Goal: Task Accomplishment & Management: Complete application form

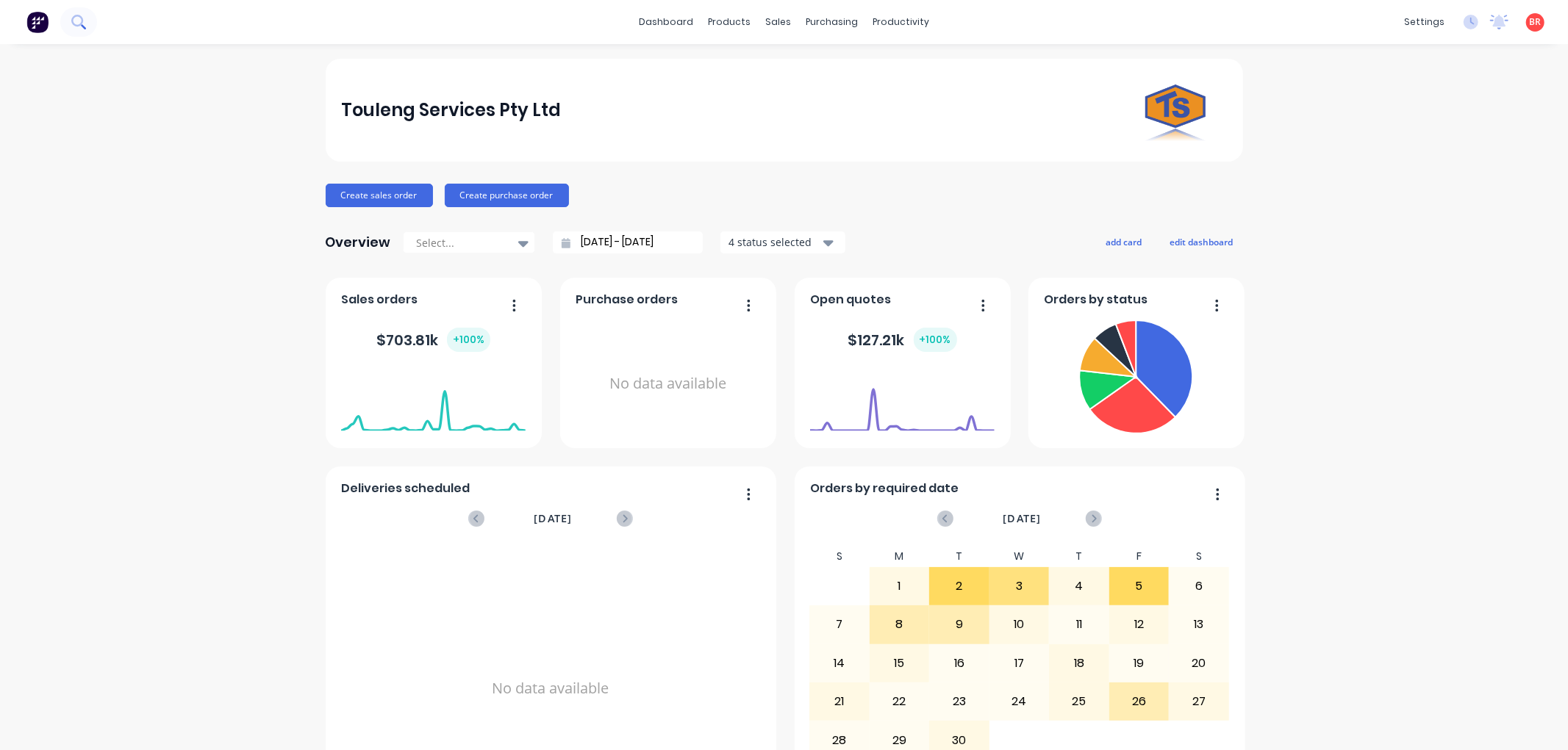
click at [76, 23] on icon at bounding box center [78, 22] width 14 height 14
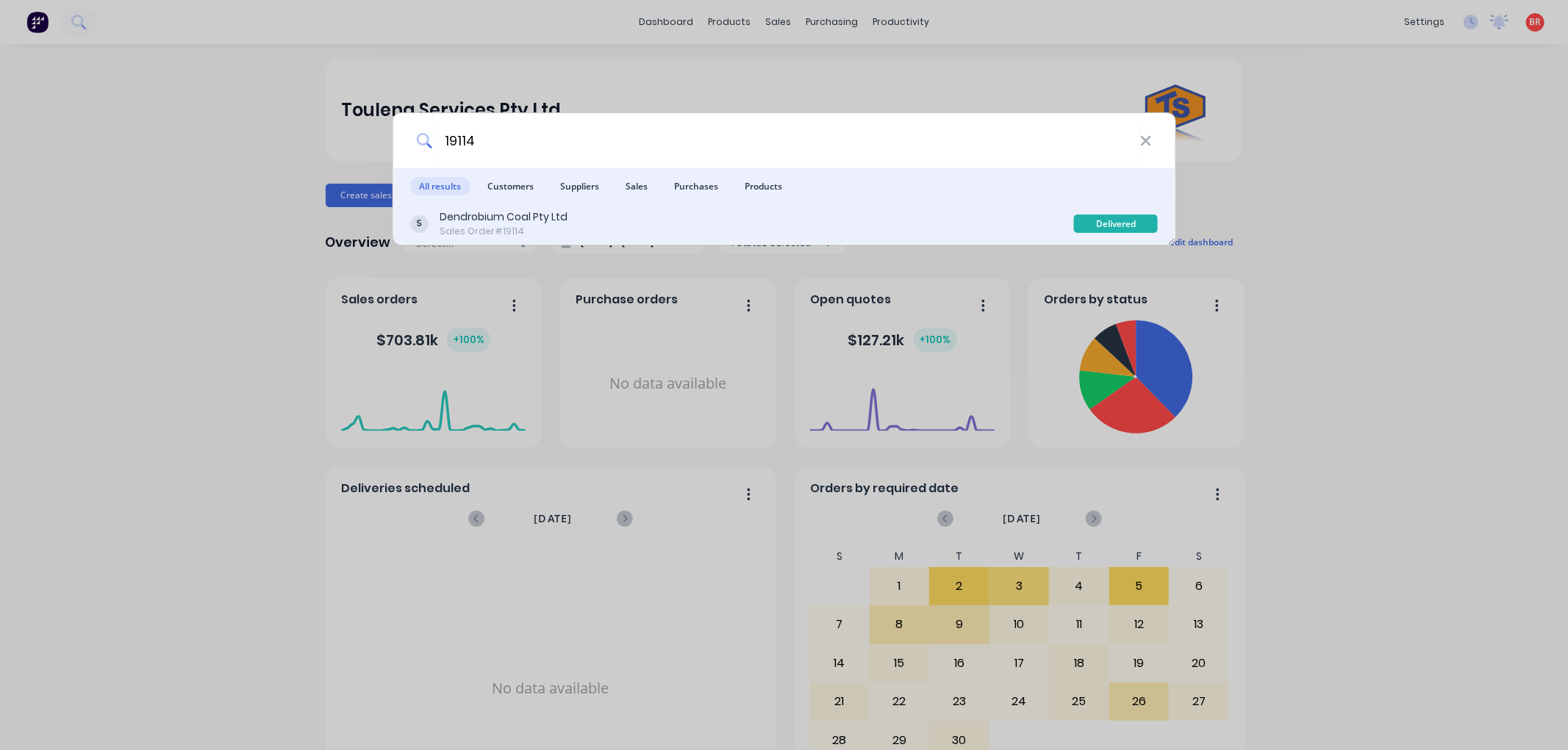
type input "19114"
click at [580, 219] on div "Dendrobium Coal Pty Ltd Sales Order #19114" at bounding box center [741, 223] width 663 height 29
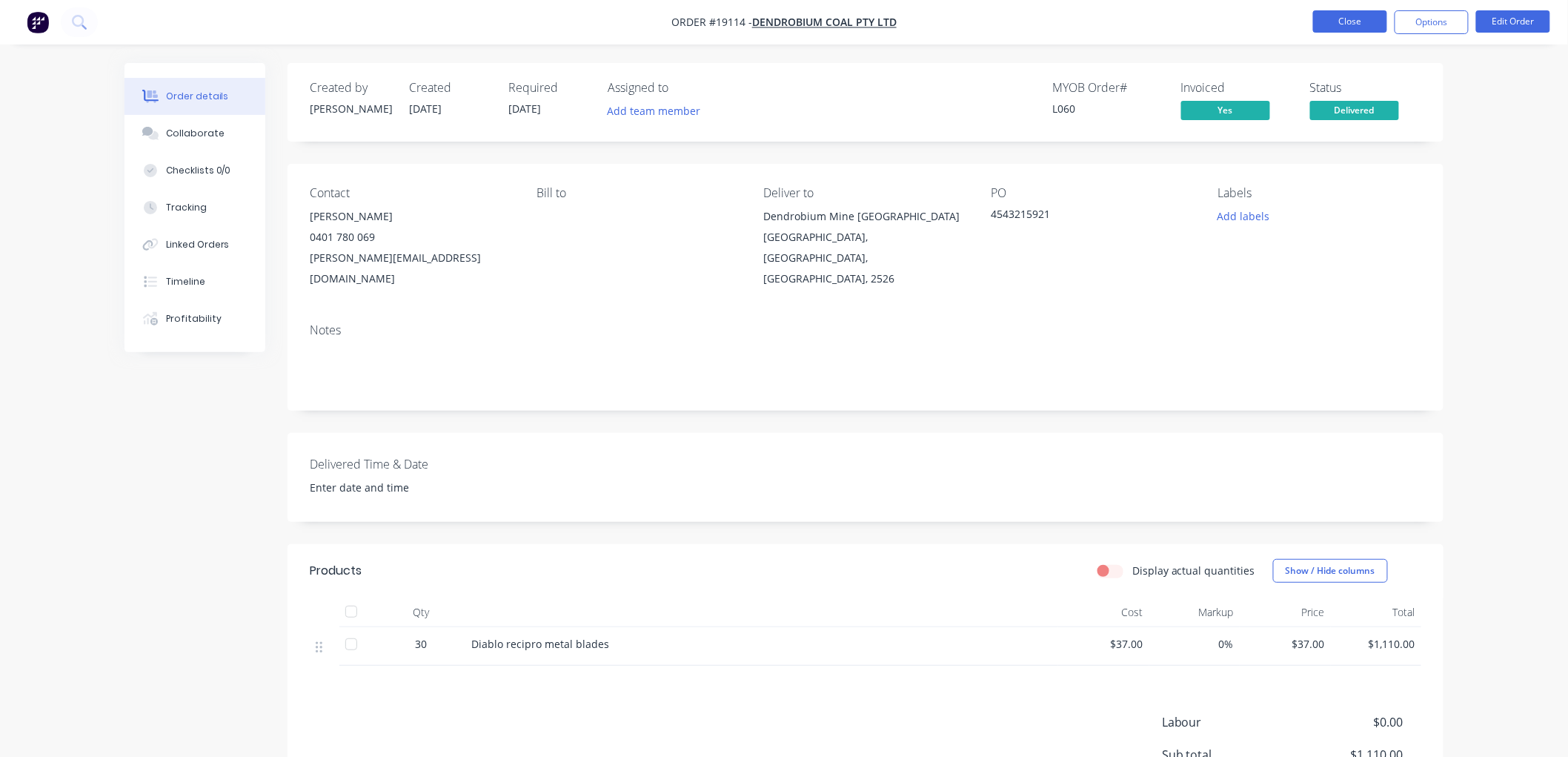
click at [1355, 24] on button "Close" at bounding box center [1350, 21] width 74 height 22
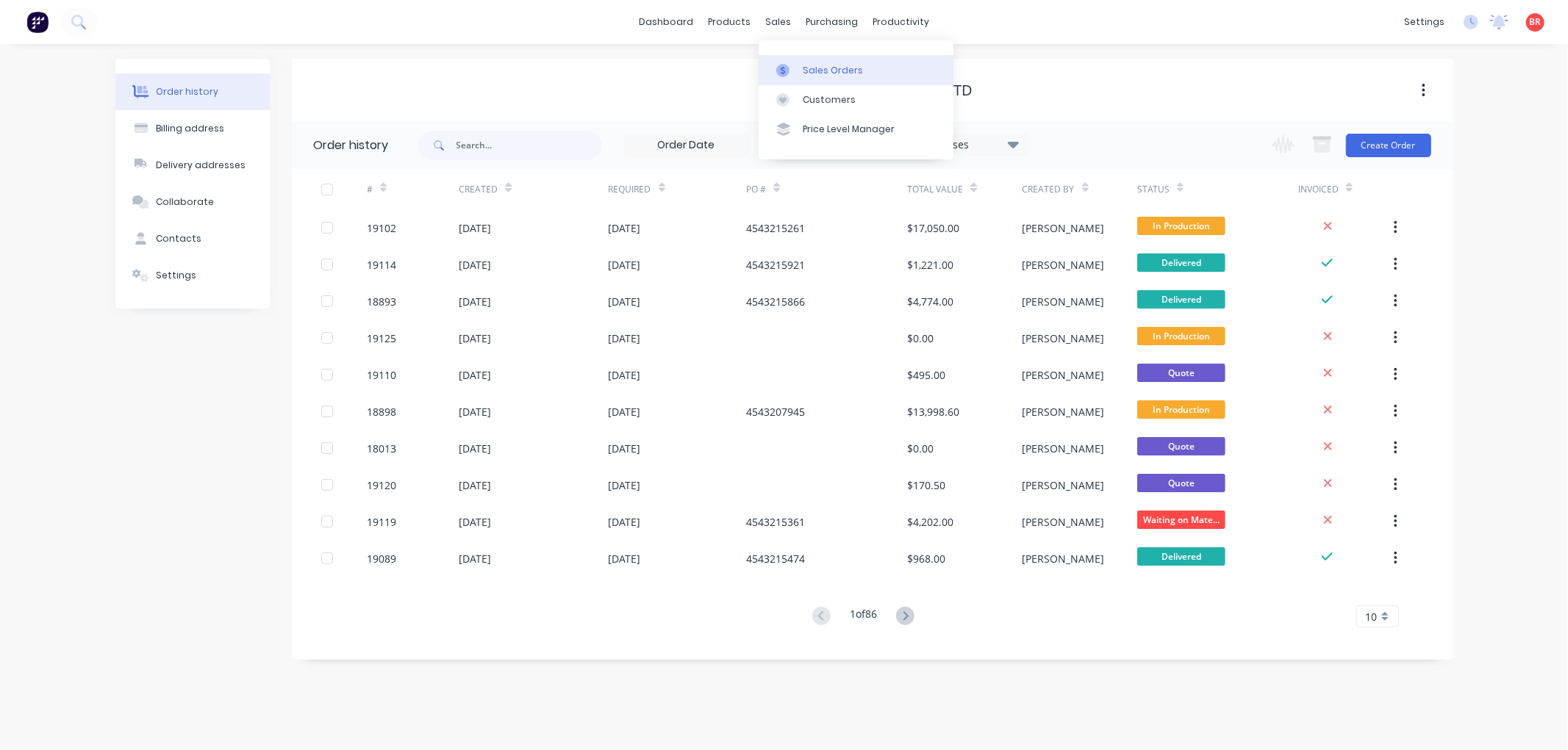
click at [810, 74] on div "Sales Orders" at bounding box center [832, 70] width 60 height 13
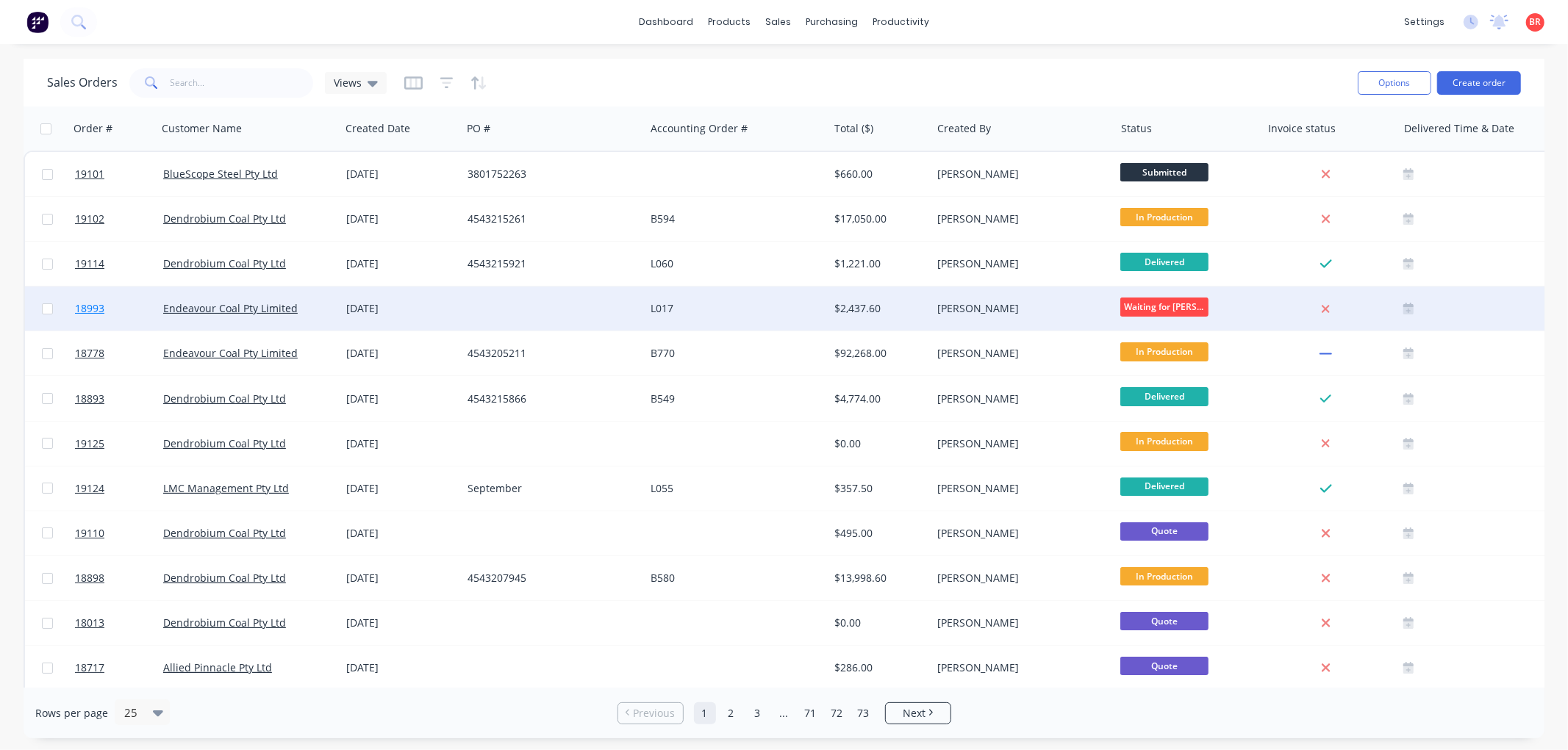
click at [89, 303] on span "18993" at bounding box center [90, 308] width 30 height 15
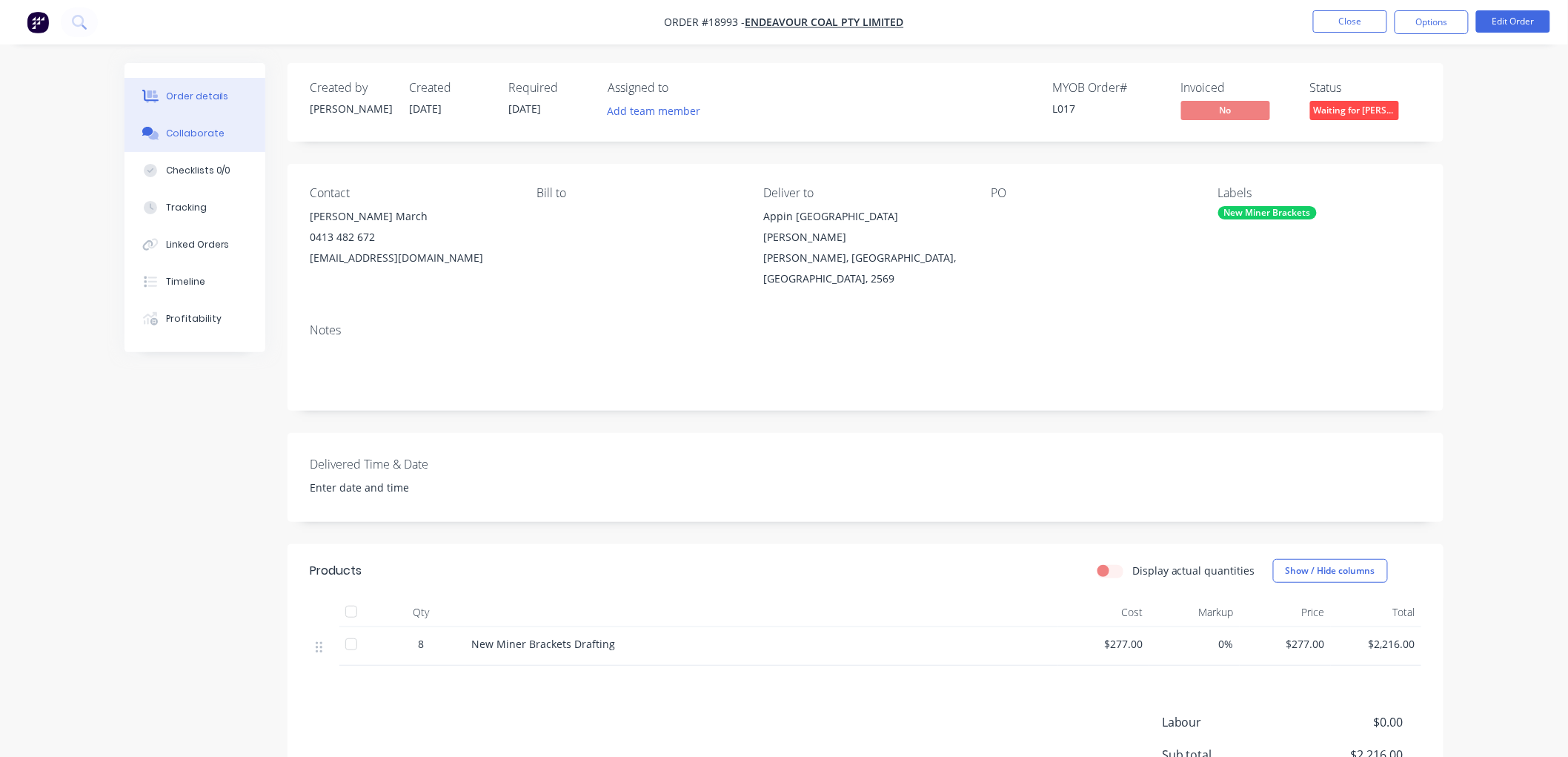
click at [189, 132] on div "Collaborate" at bounding box center [195, 133] width 59 height 13
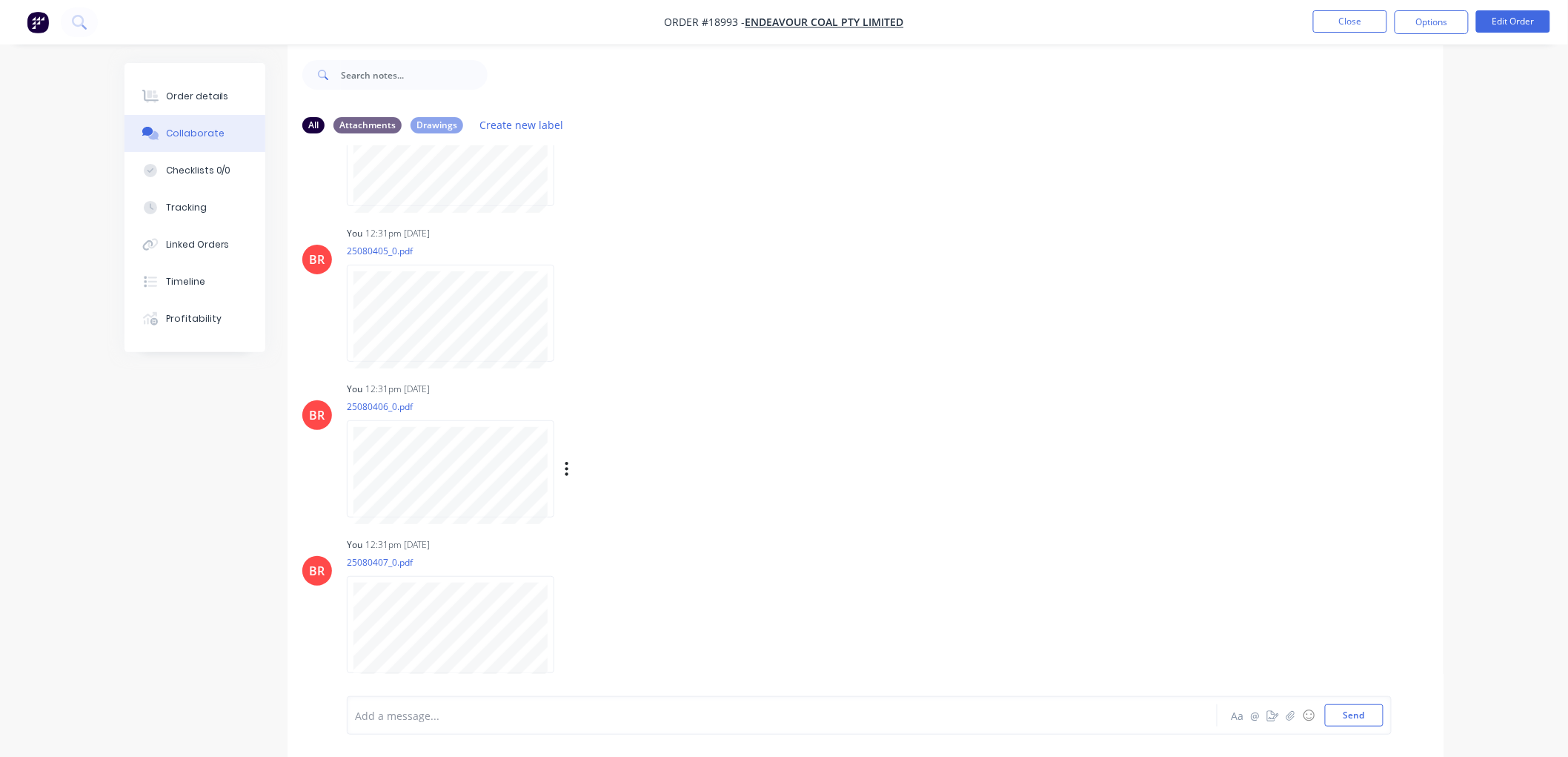
scroll to position [23, 0]
click at [1287, 712] on icon "button" at bounding box center [1291, 715] width 9 height 10
click at [1352, 712] on button "Send" at bounding box center [1354, 715] width 59 height 22
click at [203, 98] on div "Order details" at bounding box center [197, 96] width 63 height 13
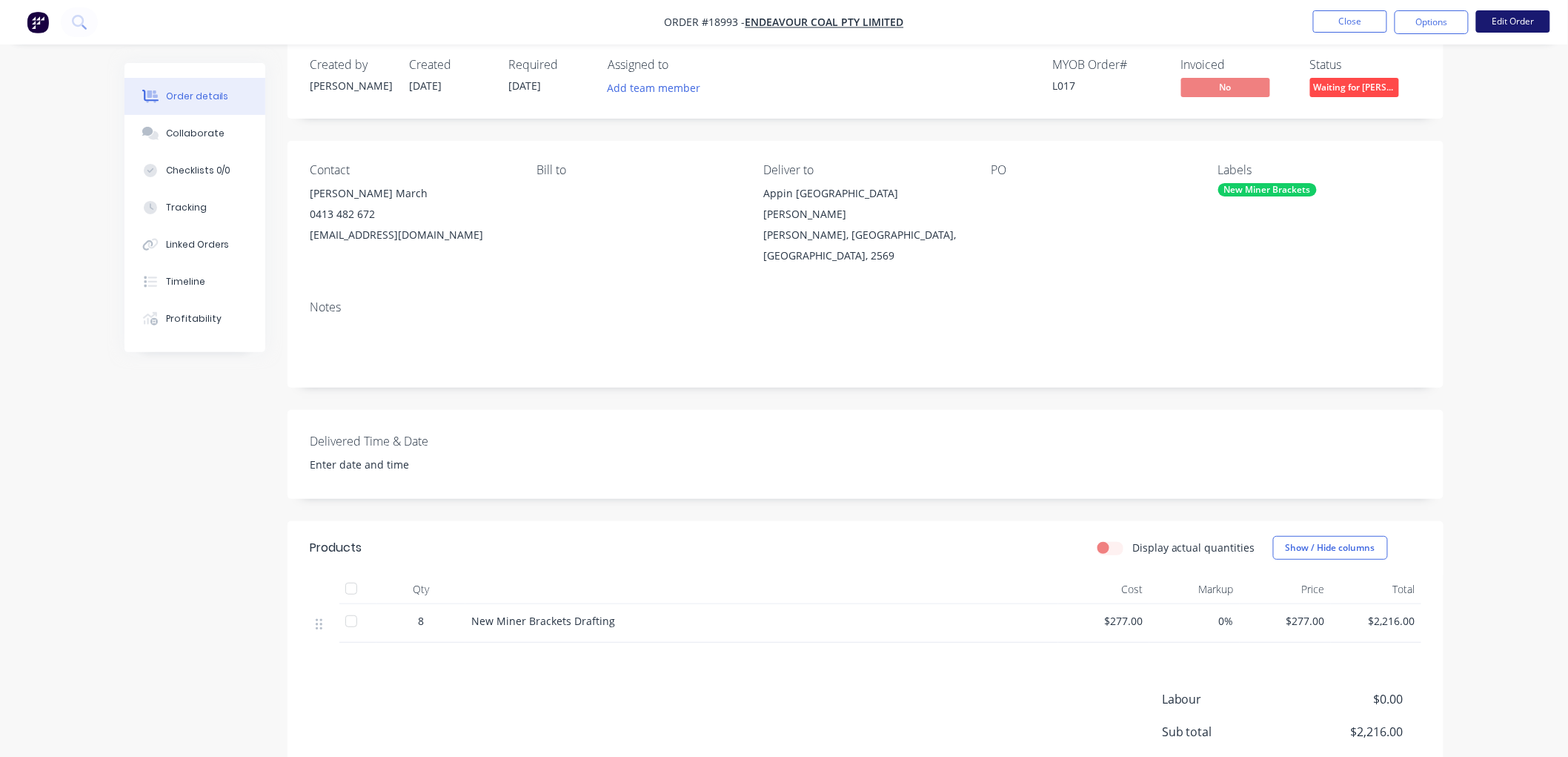
click at [1492, 27] on button "Edit Order" at bounding box center [1513, 21] width 74 height 22
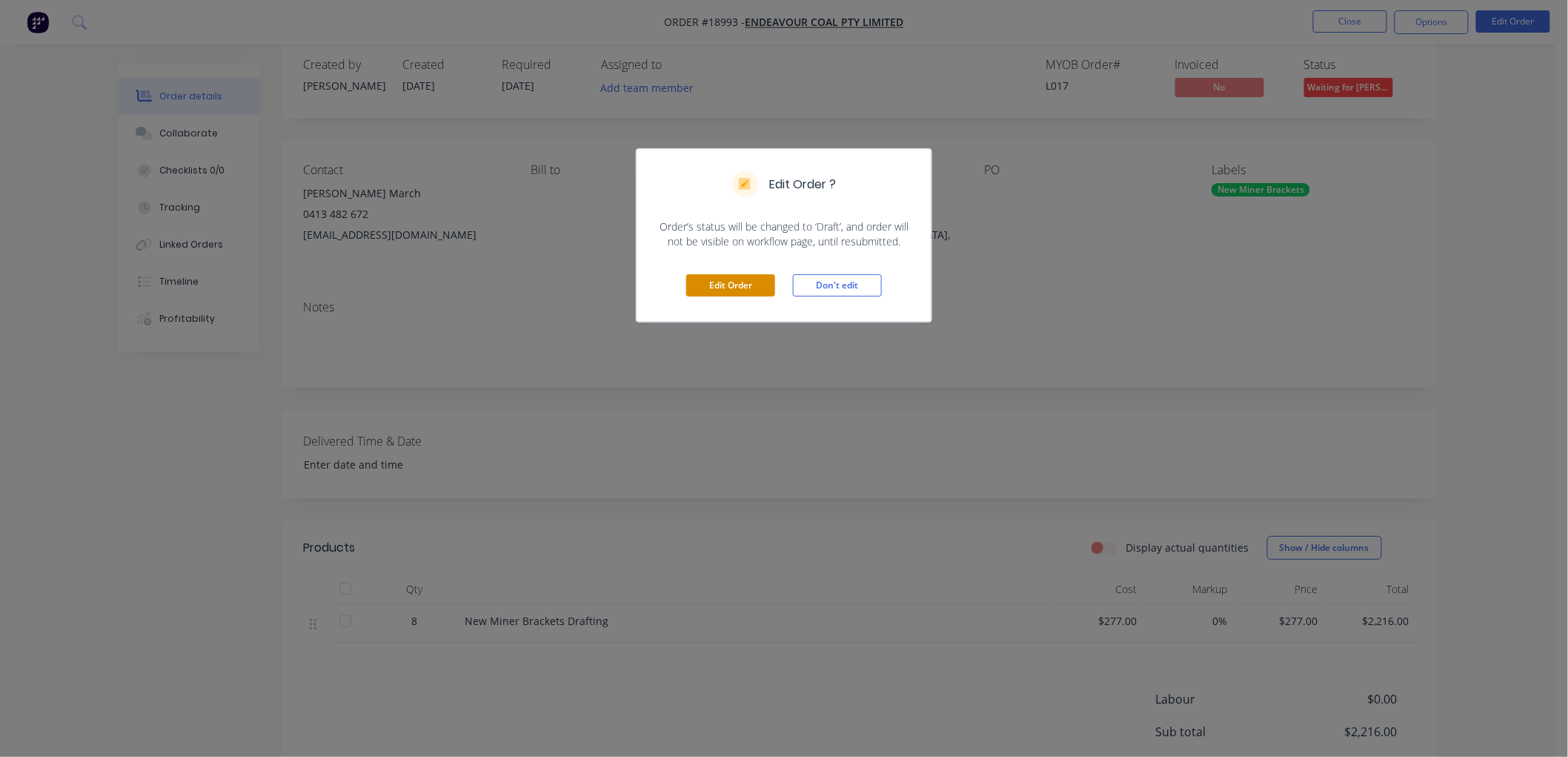
click at [750, 285] on button "Edit Order" at bounding box center [730, 285] width 89 height 22
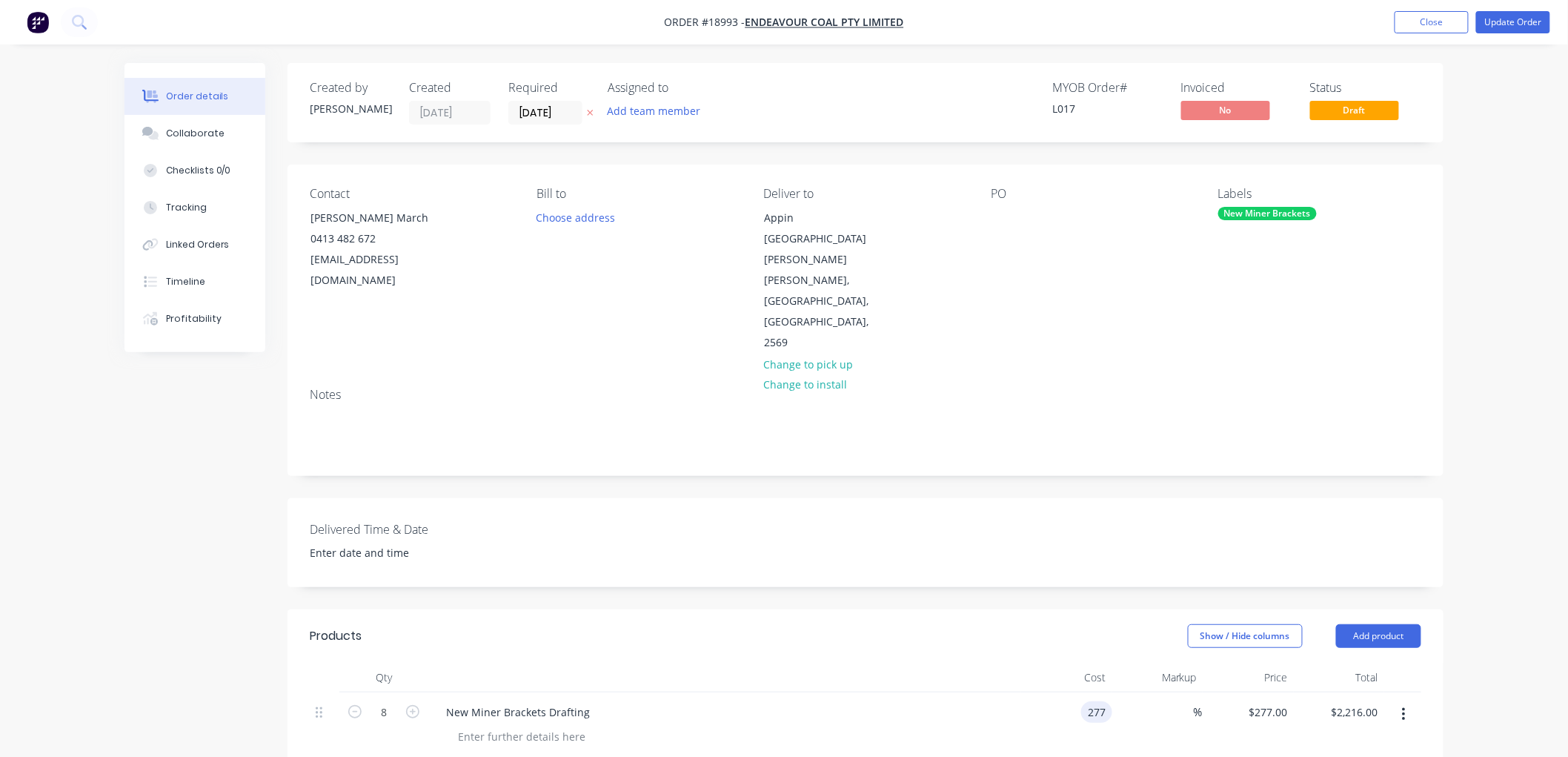
click at [1100, 701] on input "277" at bounding box center [1099, 712] width 25 height 22
type input "$0.00"
click at [1474, 384] on div "Order details Collaborate Checklists 0/0 Tracking Linked Orders Timeline Profit…" at bounding box center [784, 592] width 1568 height 1186
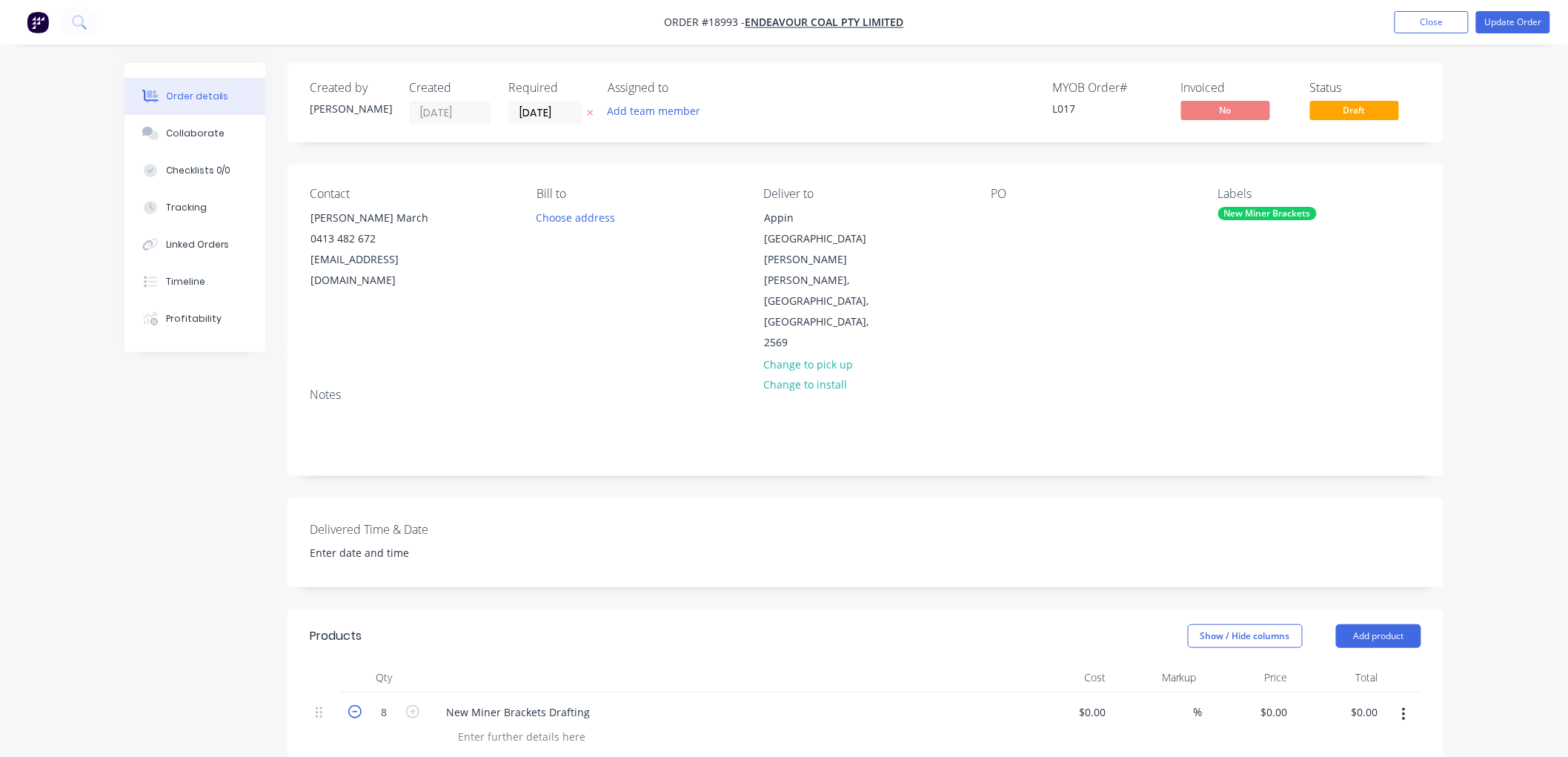
click at [354, 705] on icon "button" at bounding box center [354, 711] width 13 height 13
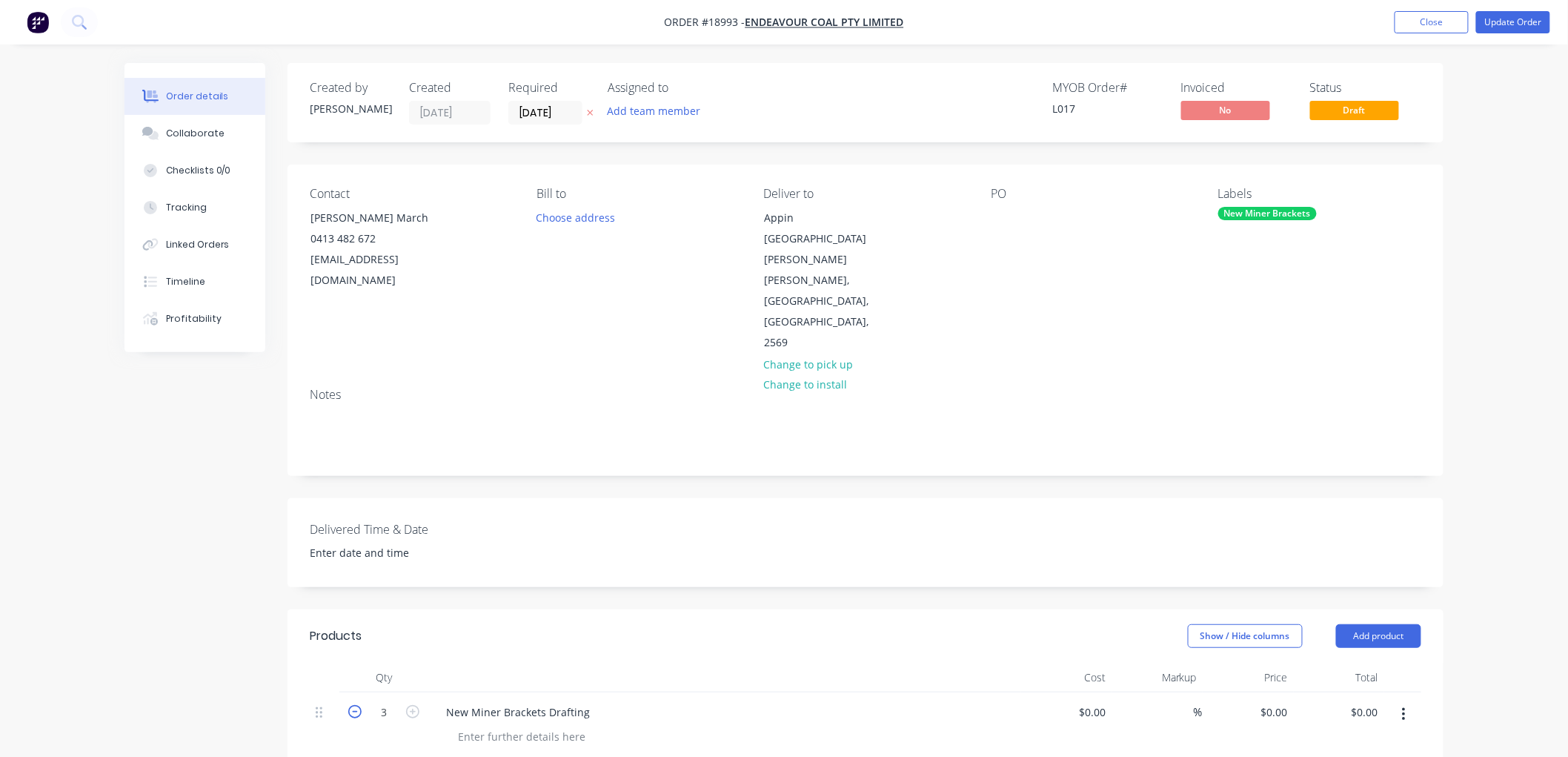
click at [354, 705] on icon "button" at bounding box center [354, 711] width 13 height 13
type input "1"
click at [521, 701] on div "New Miner Brackets Drafting" at bounding box center [518, 712] width 167 height 22
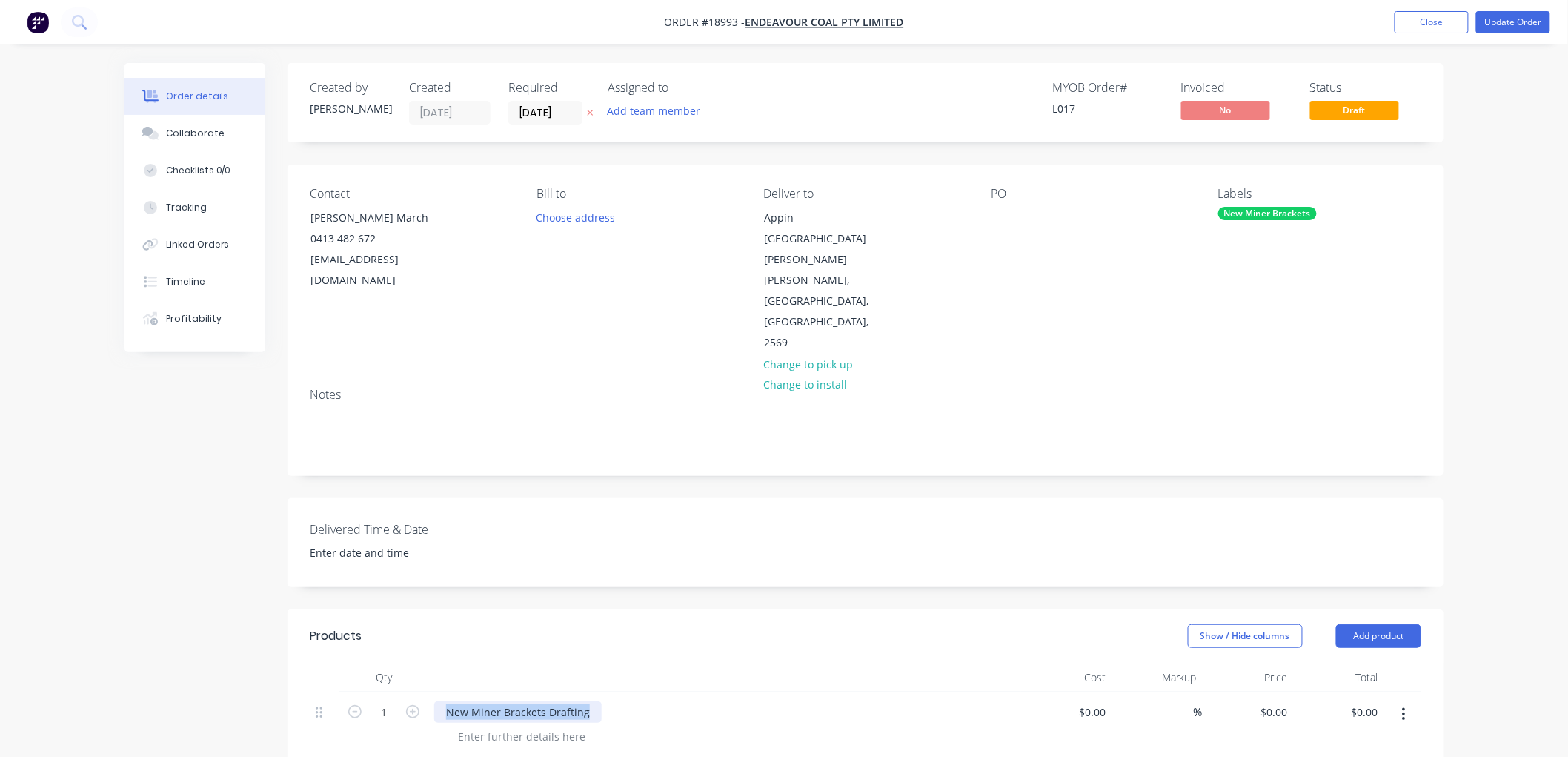
click at [521, 701] on div "New Miner Brackets Drafting" at bounding box center [518, 712] width 167 height 22
click at [511, 726] on div at bounding box center [522, 737] width 152 height 22
click at [507, 726] on div at bounding box center [522, 737] width 152 height 22
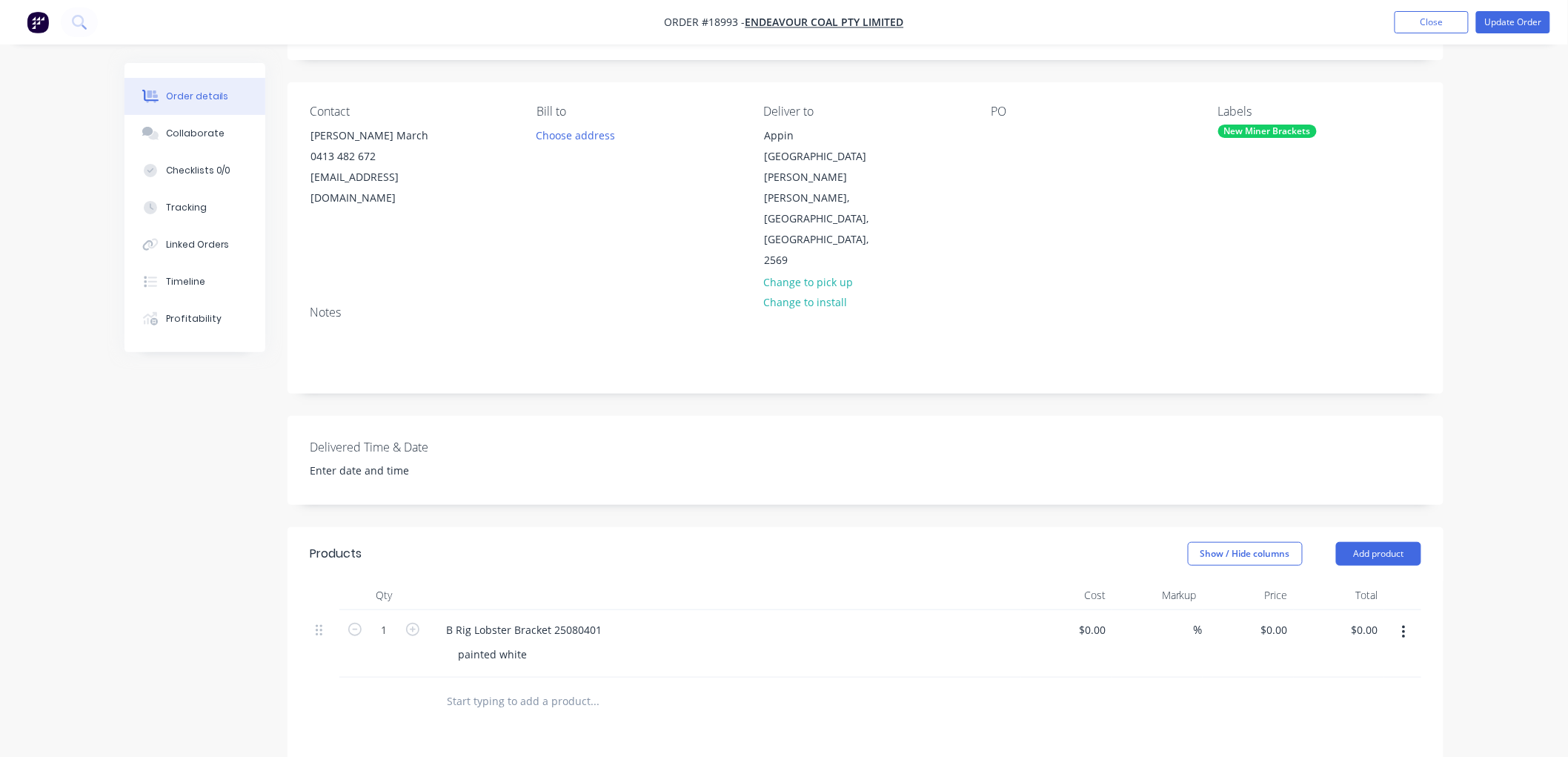
click at [1502, 359] on div "Order details Collaborate Checklists 0/0 Tracking Linked Orders Timeline Profit…" at bounding box center [784, 510] width 1568 height 1186
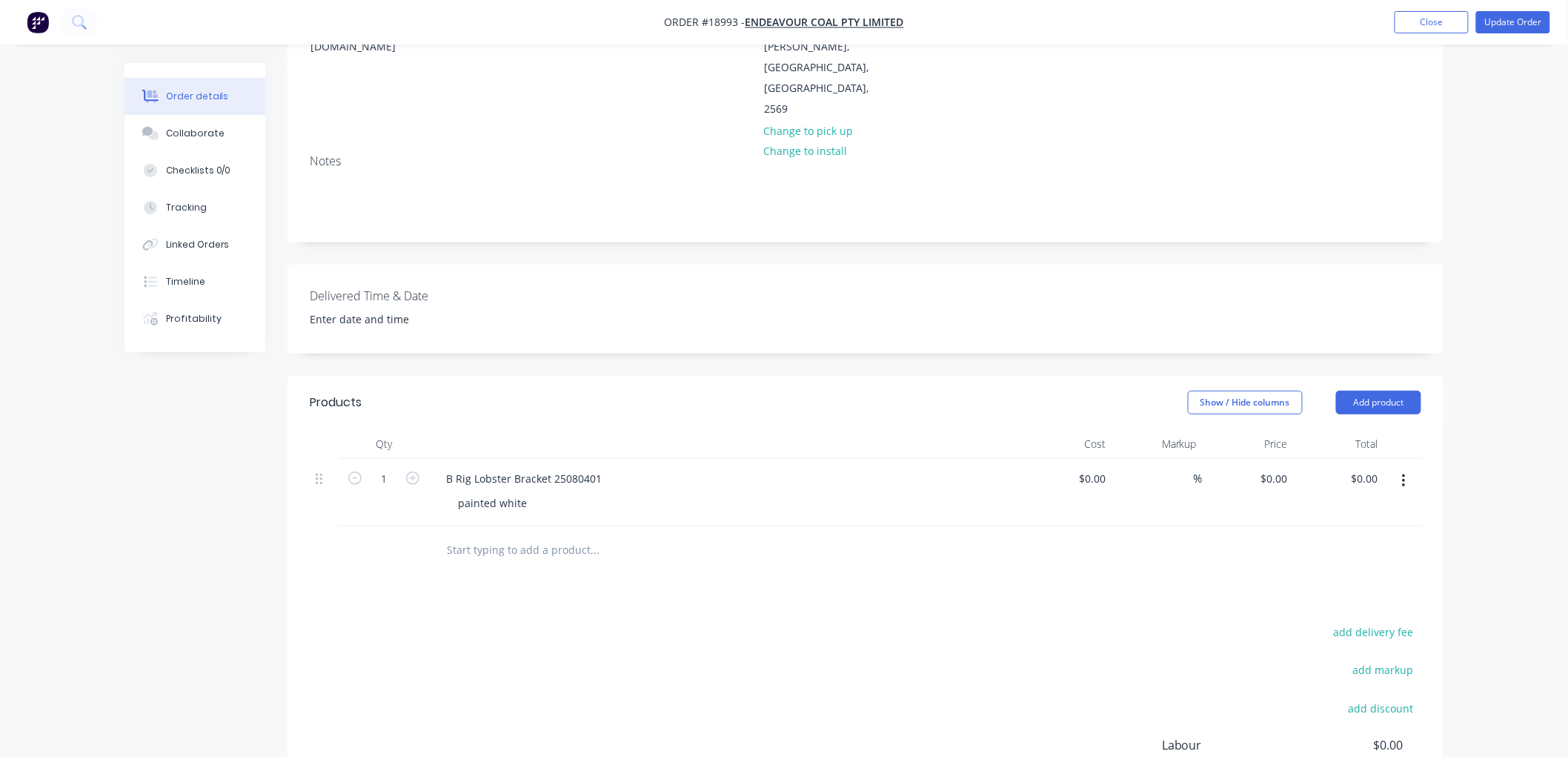
scroll to position [247, 0]
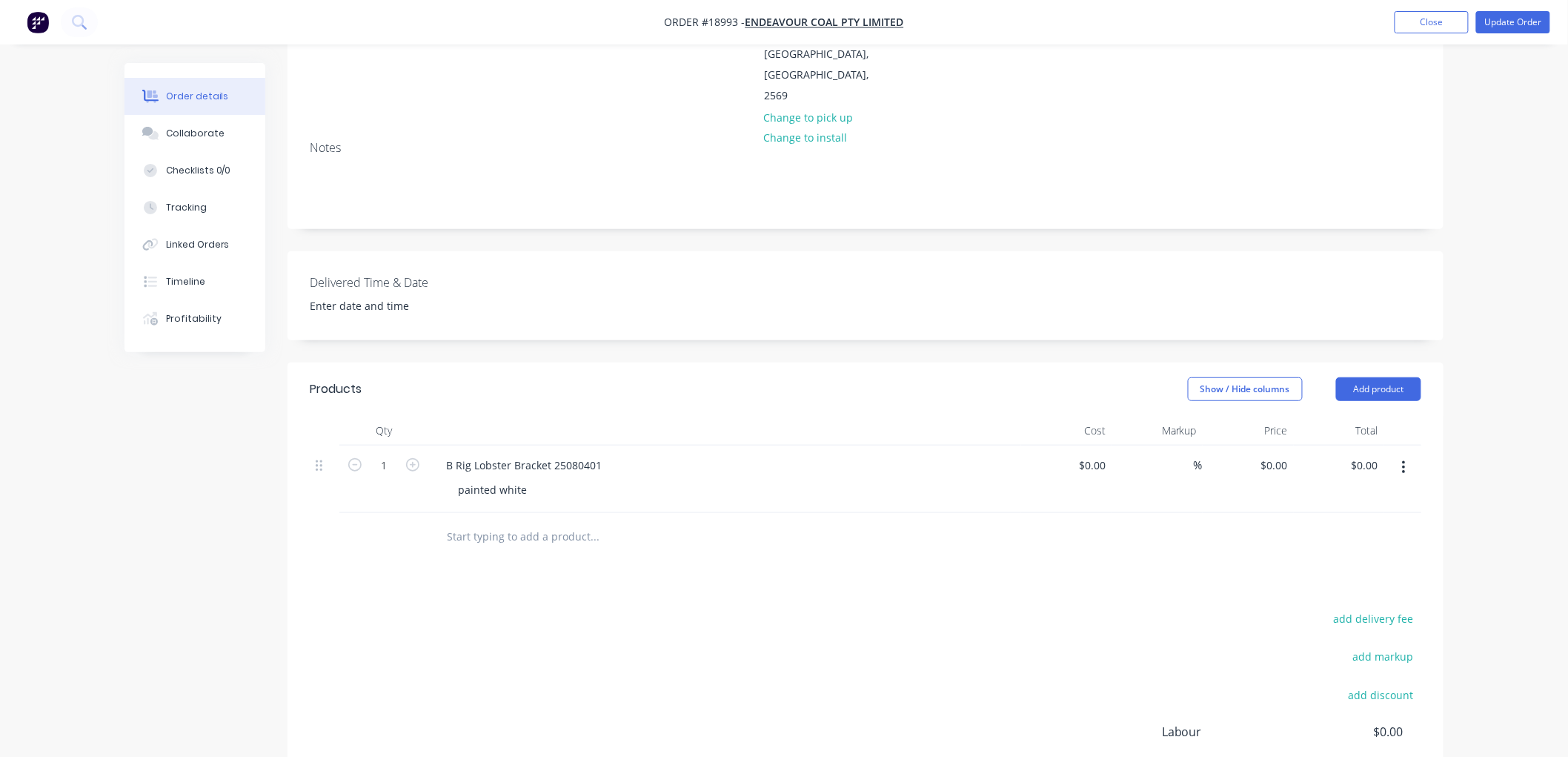
click at [483, 522] on input "text" at bounding box center [594, 537] width 296 height 30
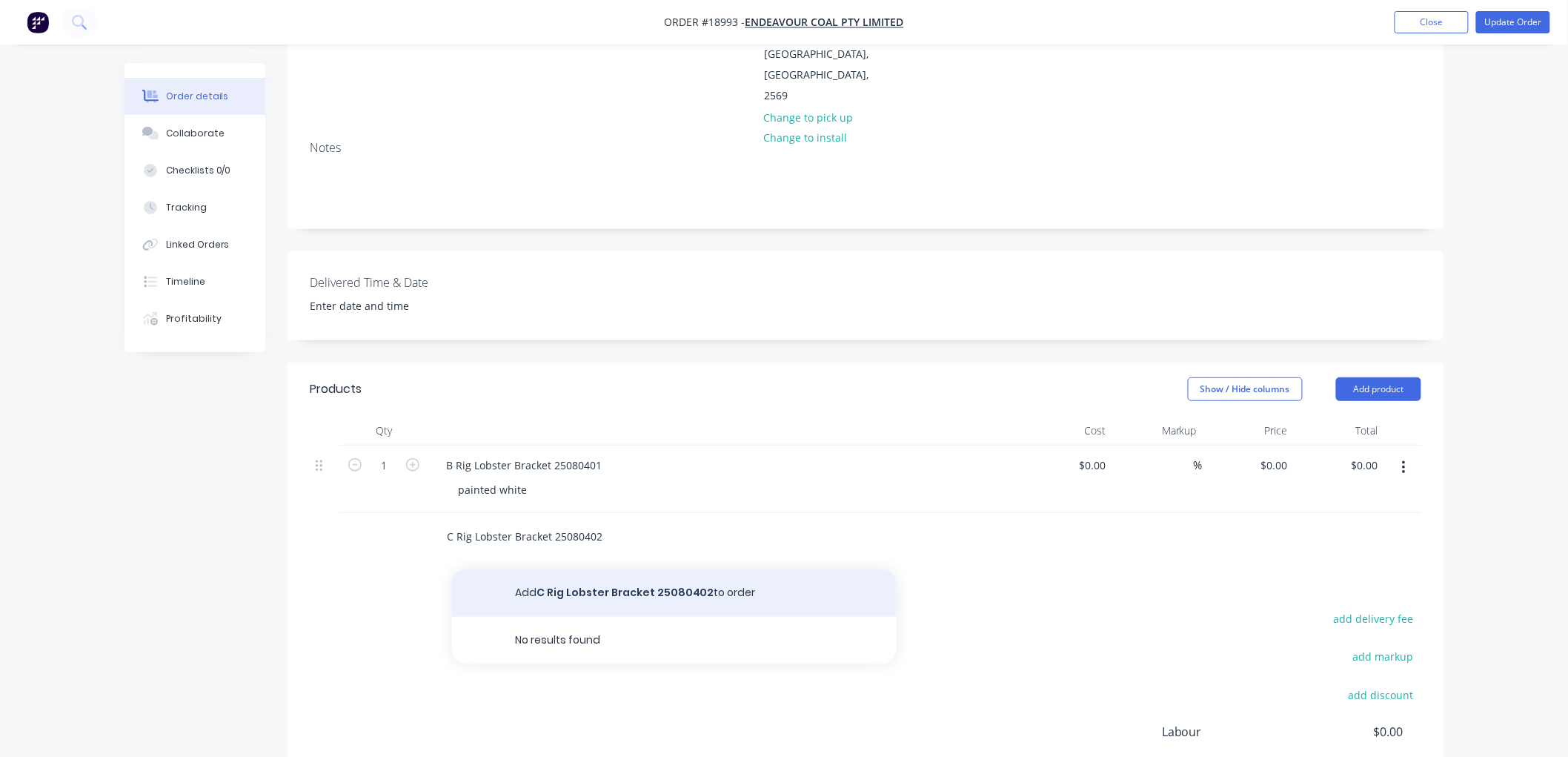
type input "C Rig Lobster Bracket 25080402"
click at [637, 569] on button "Add C Rig Lobster Bracket 25080402 to order" at bounding box center [674, 593] width 445 height 48
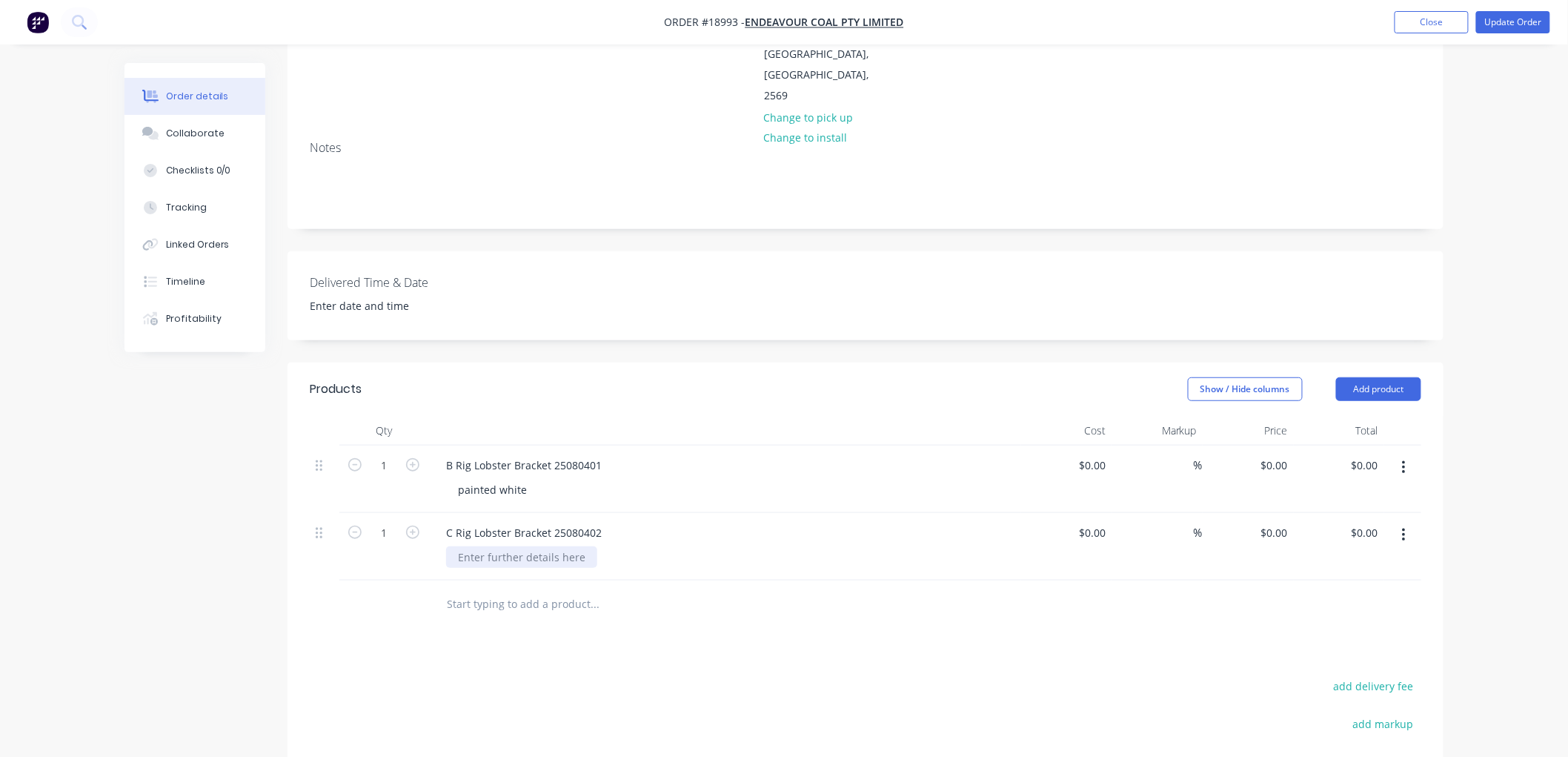
click at [515, 547] on div at bounding box center [522, 558] width 152 height 22
click at [520, 589] on input "text" at bounding box center [594, 604] width 296 height 30
click at [492, 589] on input "text" at bounding box center [594, 604] width 296 height 30
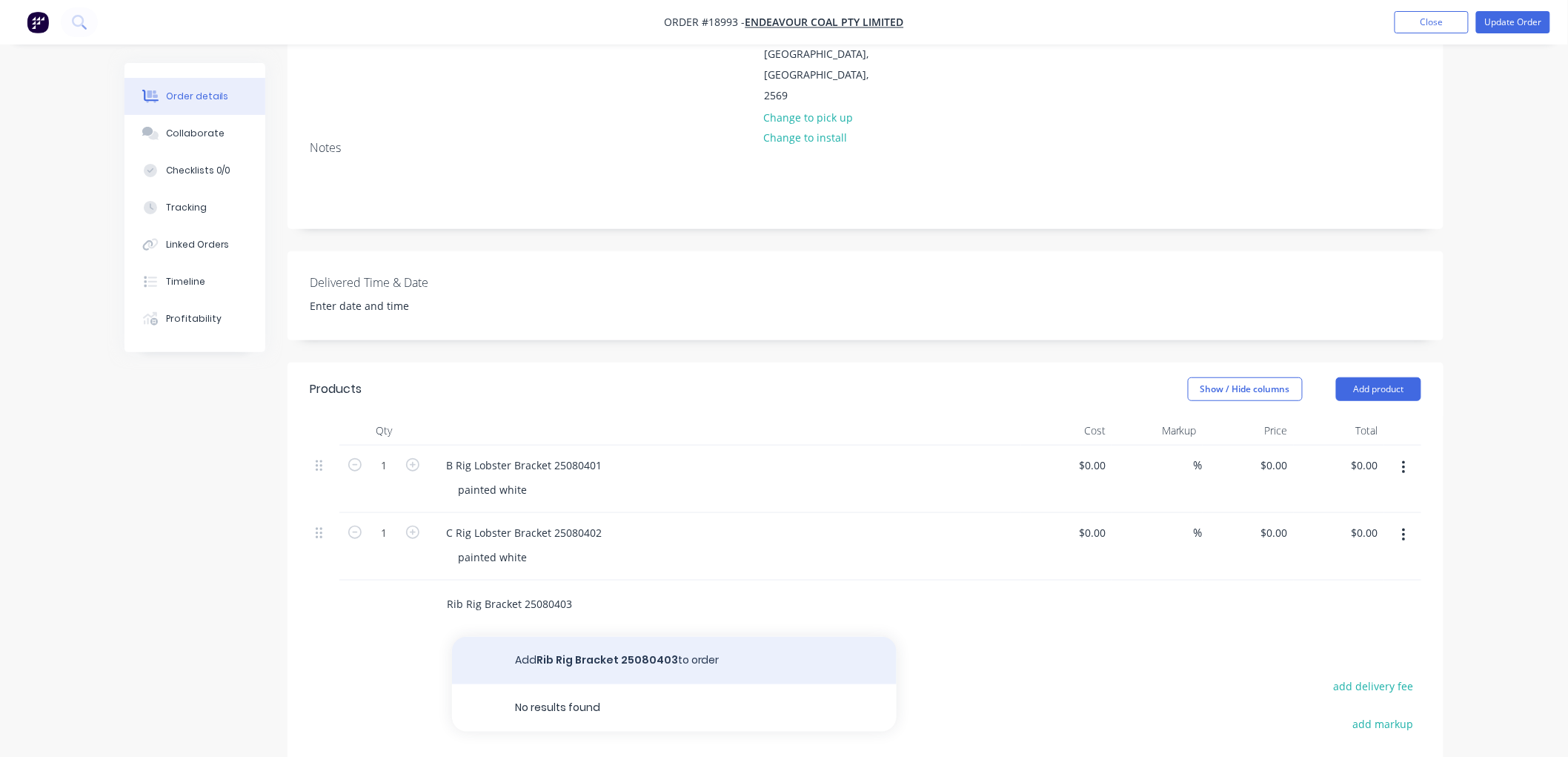
type input "Rib Rig Bracket 25080403"
click at [568, 637] on button "Add Rib Rig Bracket 25080403 to order" at bounding box center [674, 661] width 445 height 48
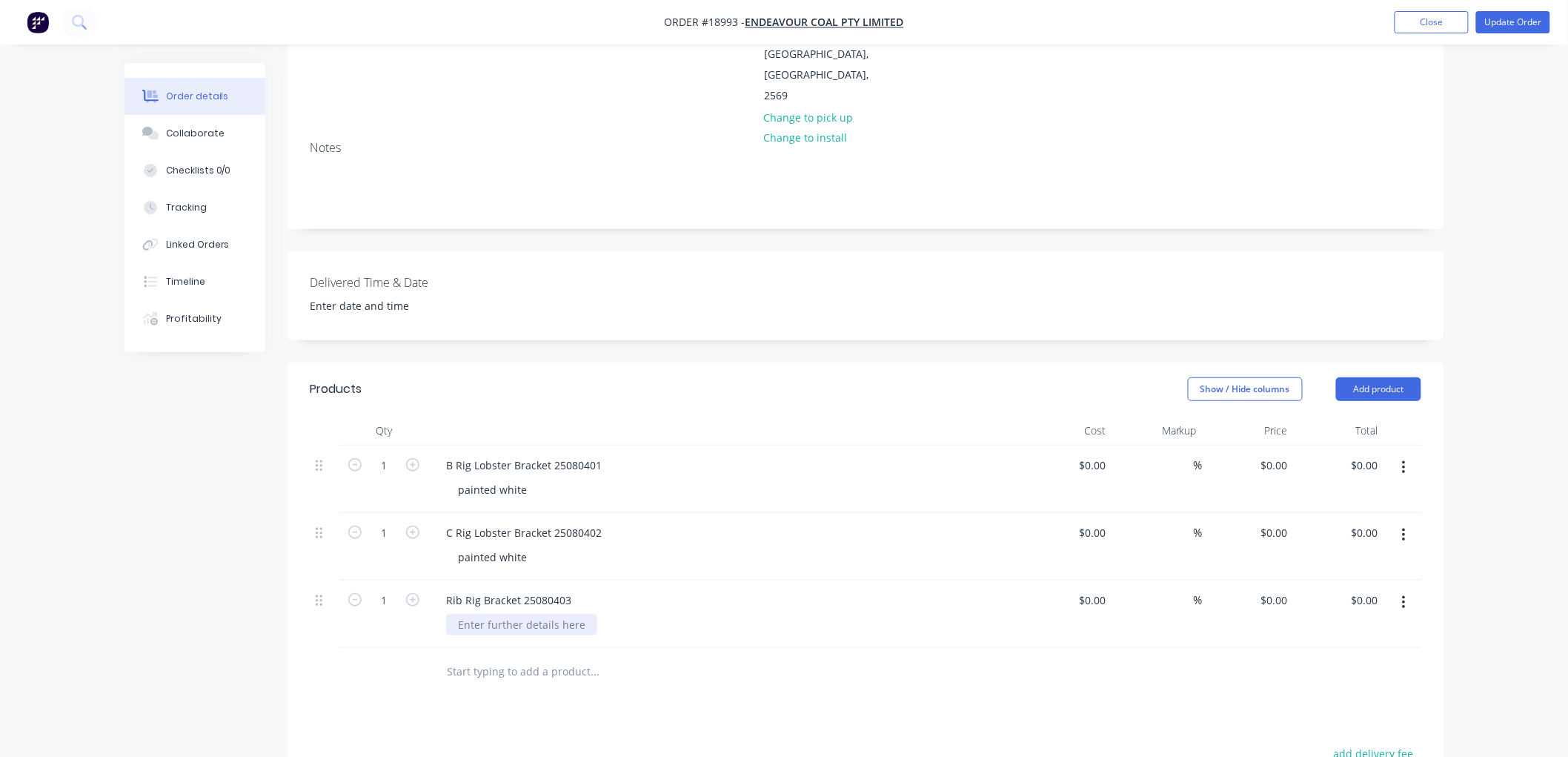
click at [528, 614] on div at bounding box center [522, 625] width 152 height 22
click at [492, 657] on input "text" at bounding box center [594, 672] width 296 height 30
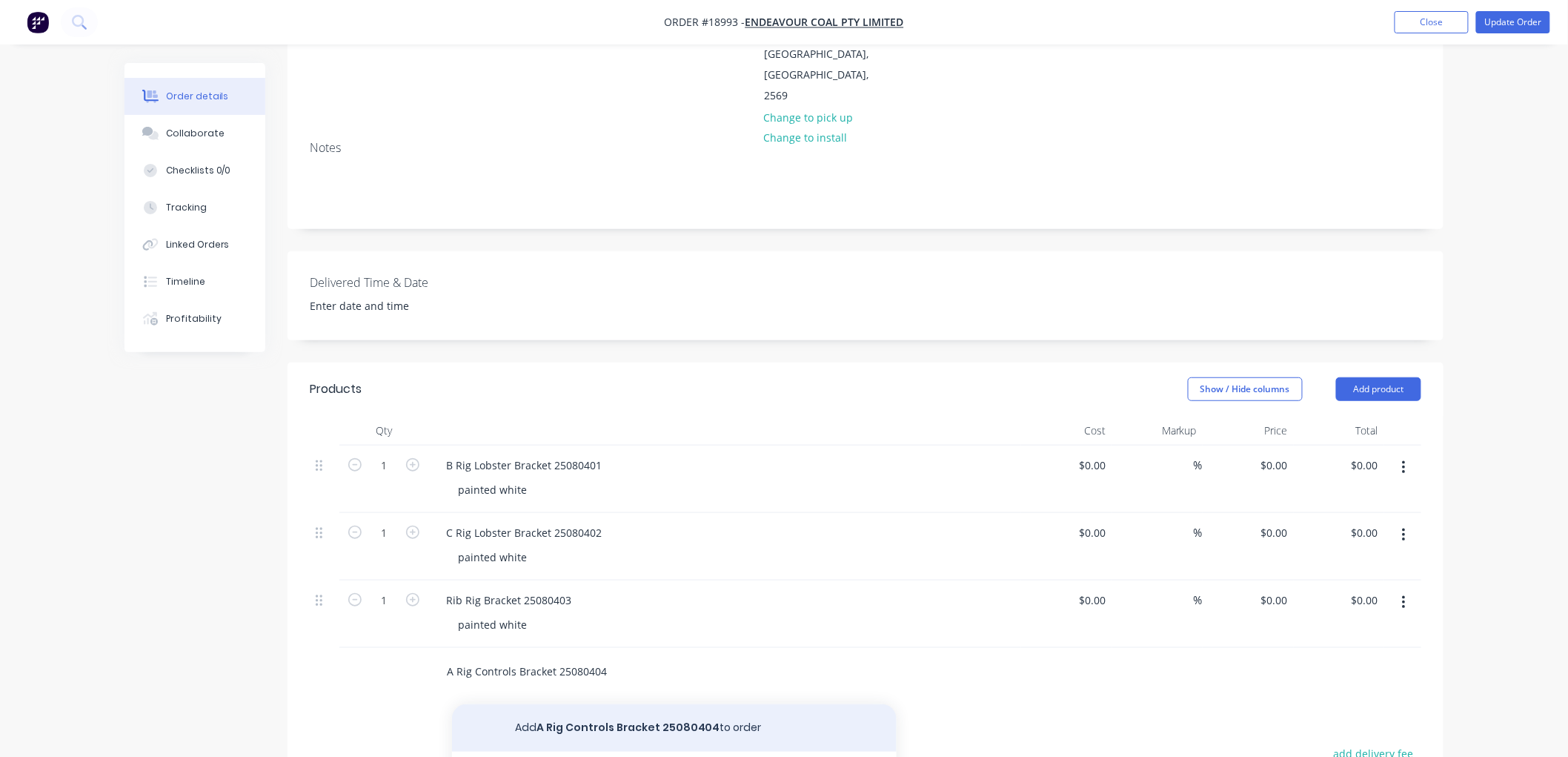
type input "A Rig Controls Bracket 25080404"
click at [571, 704] on button "Add A Rig Controls Bracket 25080404 to order" at bounding box center [674, 728] width 445 height 48
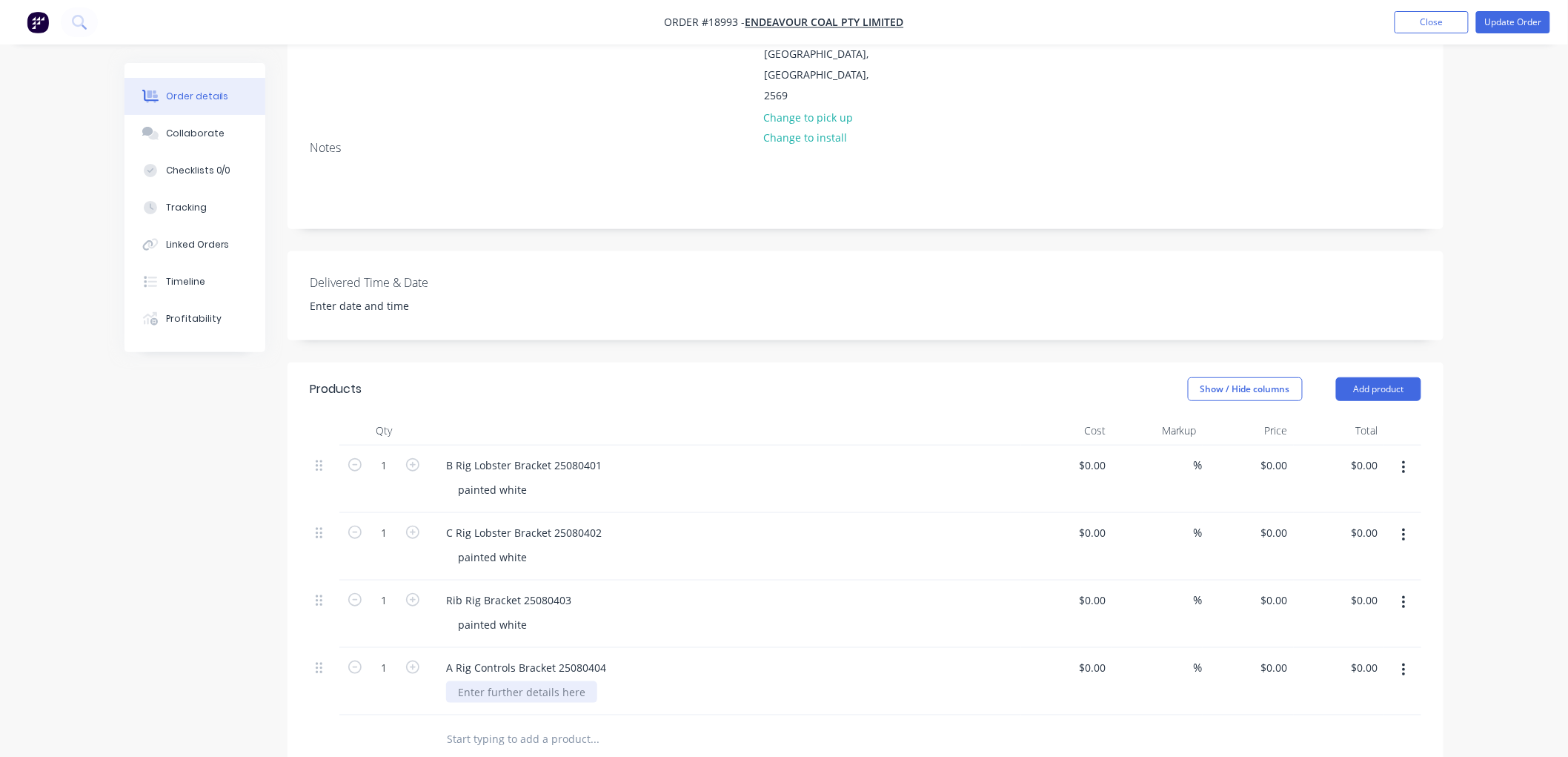
click at [509, 681] on div at bounding box center [522, 692] width 152 height 22
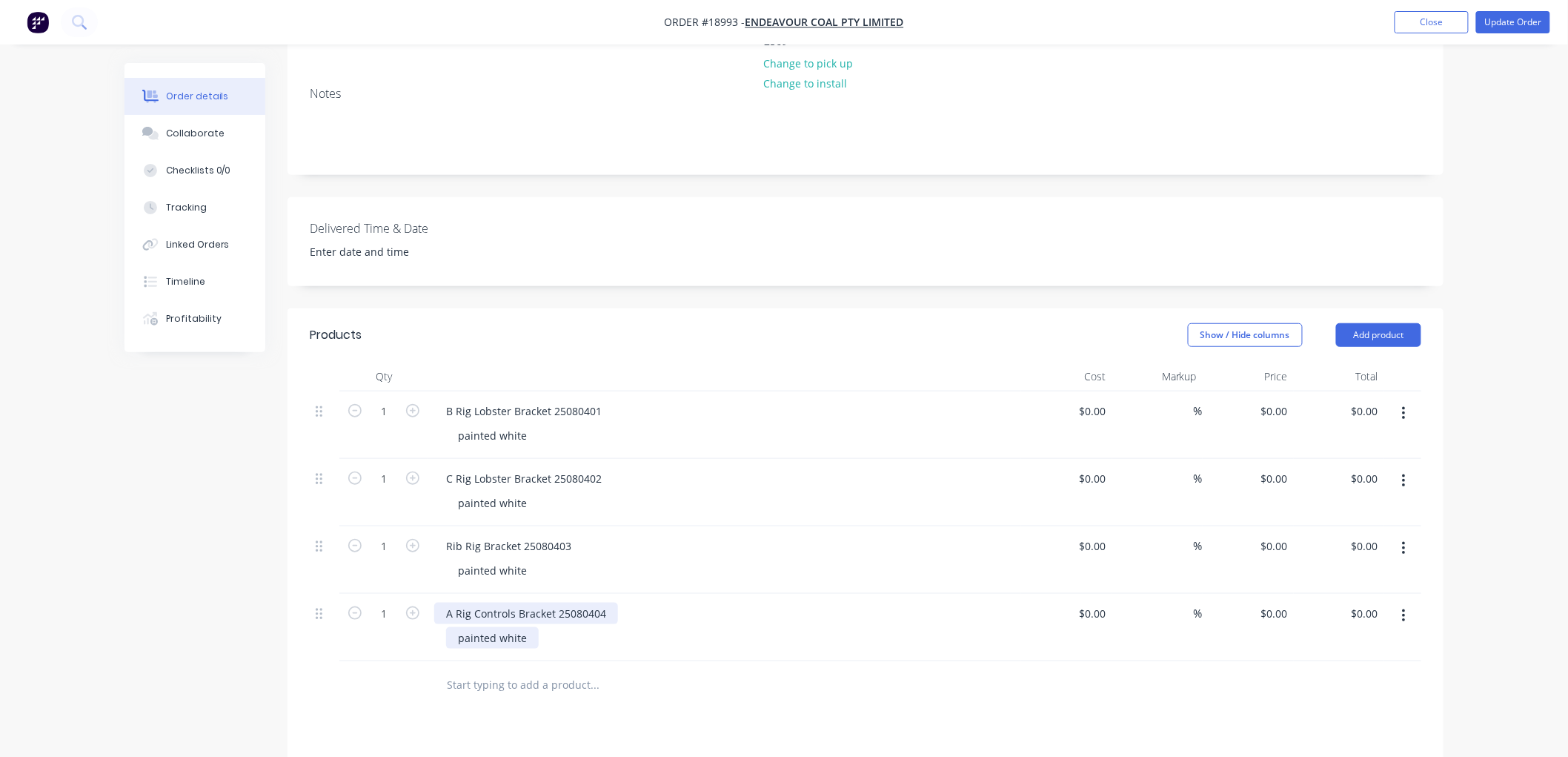
scroll to position [329, 0]
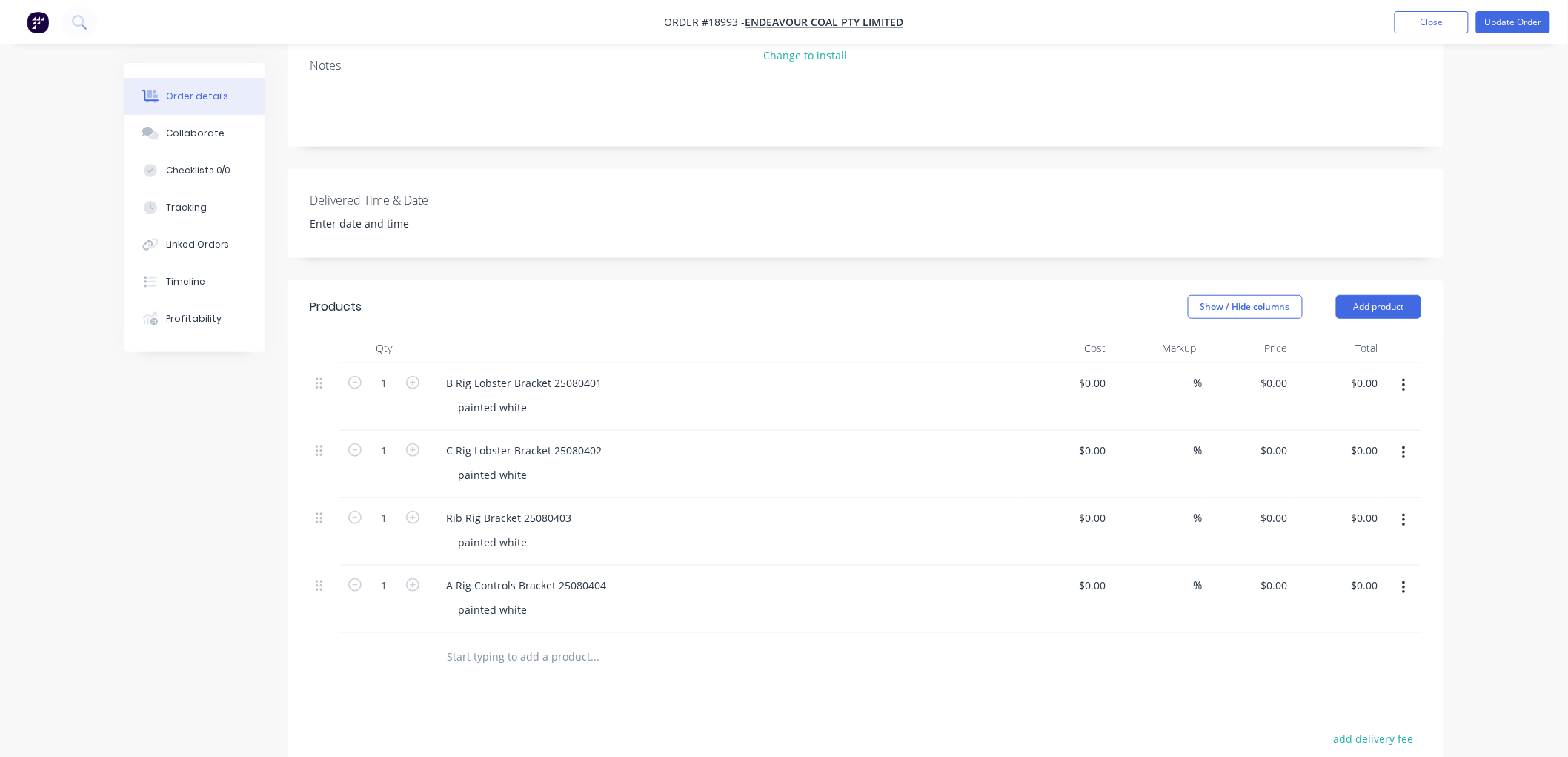
click at [498, 642] on input "text" at bounding box center [594, 657] width 296 height 30
click at [475, 642] on input "text" at bounding box center [594, 657] width 296 height 30
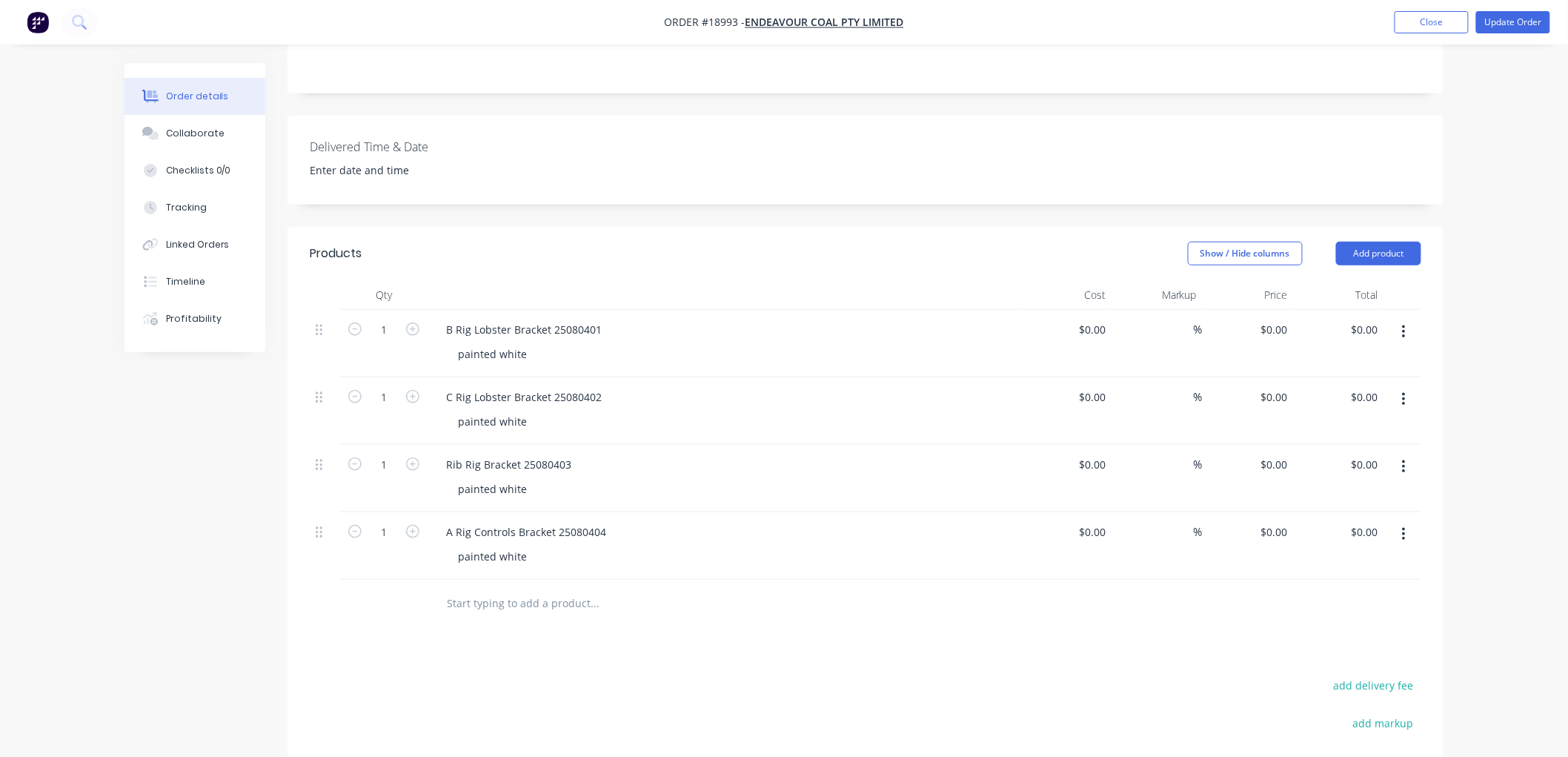
scroll to position [412, 0]
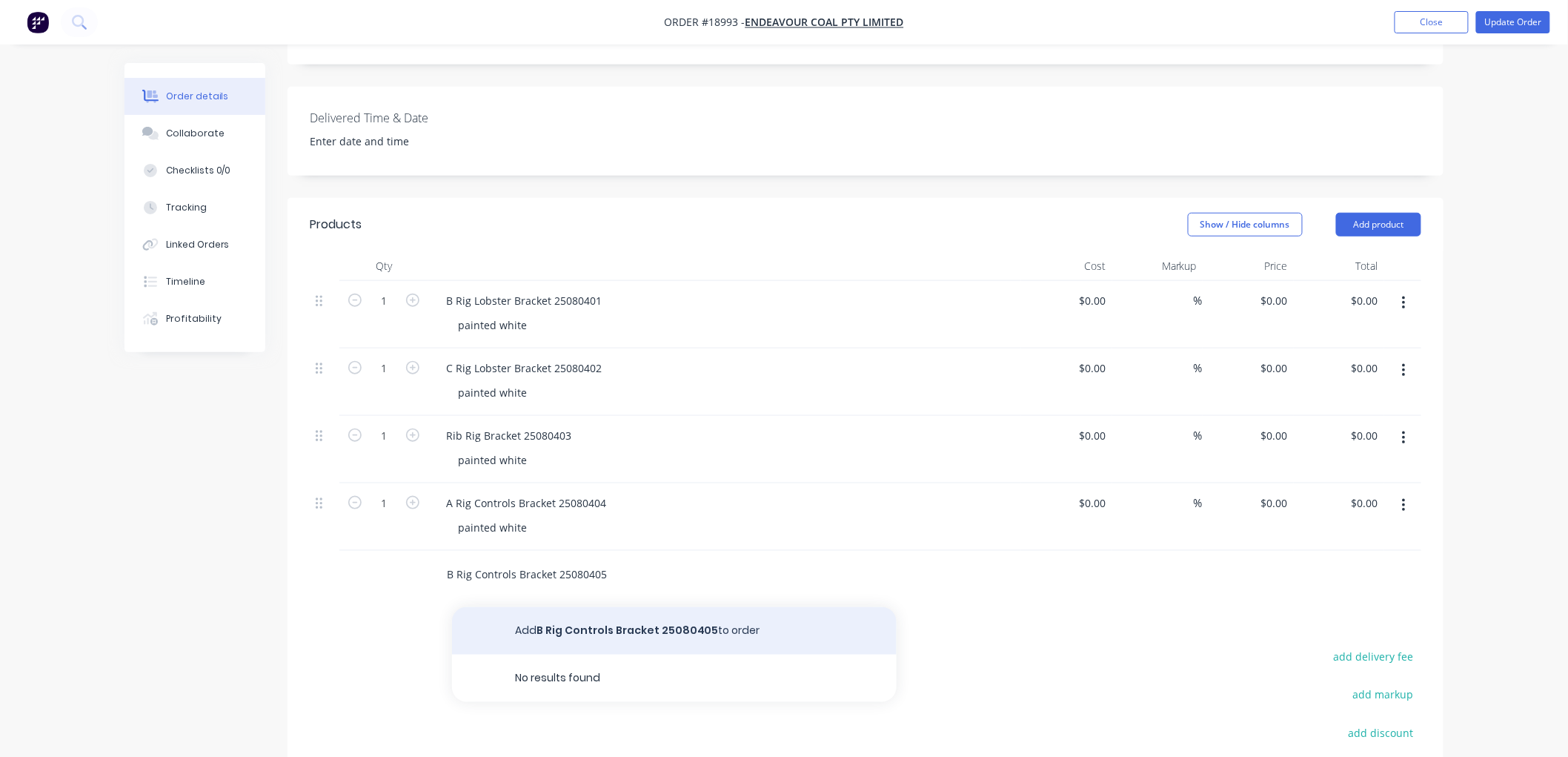
type input "B Rig Controls Bracket 25080405"
click at [631, 607] on button "Add B Rig Controls Bracket 25080405 to order" at bounding box center [674, 631] width 445 height 48
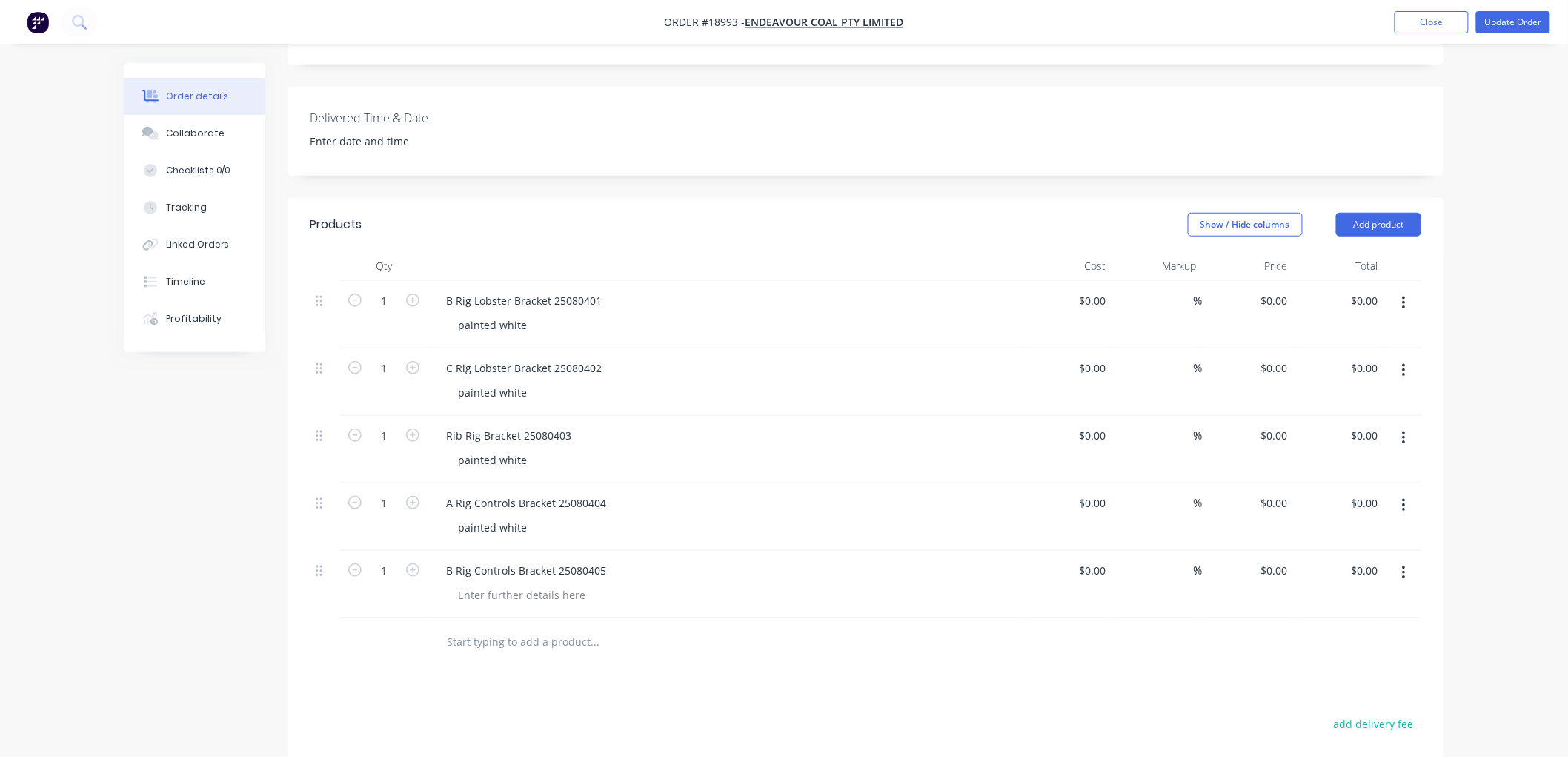
click at [491, 627] on input "text" at bounding box center [594, 642] width 296 height 30
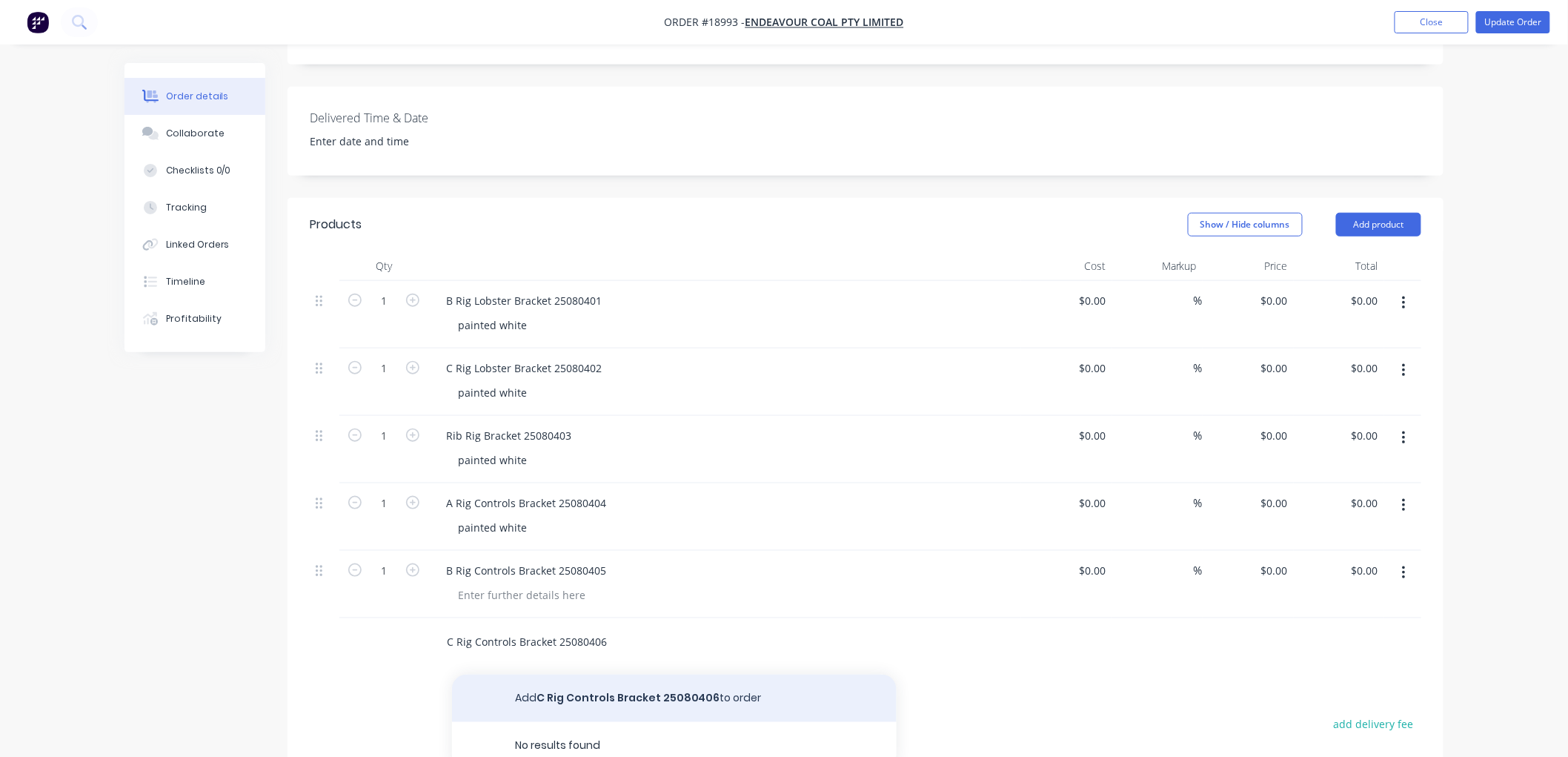
type input "C Rig Controls Bracket 25080406"
click at [571, 675] on button "Add C Rig Controls Bracket 25080406 to order" at bounding box center [674, 699] width 445 height 48
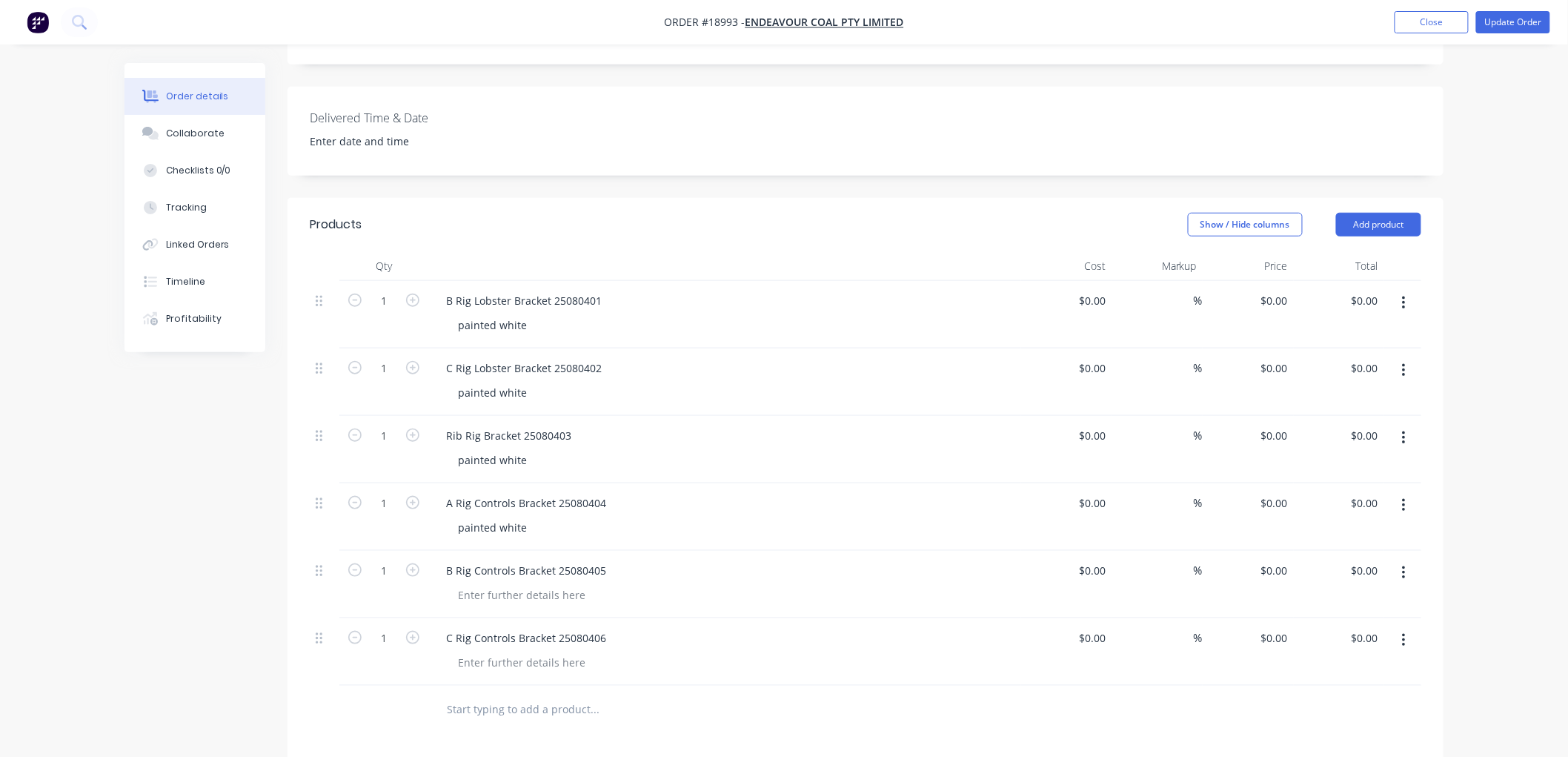
click at [527, 551] on div "B Rig Controls Bracket 25080405" at bounding box center [725, 584] width 593 height 68
click at [522, 584] on div at bounding box center [522, 595] width 152 height 22
click at [501, 651] on div at bounding box center [522, 662] width 152 height 22
click at [529, 695] on input "text" at bounding box center [594, 710] width 296 height 30
click at [535, 695] on input "text" at bounding box center [594, 710] width 296 height 30
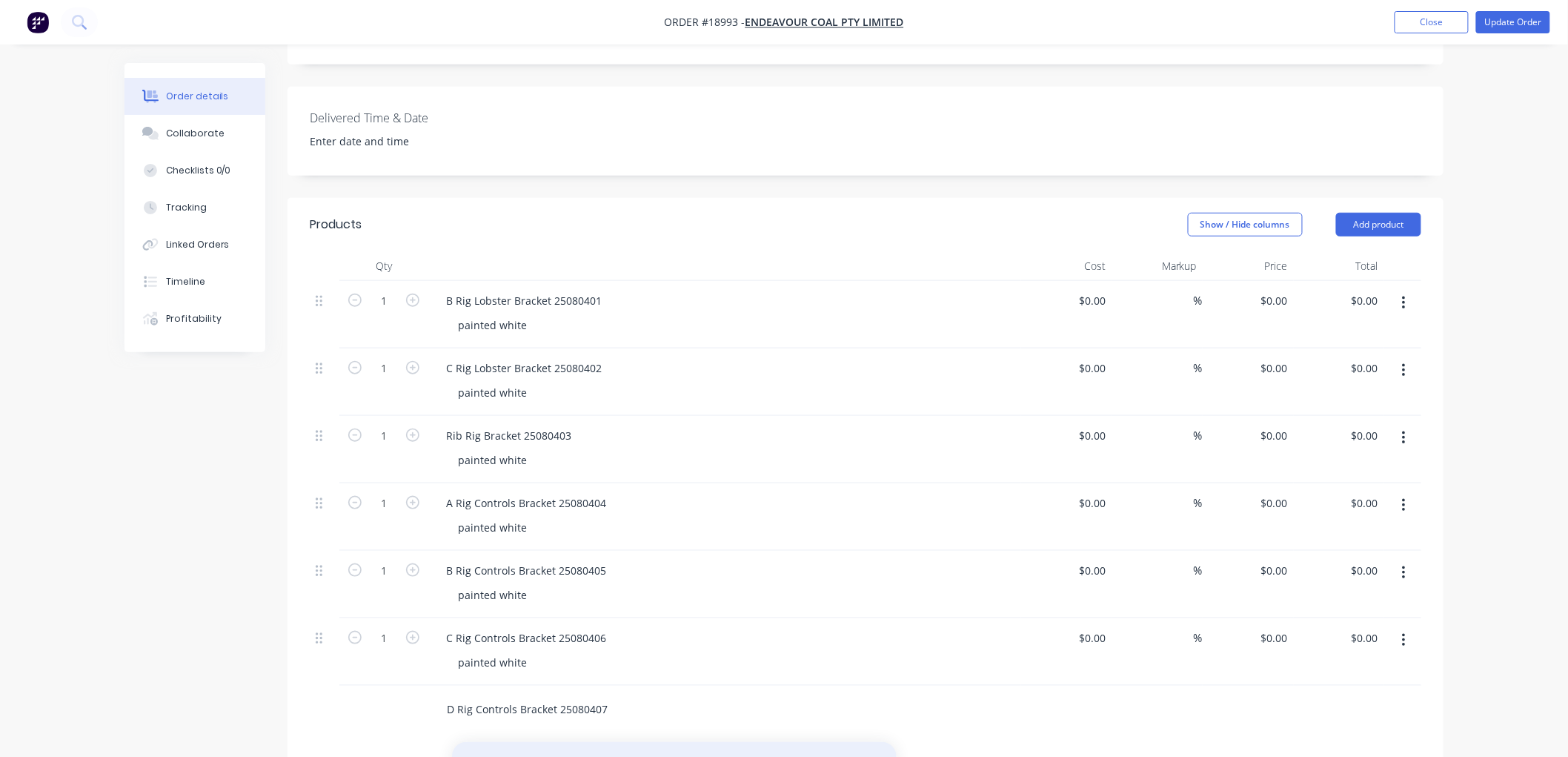
type input "D Rig Controls Bracket 25080407"
click at [619, 742] on button "Add D Rig Controls Bracket 25080407 to order" at bounding box center [674, 766] width 445 height 48
click at [519, 719] on div at bounding box center [522, 730] width 152 height 22
click at [163, 530] on div "Created by [PERSON_NAME] Created [DATE] Required [DATE] Assigned to Add team me…" at bounding box center [784, 416] width 1319 height 1528
click at [1098, 695] on input at bounding box center [1103, 706] width 17 height 22
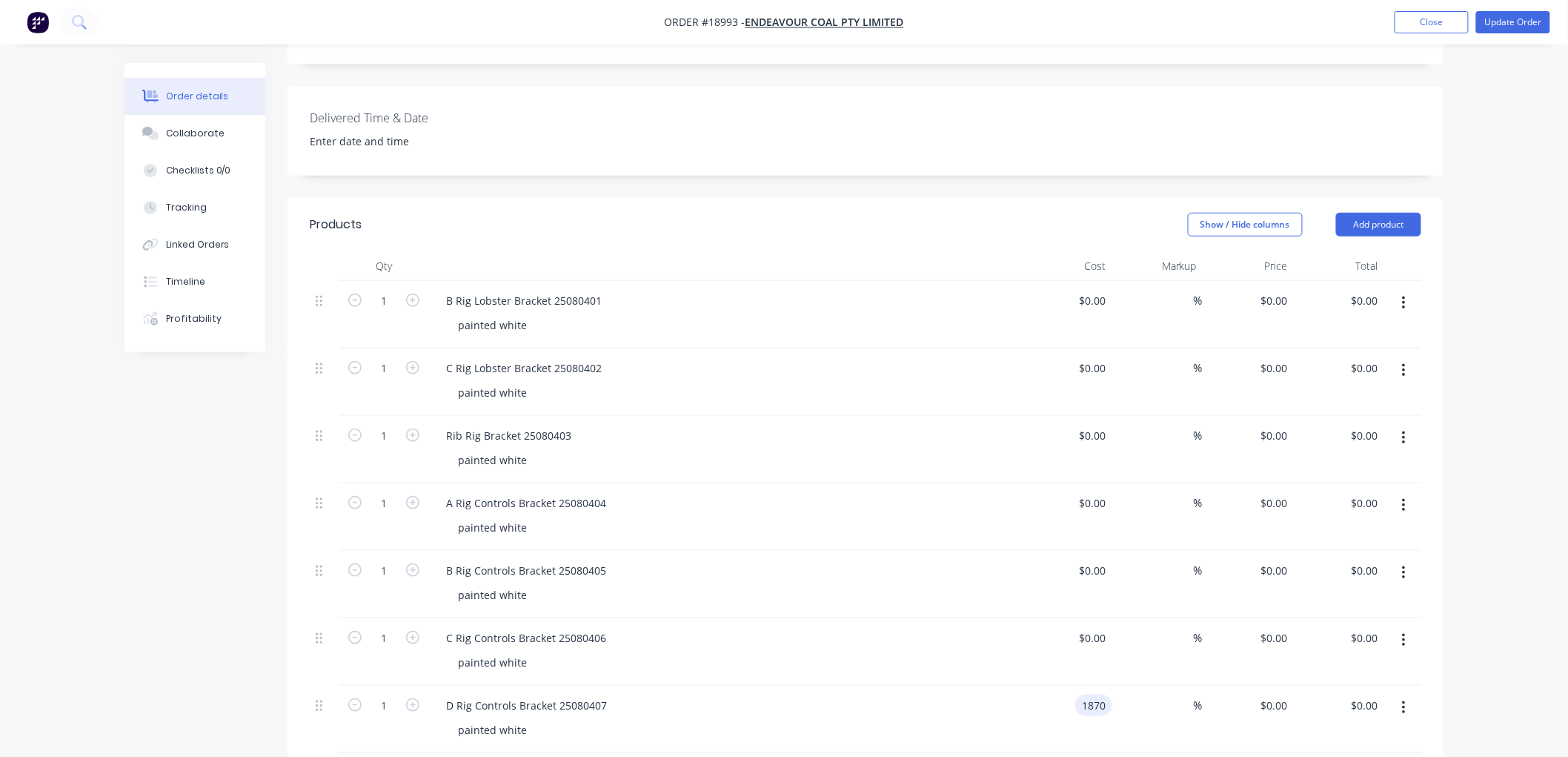
type input "$1,870.00"
click at [1519, 545] on div "Order details Collaborate Checklists 0/0 Tracking Linked Orders Timeline Profit…" at bounding box center [784, 383] width 1568 height 1591
click at [1107, 627] on input at bounding box center [1096, 638] width 34 height 22
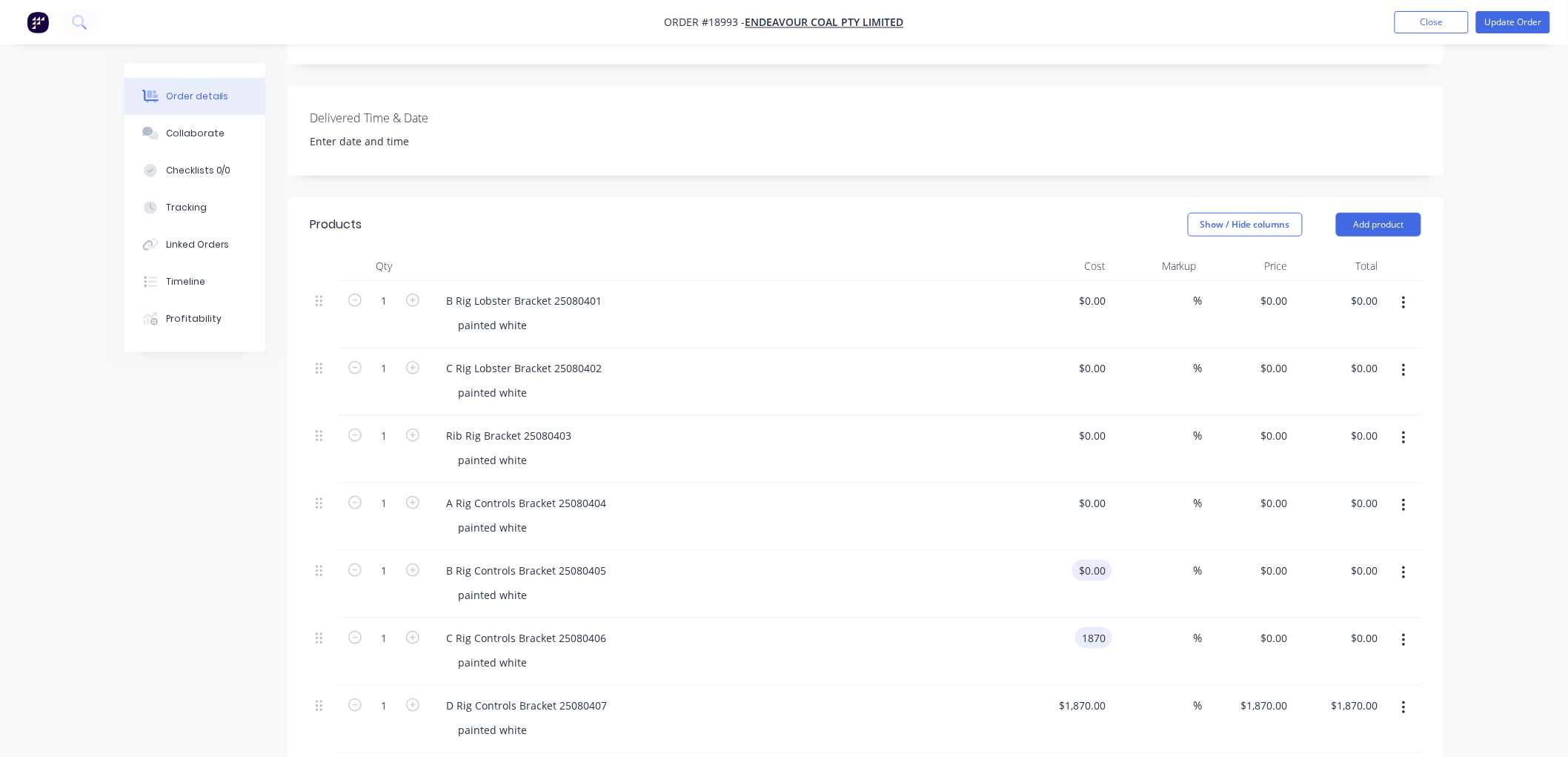
type input "1870"
click at [1087, 551] on div "$0.00 $0.00" at bounding box center [1066, 584] width 91 height 68
type input "$1,870.00"
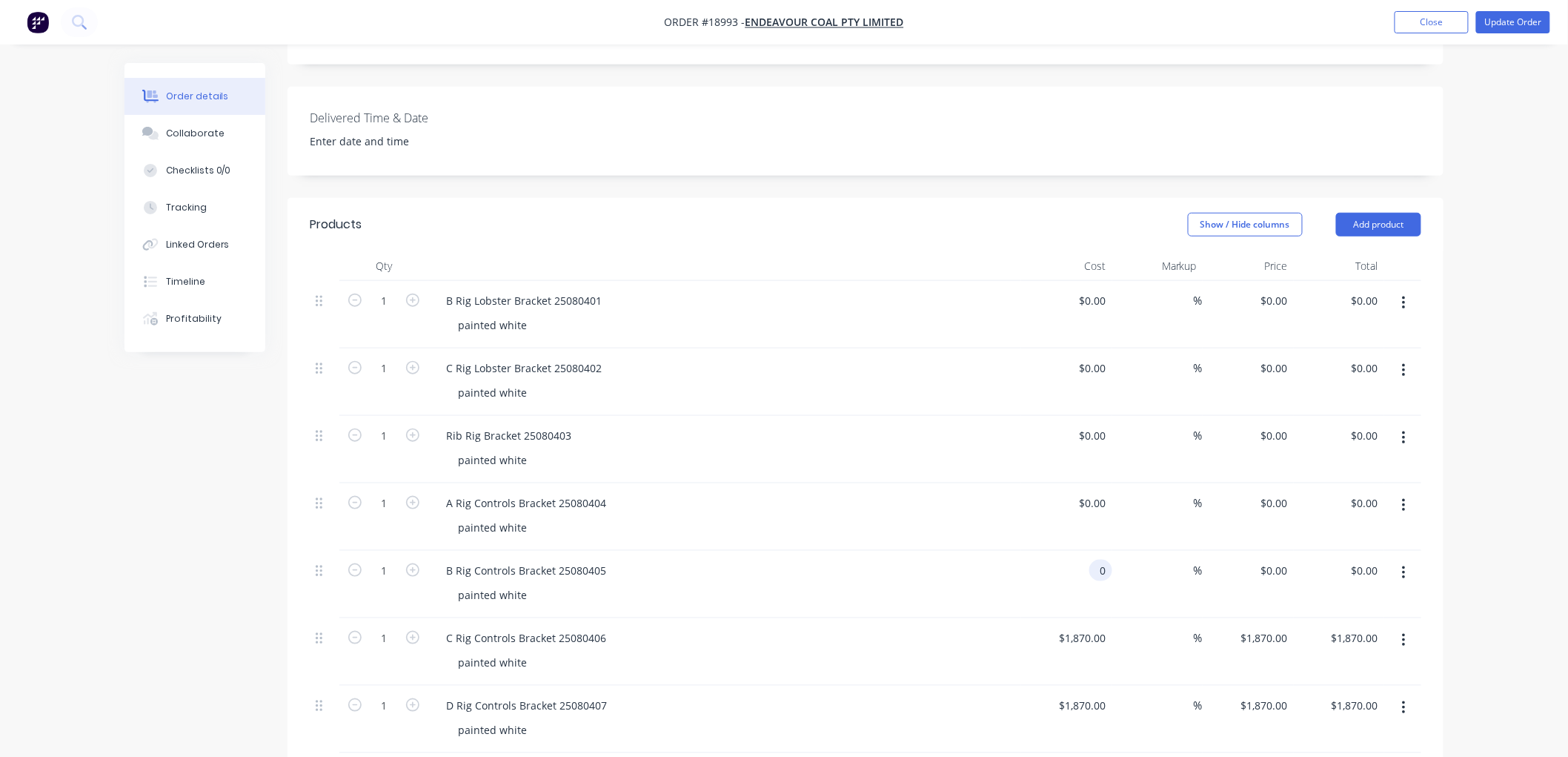
click at [1096, 560] on input "0" at bounding box center [1103, 570] width 17 height 22
type input "1870"
type input "$1,870.00"
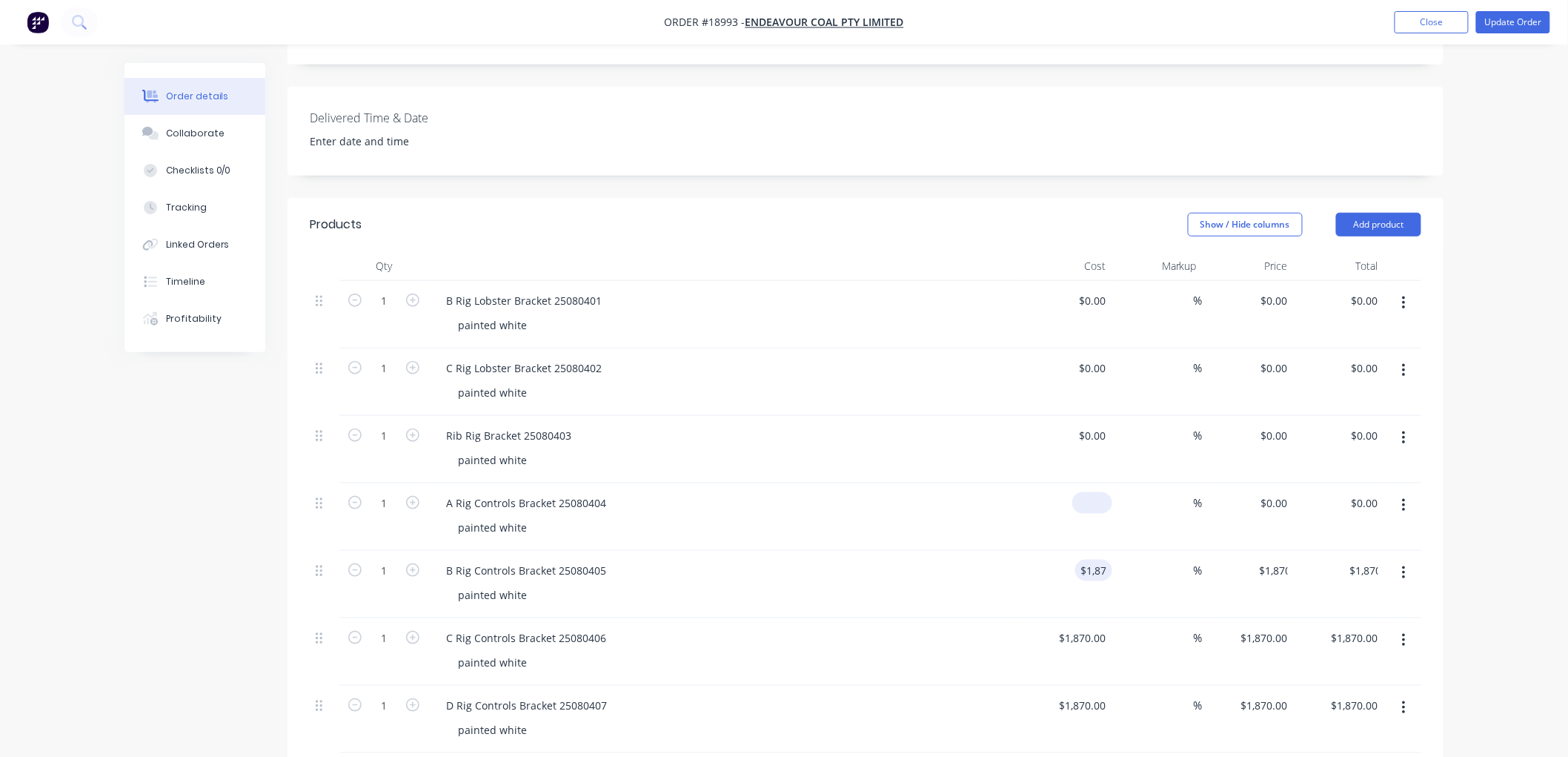
click at [1094, 493] on div "$0.00" at bounding box center [1093, 504] width 40 height 22
click at [1087, 484] on div "0 $0.00" at bounding box center [1066, 518] width 91 height 68
click at [1530, 400] on div "Order details Collaborate Checklists 0/0 Tracking Linked Orders Timeline Profit…" at bounding box center [784, 383] width 1568 height 1591
type input "$1,870.00"
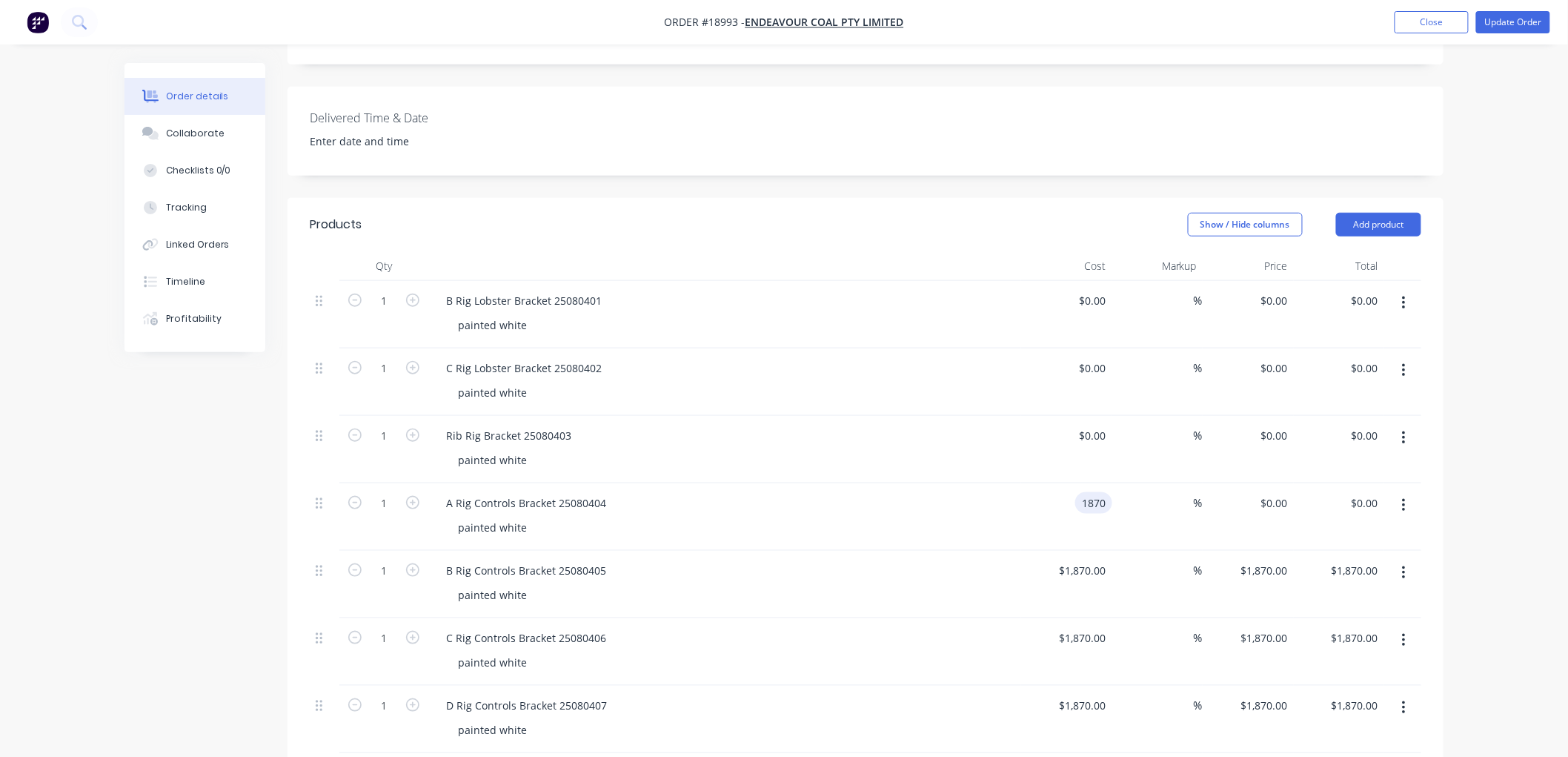
type input "$1,870.00"
click at [1094, 425] on div at bounding box center [1100, 436] width 23 height 22
type input "$1,410.00"
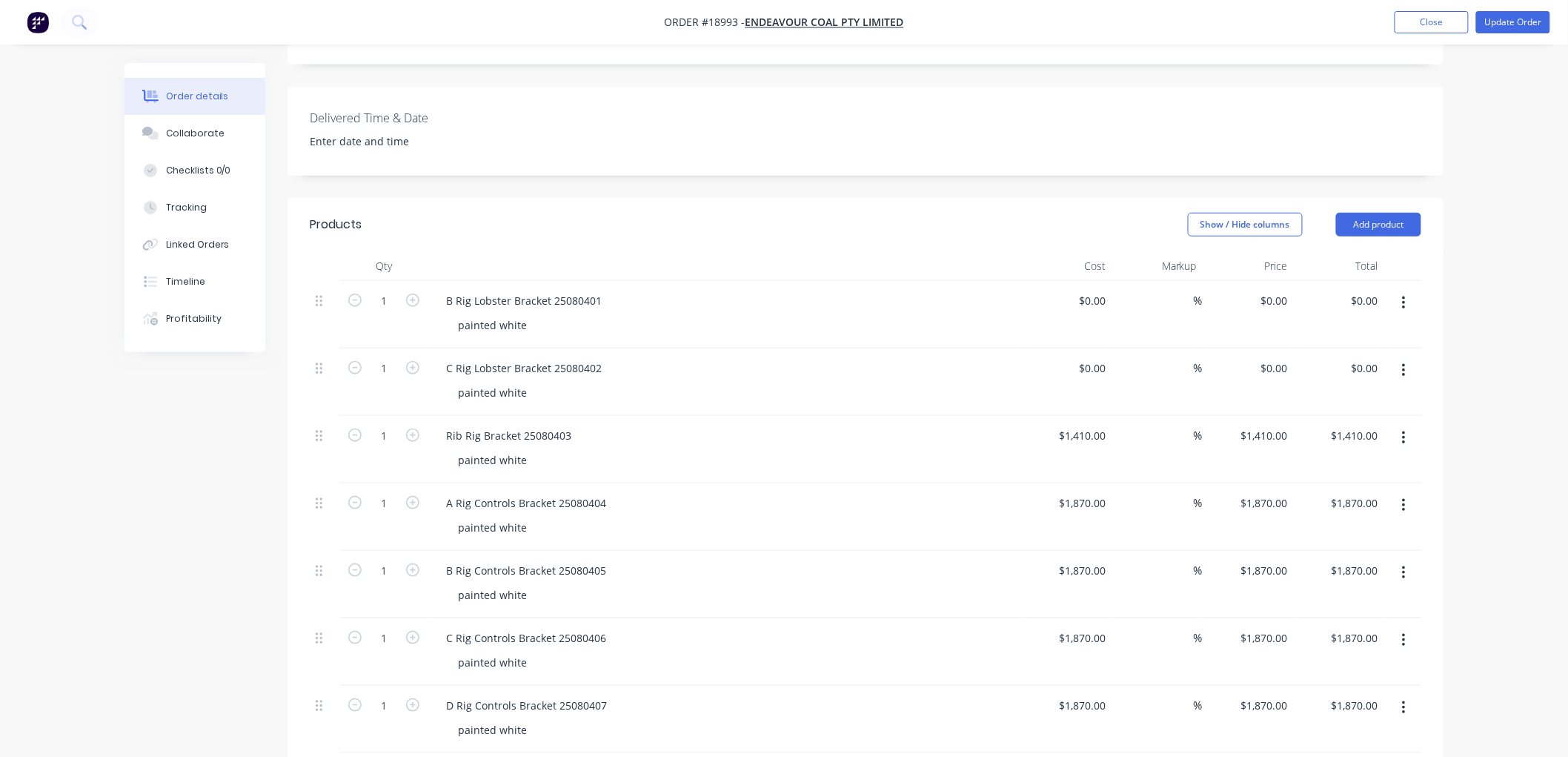
click at [1494, 358] on div "Order details Collaborate Checklists 0/0 Tracking Linked Orders Timeline Profit…" at bounding box center [784, 383] width 1568 height 1591
click at [1097, 357] on input at bounding box center [1096, 368] width 34 height 22
type input "$1,280.00"
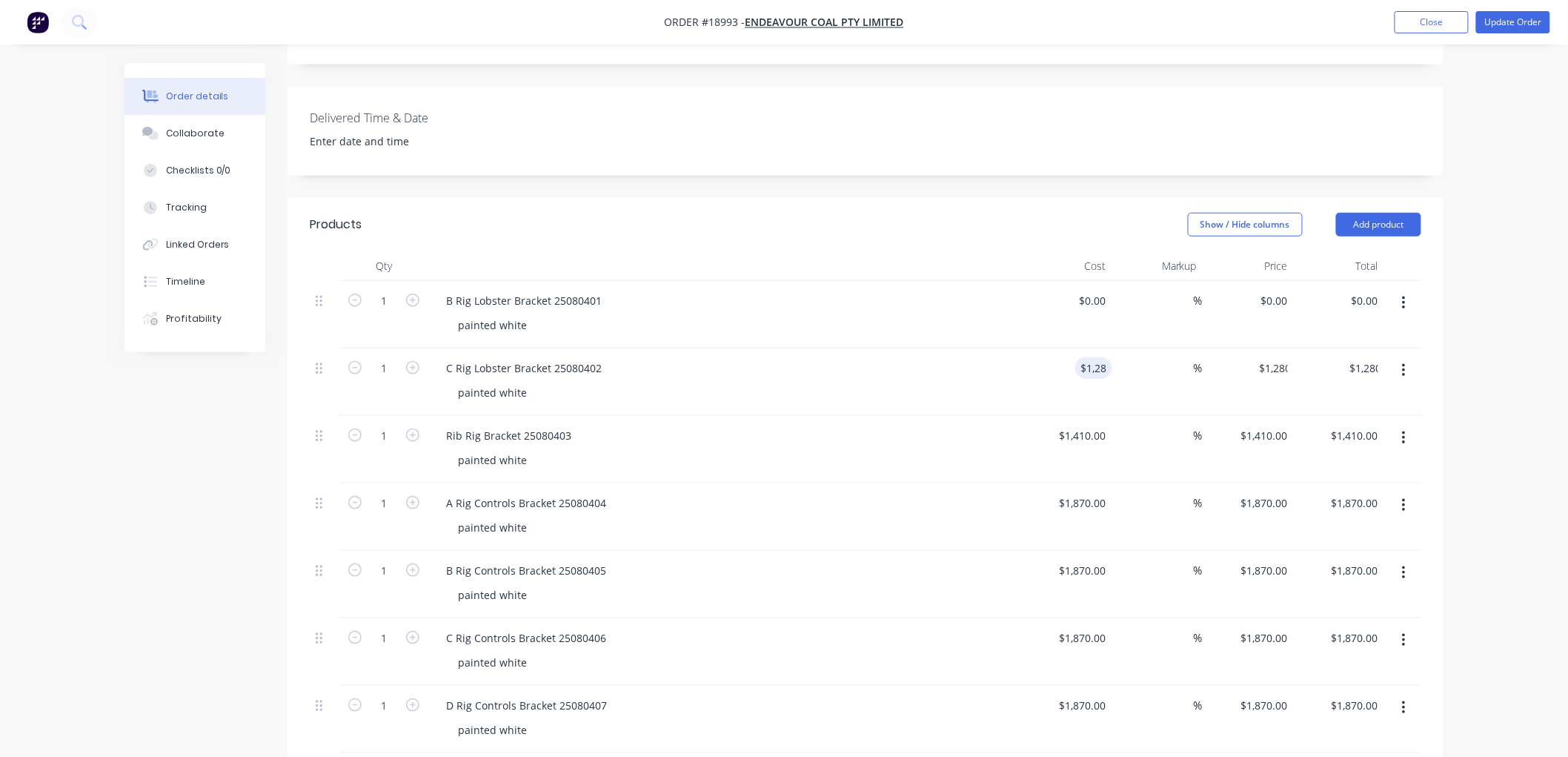
click at [1503, 198] on div "Order details Collaborate Checklists 0/0 Tracking Linked Orders Timeline Profit…" at bounding box center [784, 383] width 1568 height 1591
click at [1088, 290] on div "0 $0.00" at bounding box center [1093, 301] width 40 height 22
type input "$1,280.00"
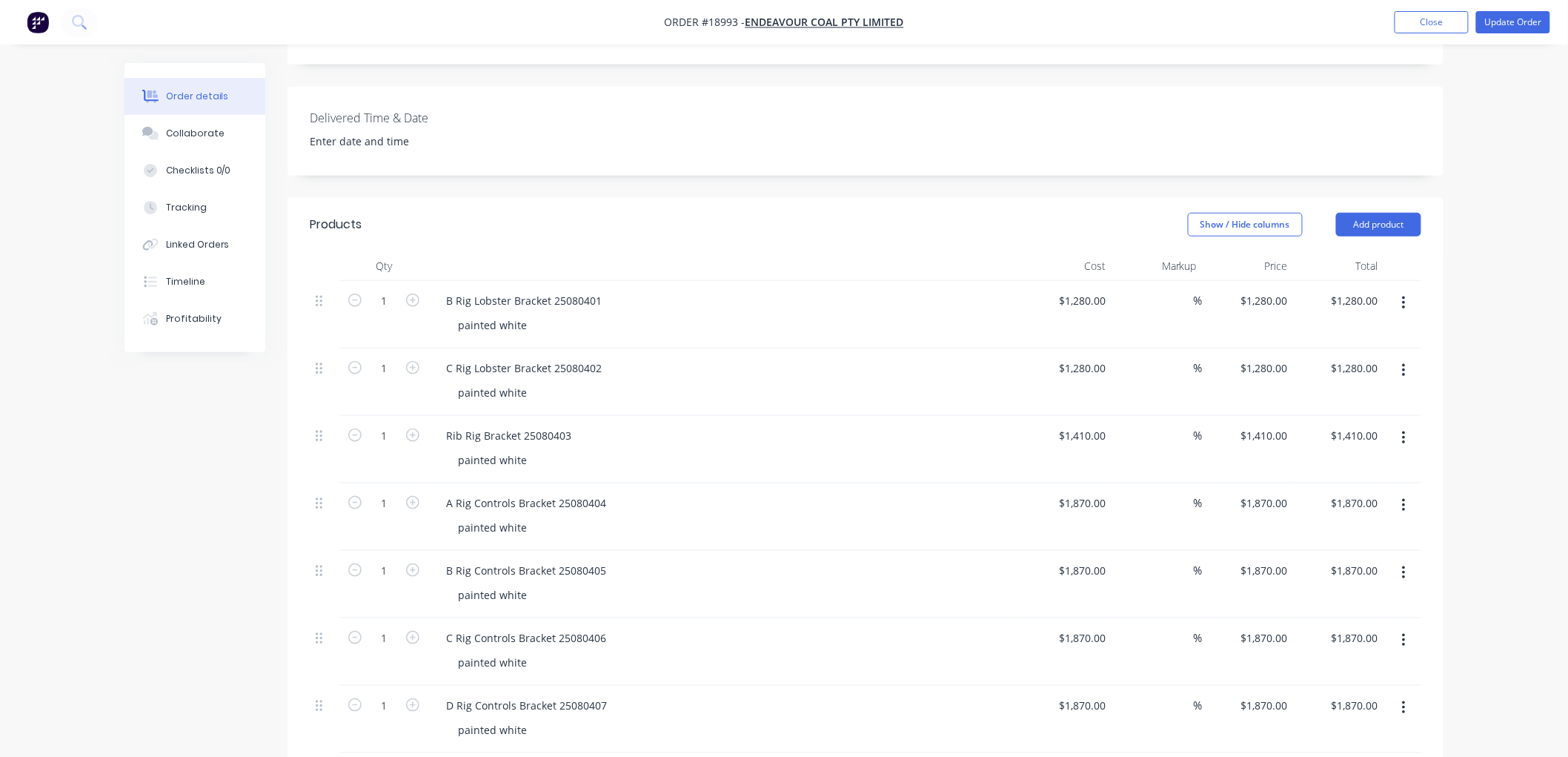
click at [1506, 230] on div "Order details Collaborate Checklists 0/0 Tracking Linked Orders Timeline Profit…" at bounding box center [784, 383] width 1568 height 1591
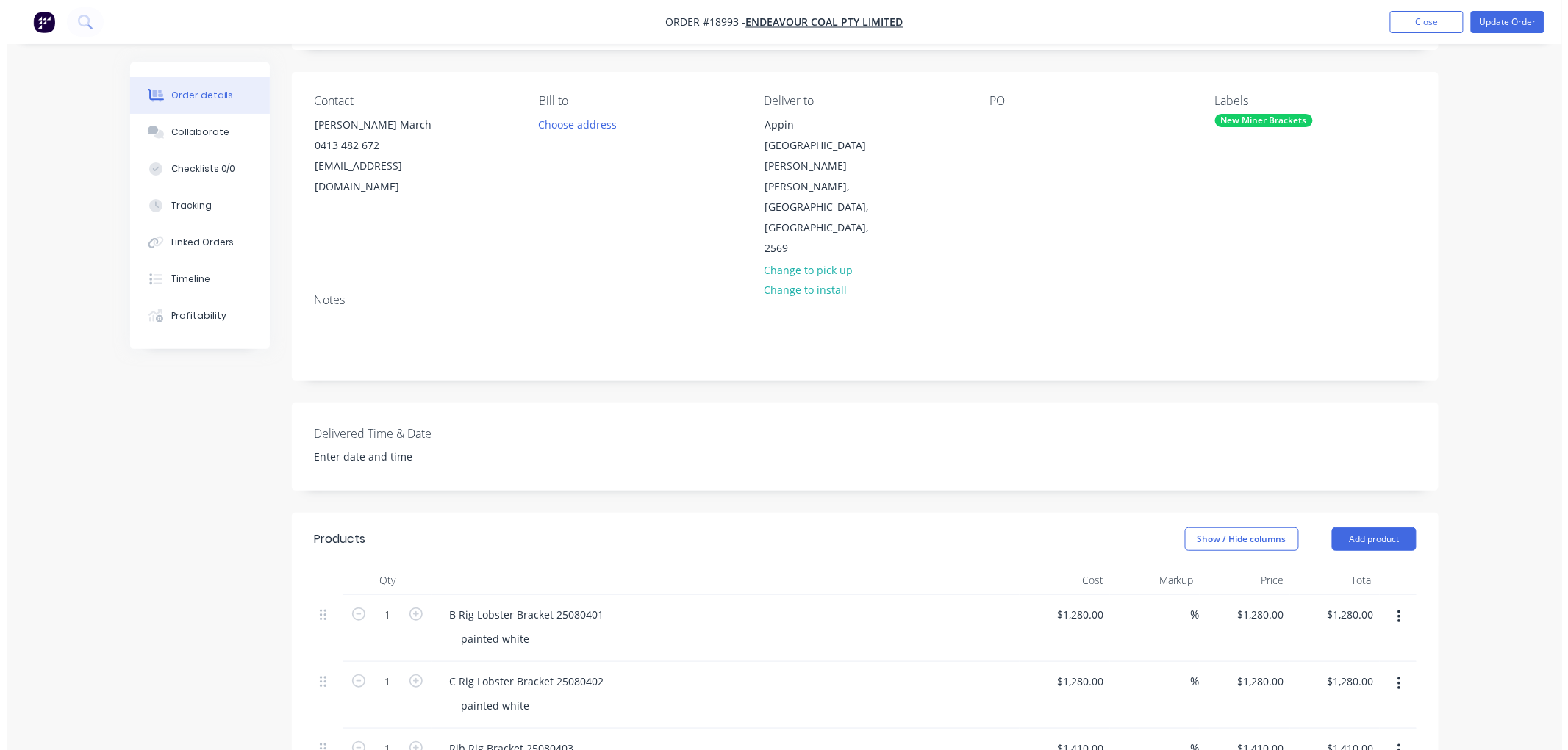
scroll to position [0, 0]
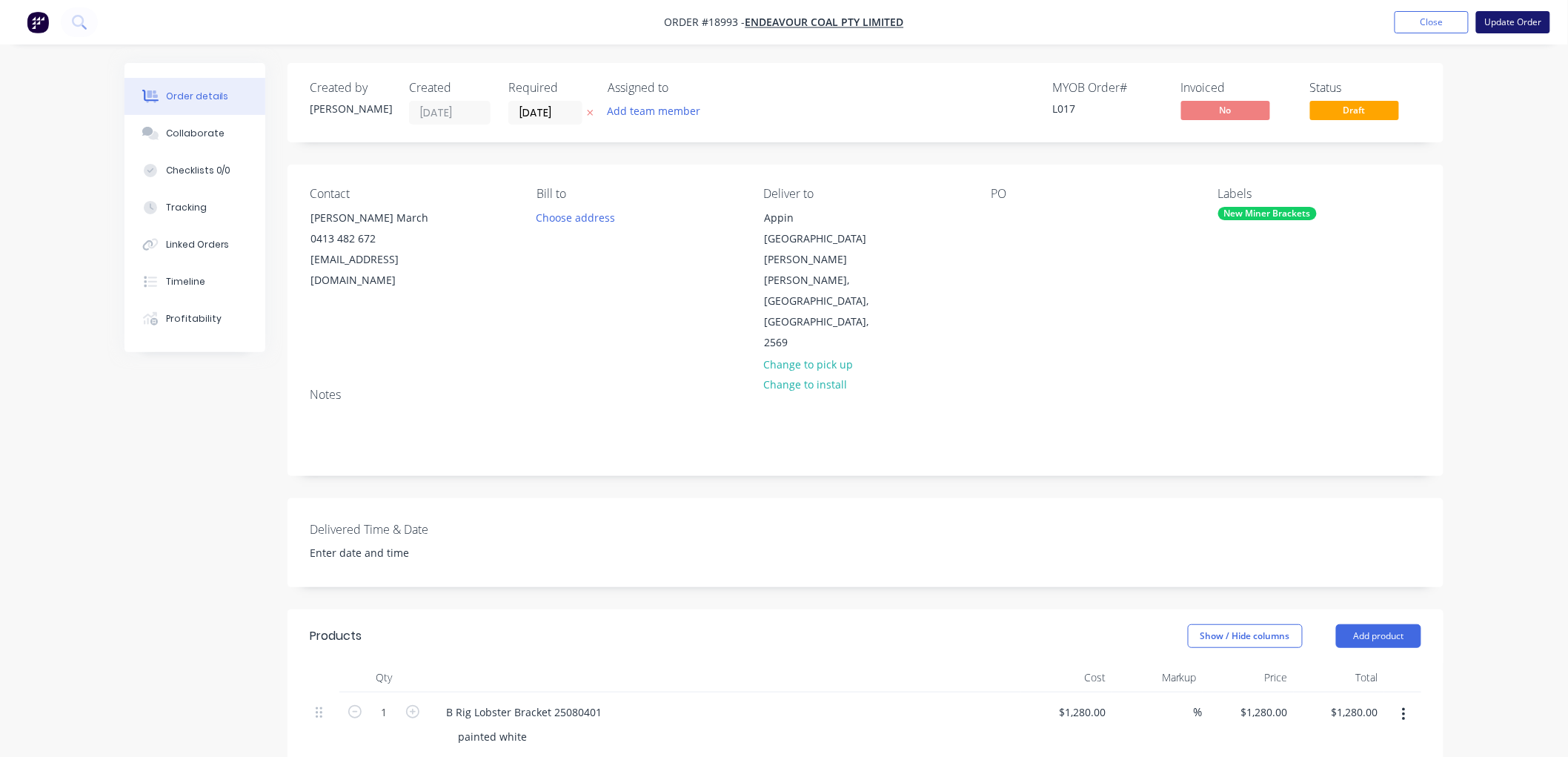
click at [1494, 26] on button "Update Order" at bounding box center [1513, 22] width 74 height 22
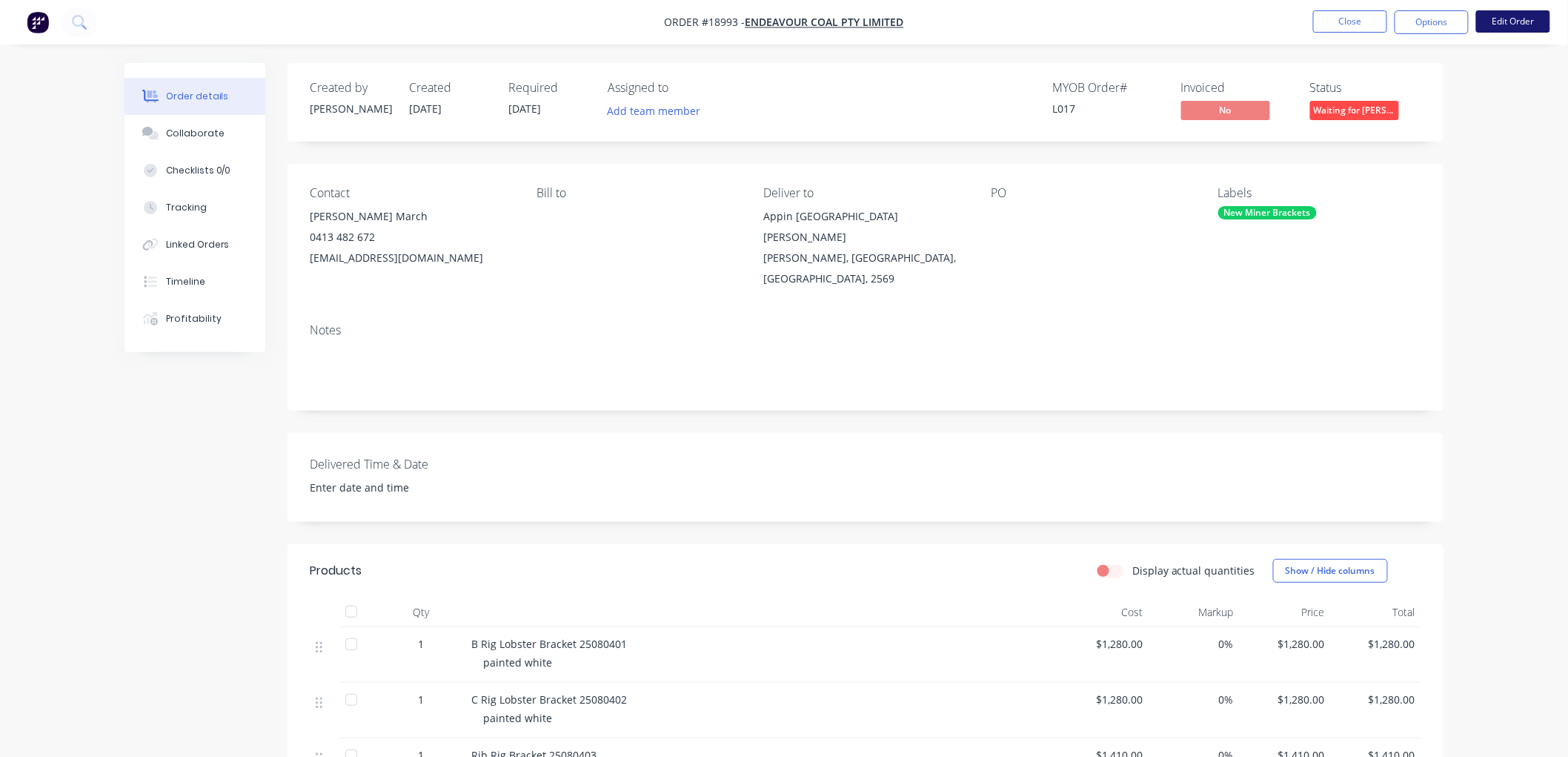
click at [1491, 19] on button "Edit Order" at bounding box center [1513, 21] width 74 height 22
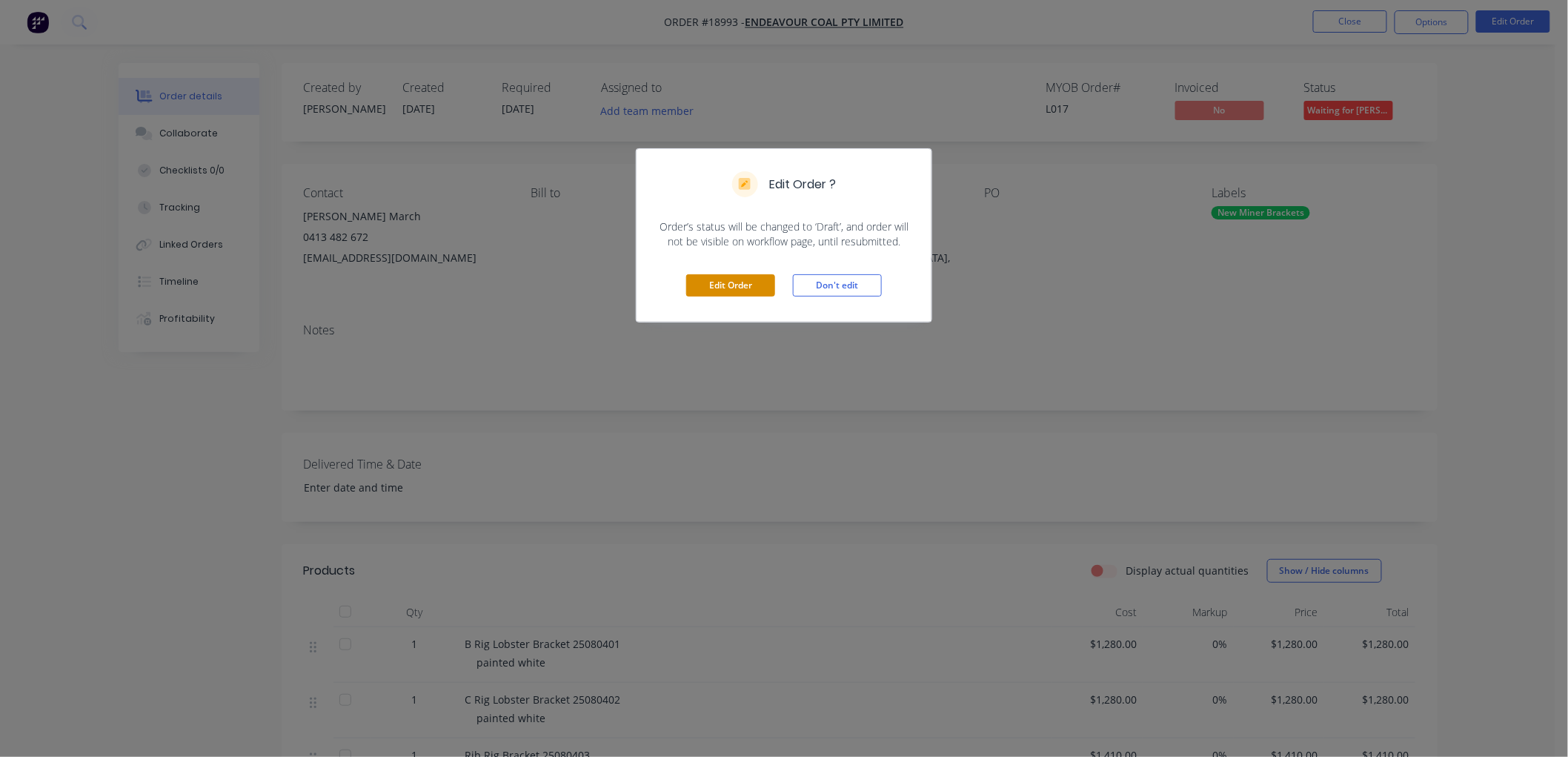
click at [710, 286] on button "Edit Order" at bounding box center [730, 285] width 89 height 22
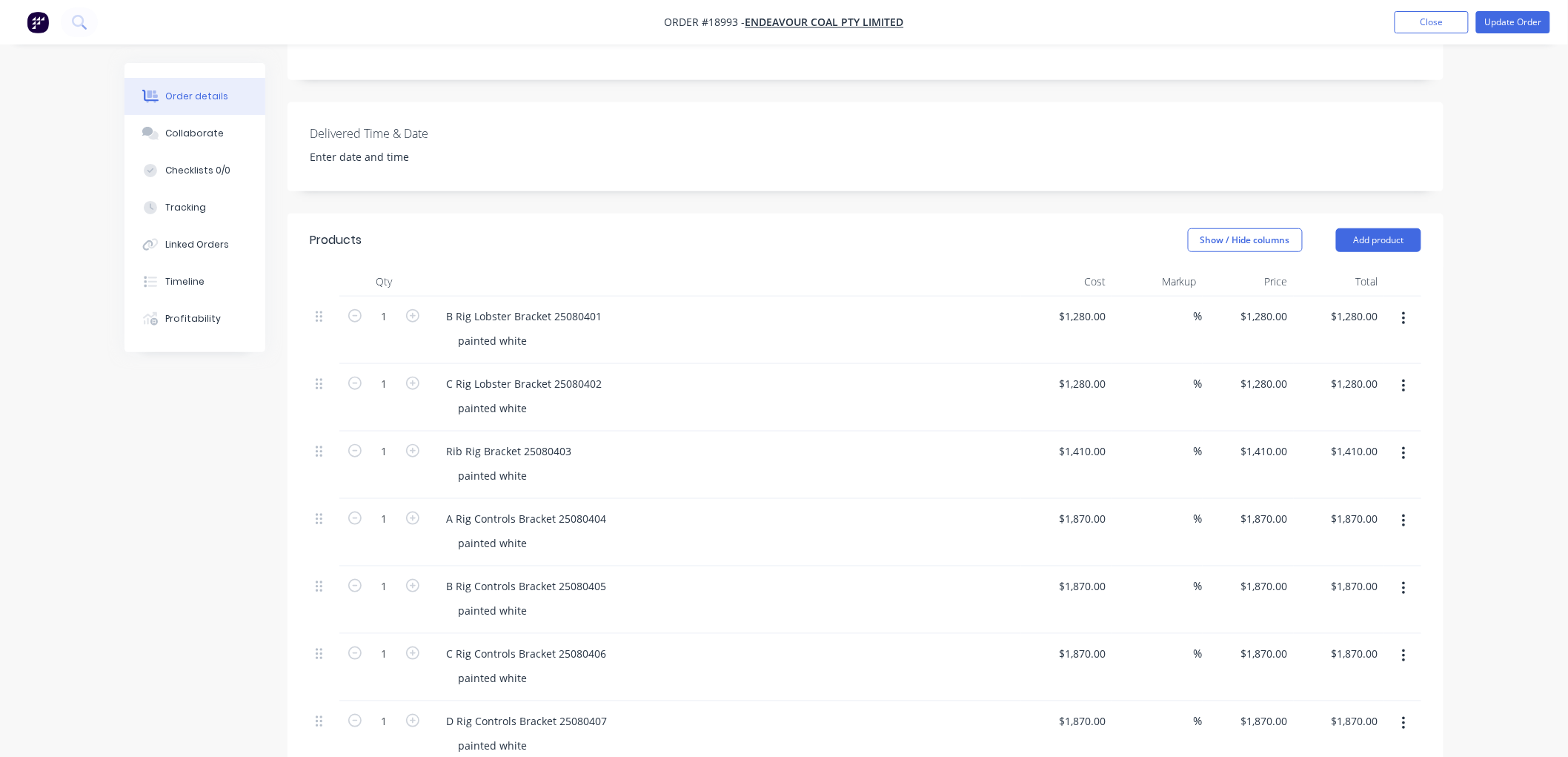
scroll to position [412, 0]
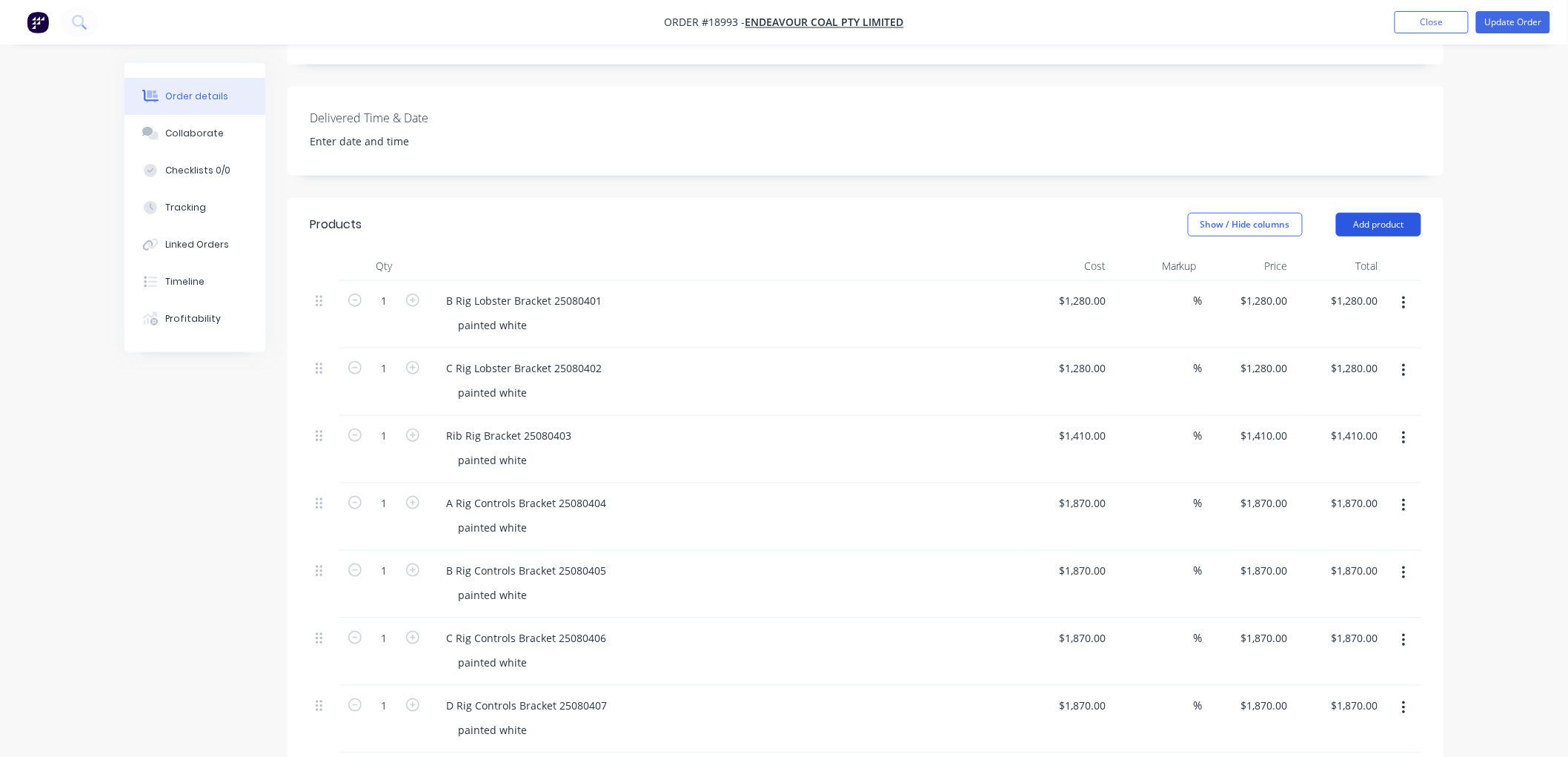
click at [1356, 212] on button "Add product" at bounding box center [1378, 224] width 85 height 24
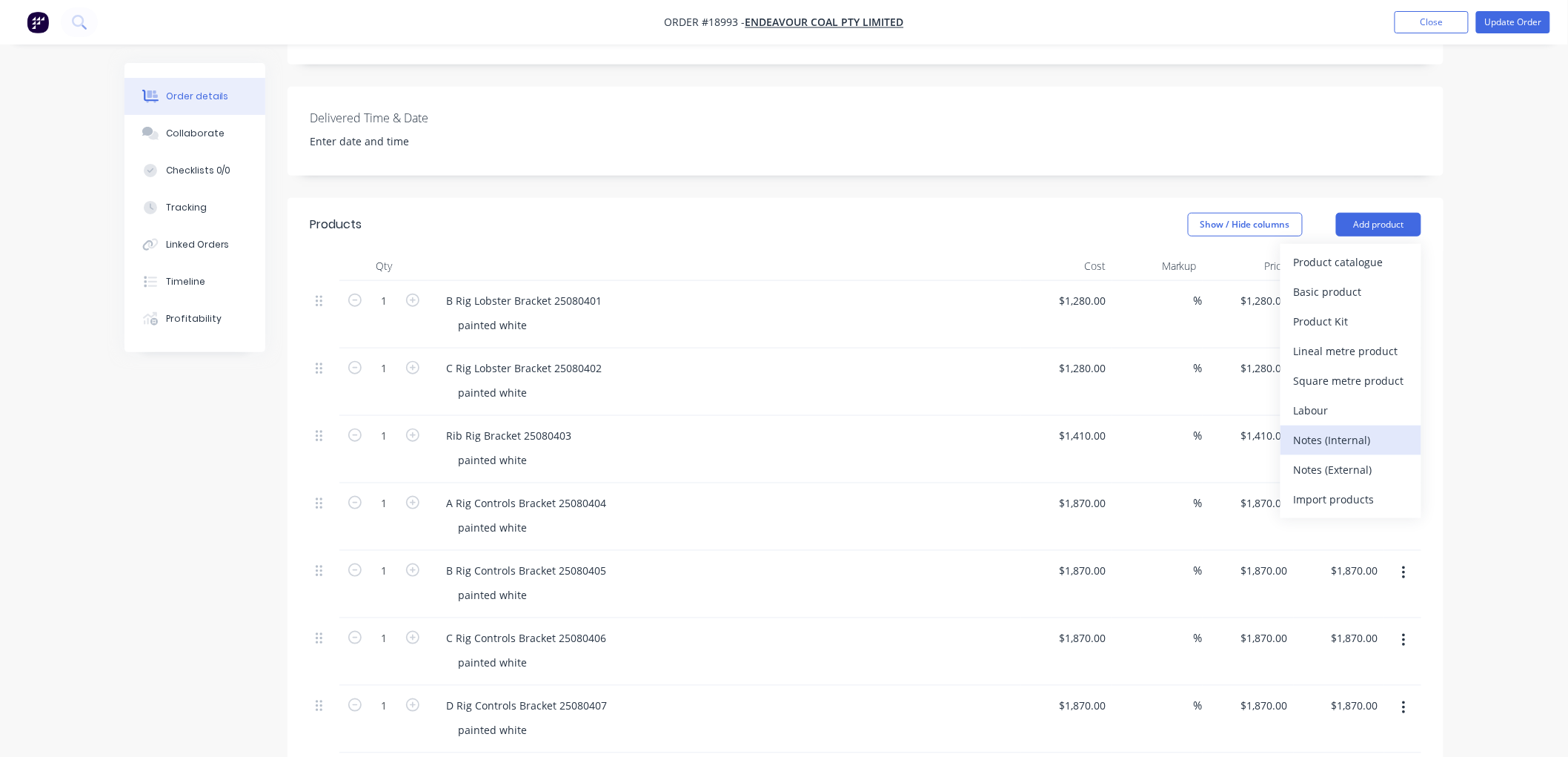
click at [1324, 429] on div "Notes (Internal)" at bounding box center [1351, 440] width 114 height 22
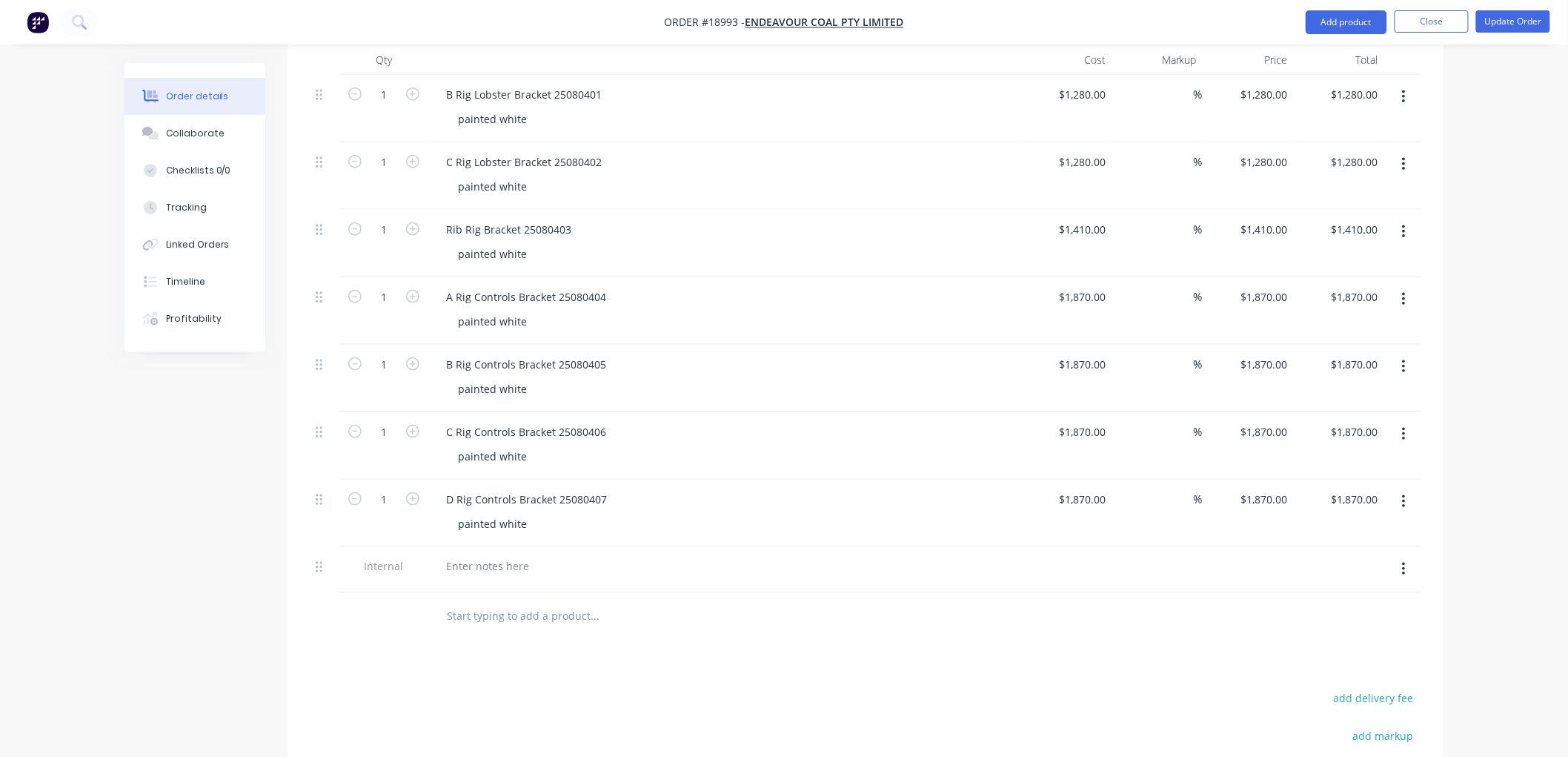
scroll to position [658, 0]
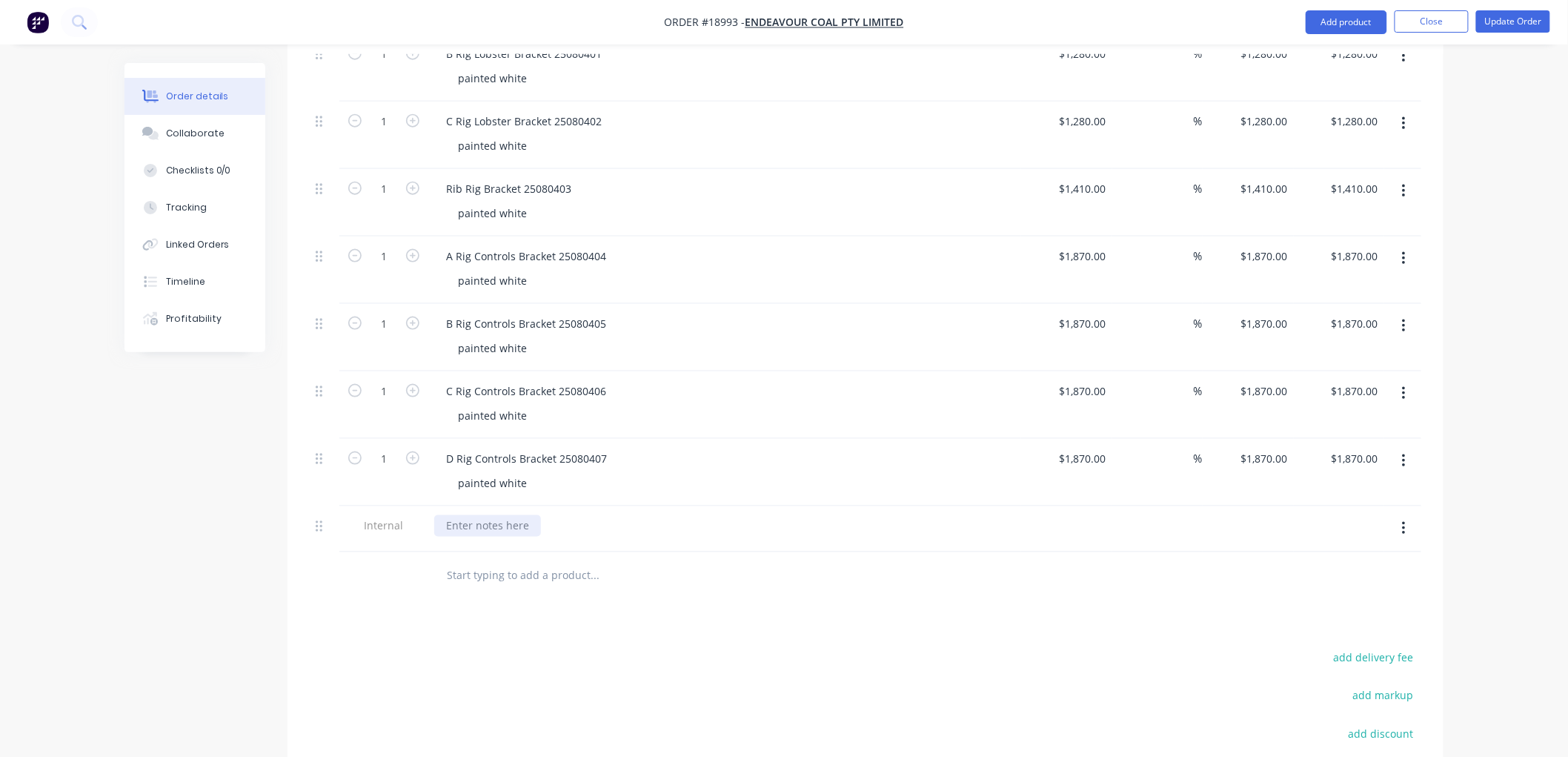
click at [487, 516] on div at bounding box center [487, 527] width 107 height 22
click at [1502, 22] on button "Update Order" at bounding box center [1513, 21] width 74 height 22
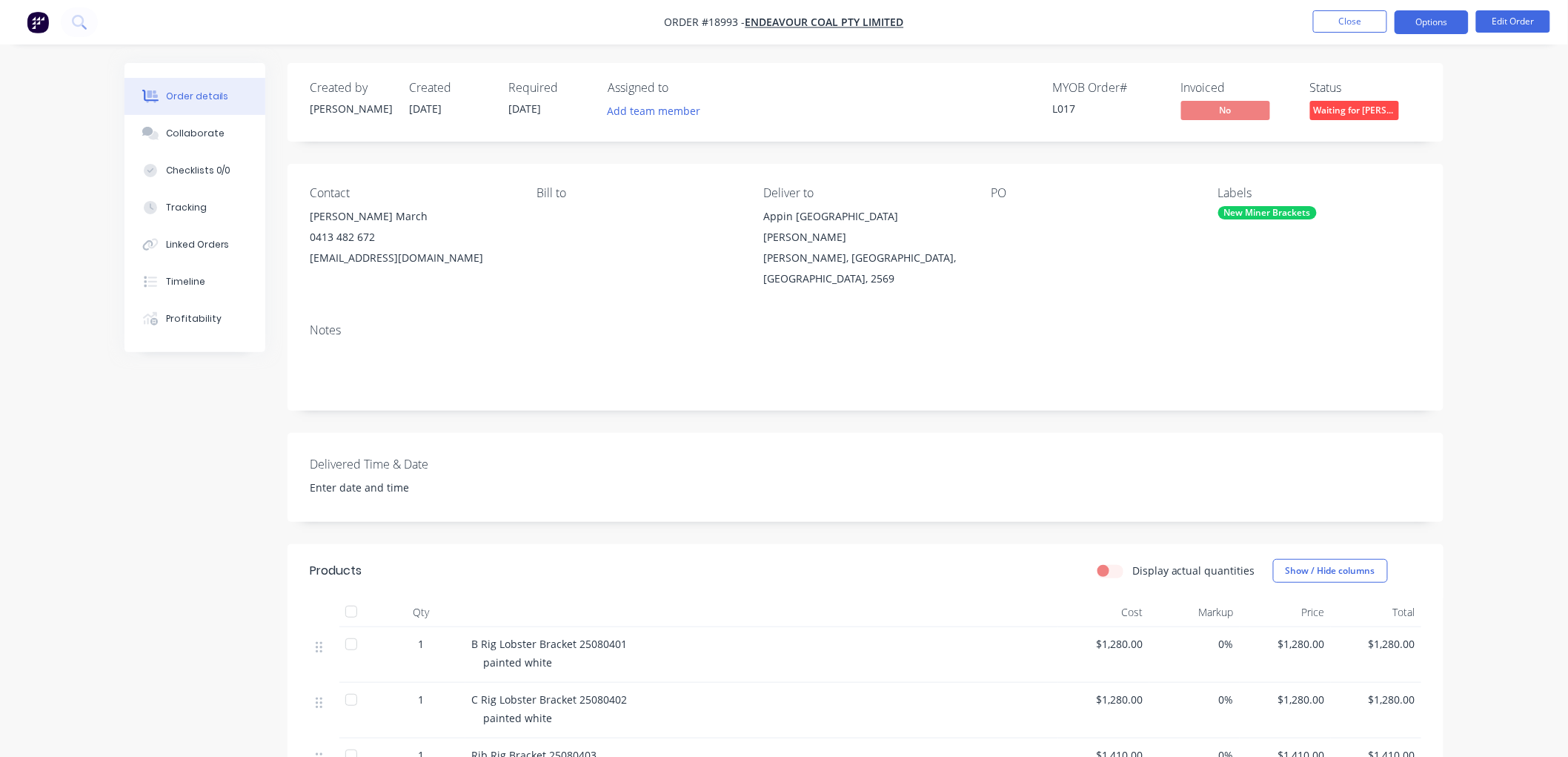
click at [1415, 27] on button "Options" at bounding box center [1431, 22] width 74 height 24
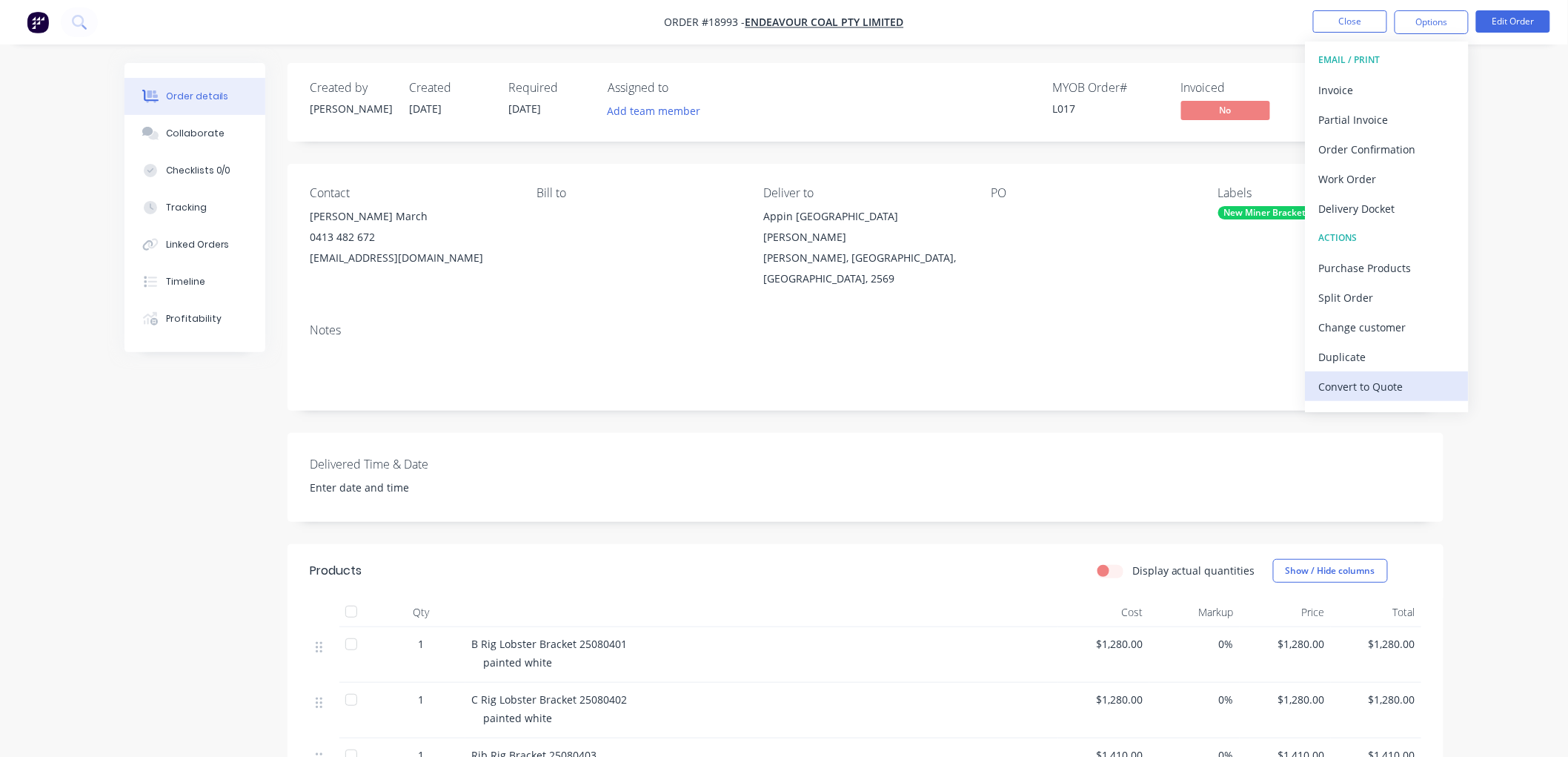
click at [1336, 380] on div "Convert to Quote" at bounding box center [1387, 387] width 137 height 22
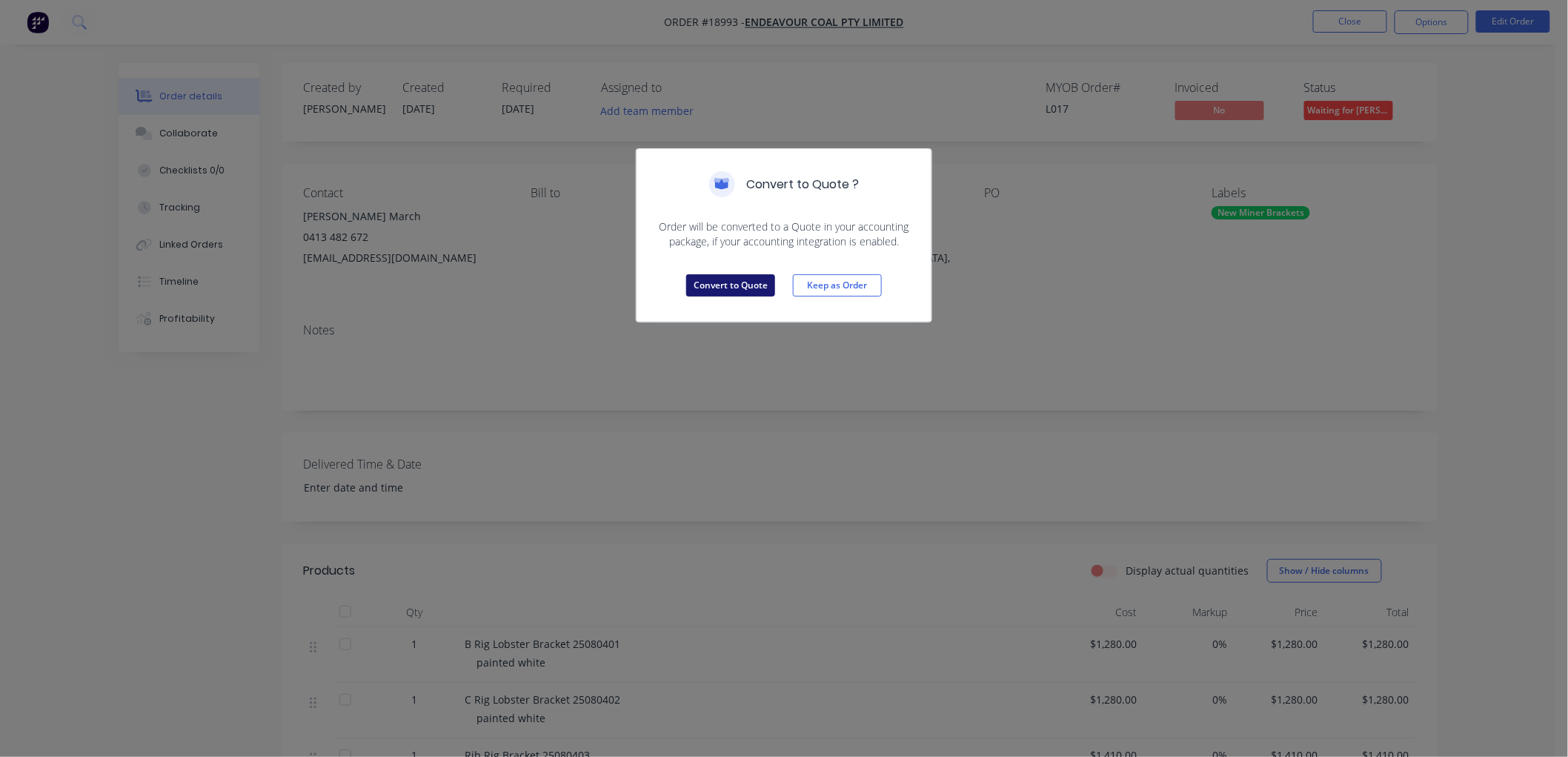
click at [732, 283] on button "Convert to Quote" at bounding box center [730, 285] width 89 height 22
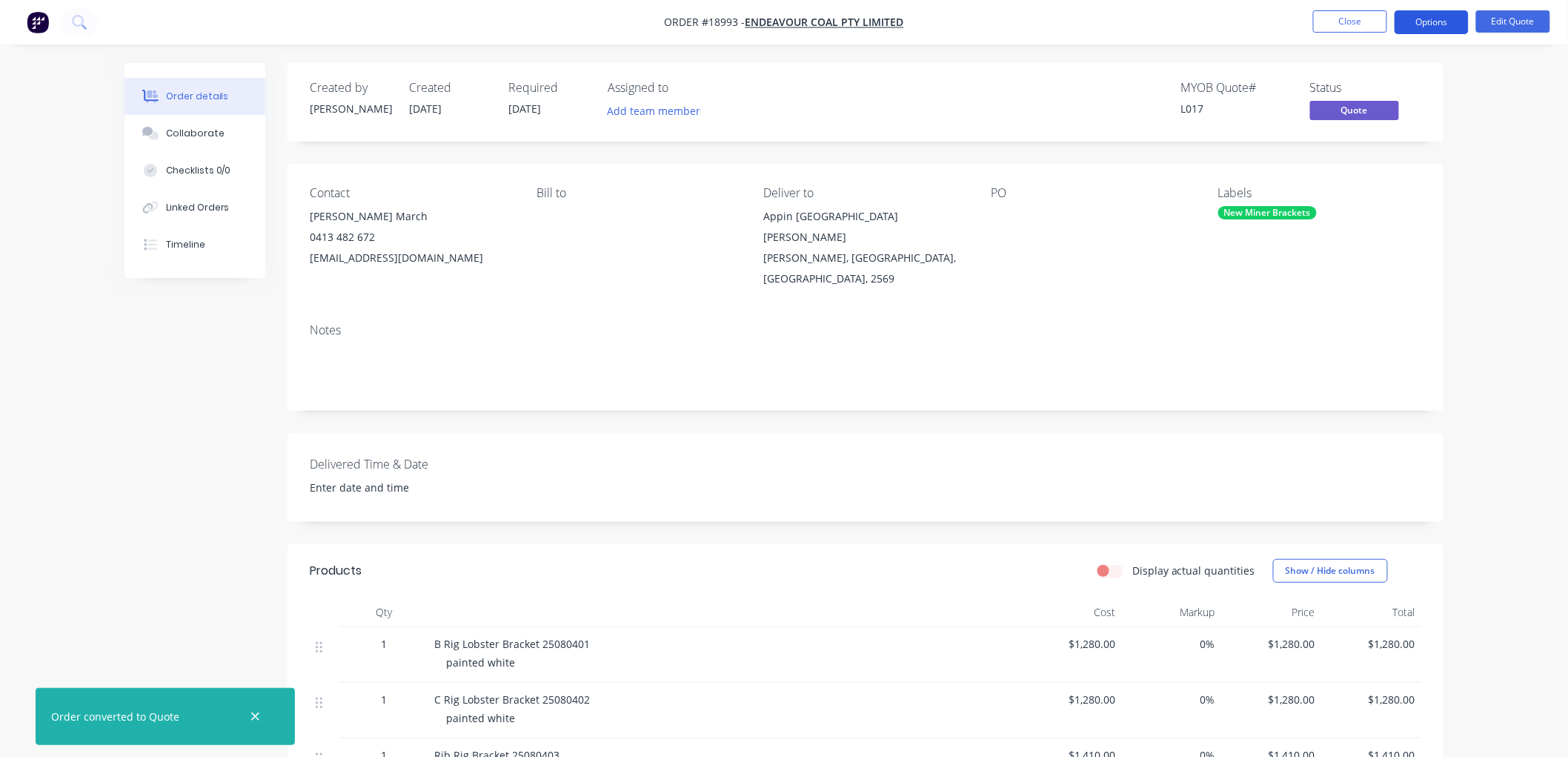
click at [1433, 20] on button "Options" at bounding box center [1431, 22] width 74 height 24
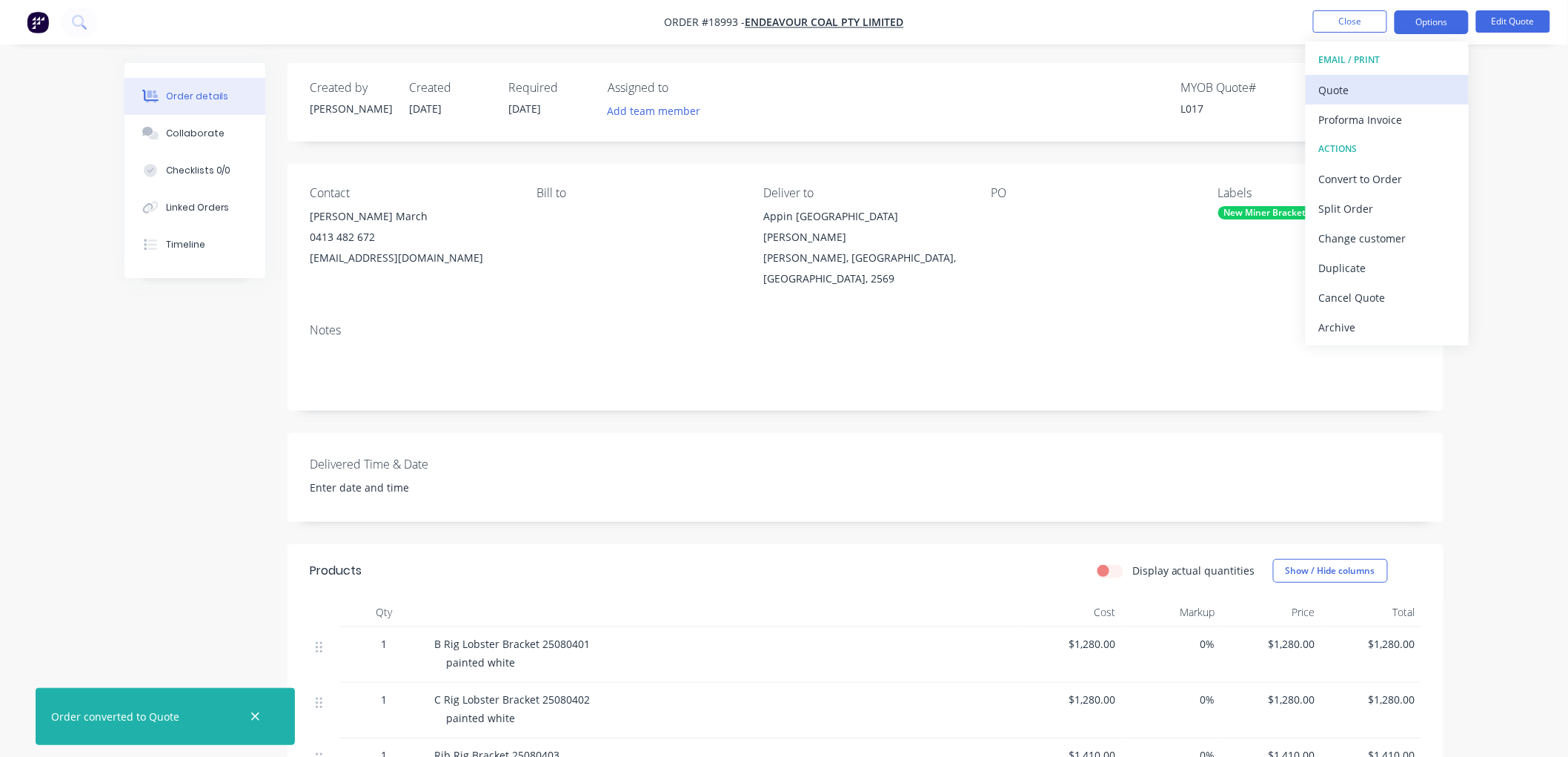
click at [1359, 85] on div "Quote" at bounding box center [1387, 91] width 137 height 22
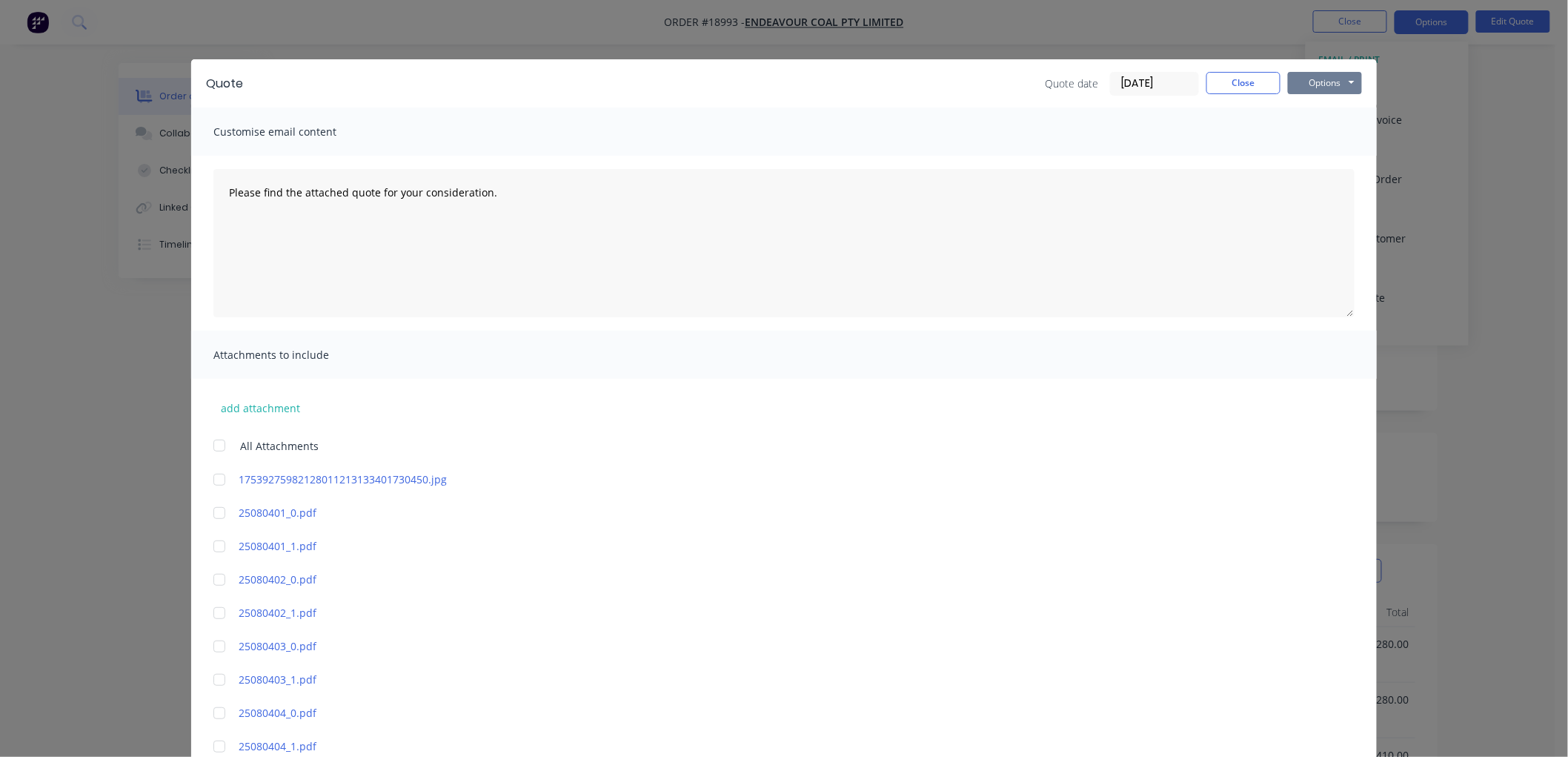
click at [1301, 84] on button "Options" at bounding box center [1325, 83] width 74 height 22
click at [1312, 127] on button "Print" at bounding box center [1335, 134] width 95 height 25
click at [1229, 85] on button "Close" at bounding box center [1243, 83] width 74 height 22
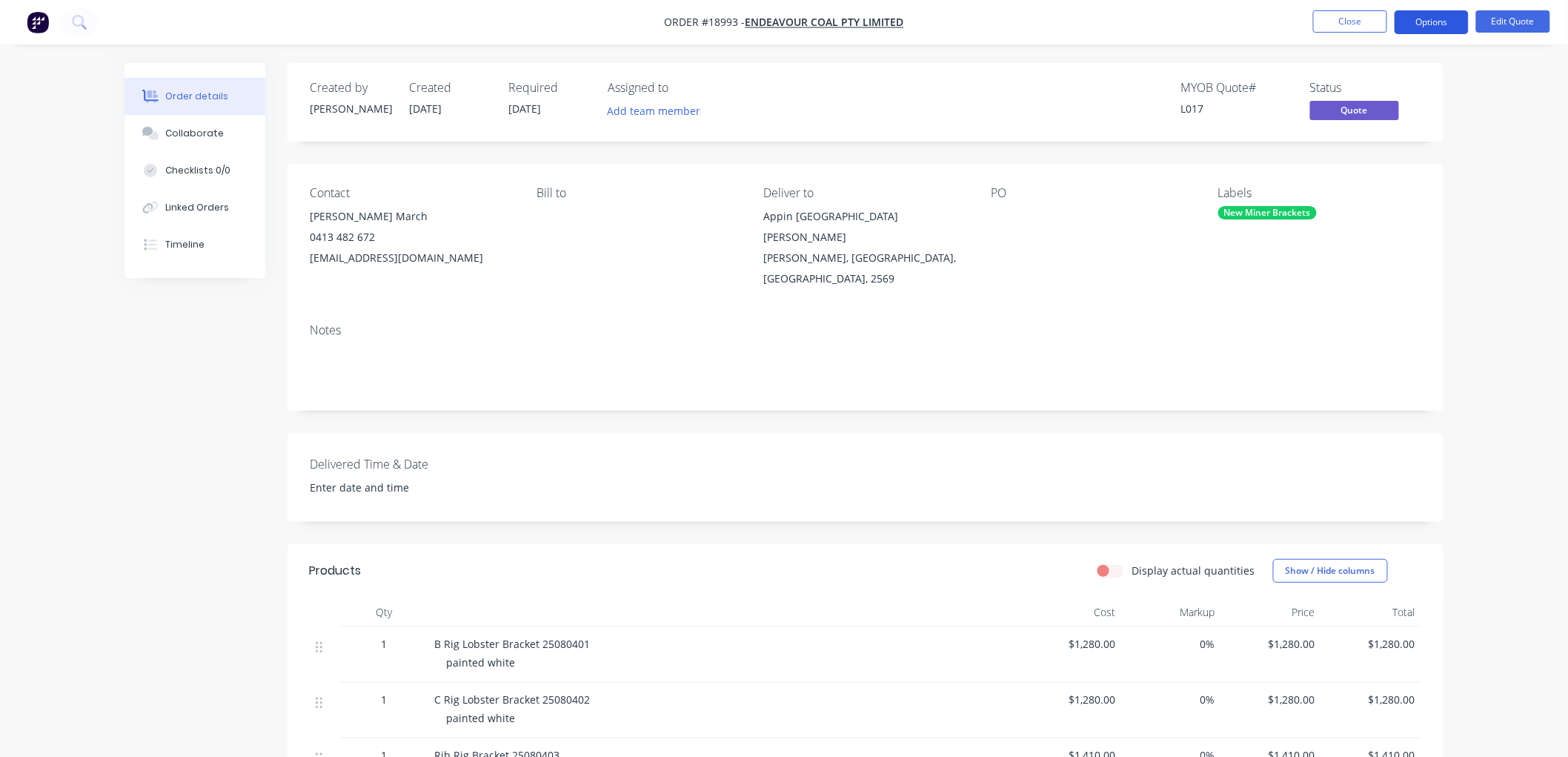
click at [1424, 27] on button "Options" at bounding box center [1431, 22] width 74 height 24
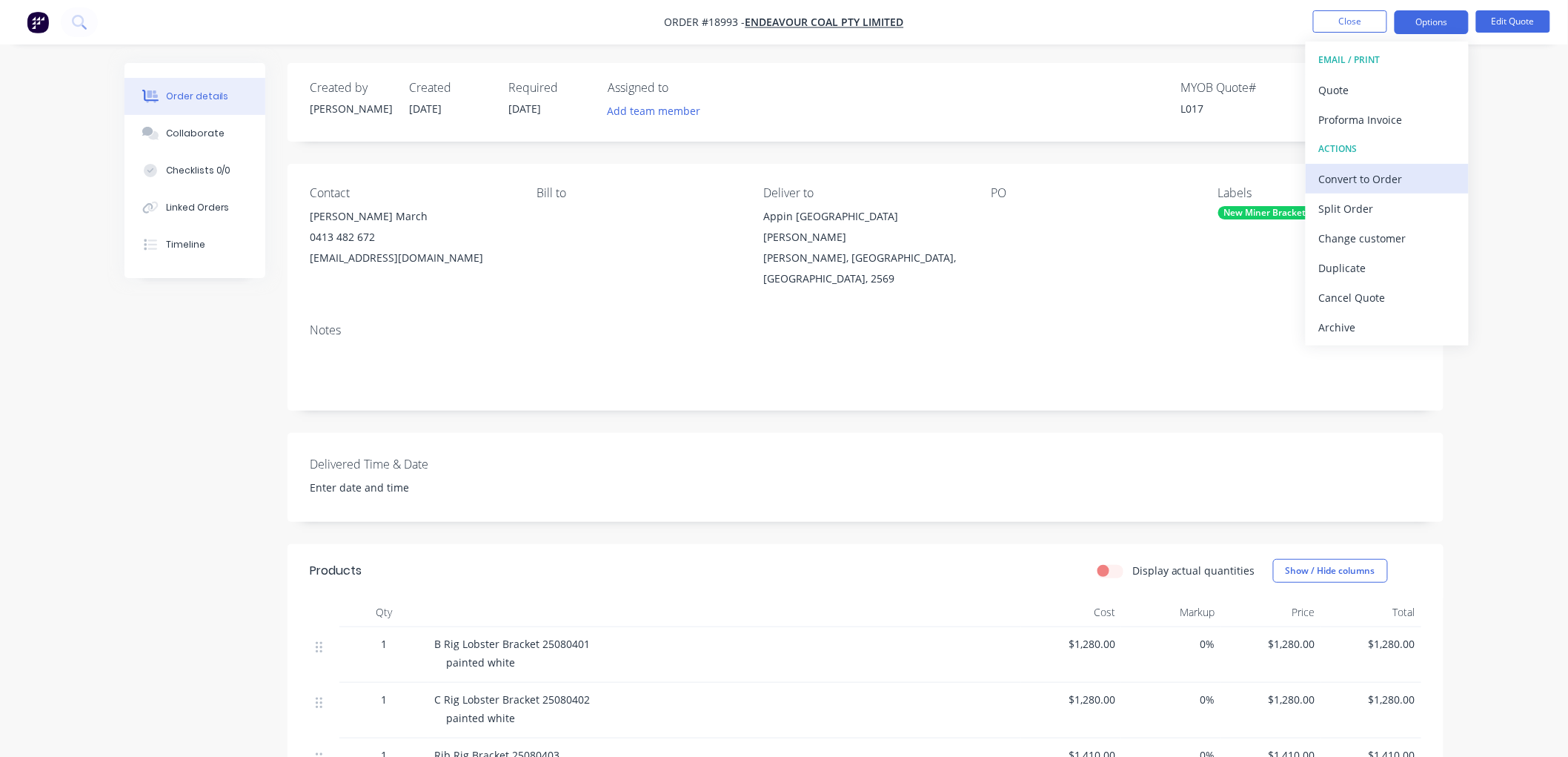
click at [1356, 183] on div "Convert to Order" at bounding box center [1387, 180] width 137 height 22
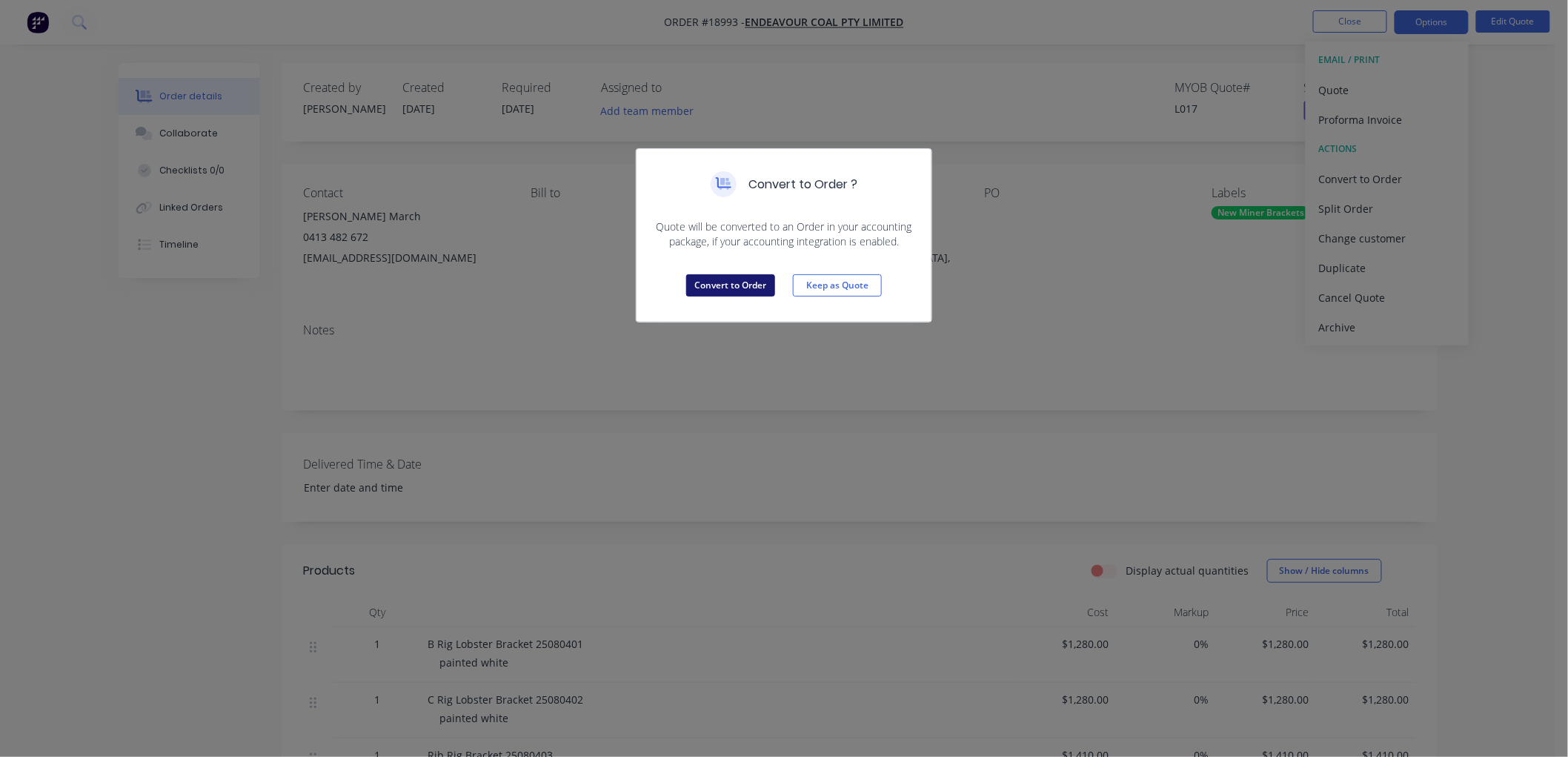
click at [749, 284] on button "Convert to Order" at bounding box center [730, 285] width 89 height 22
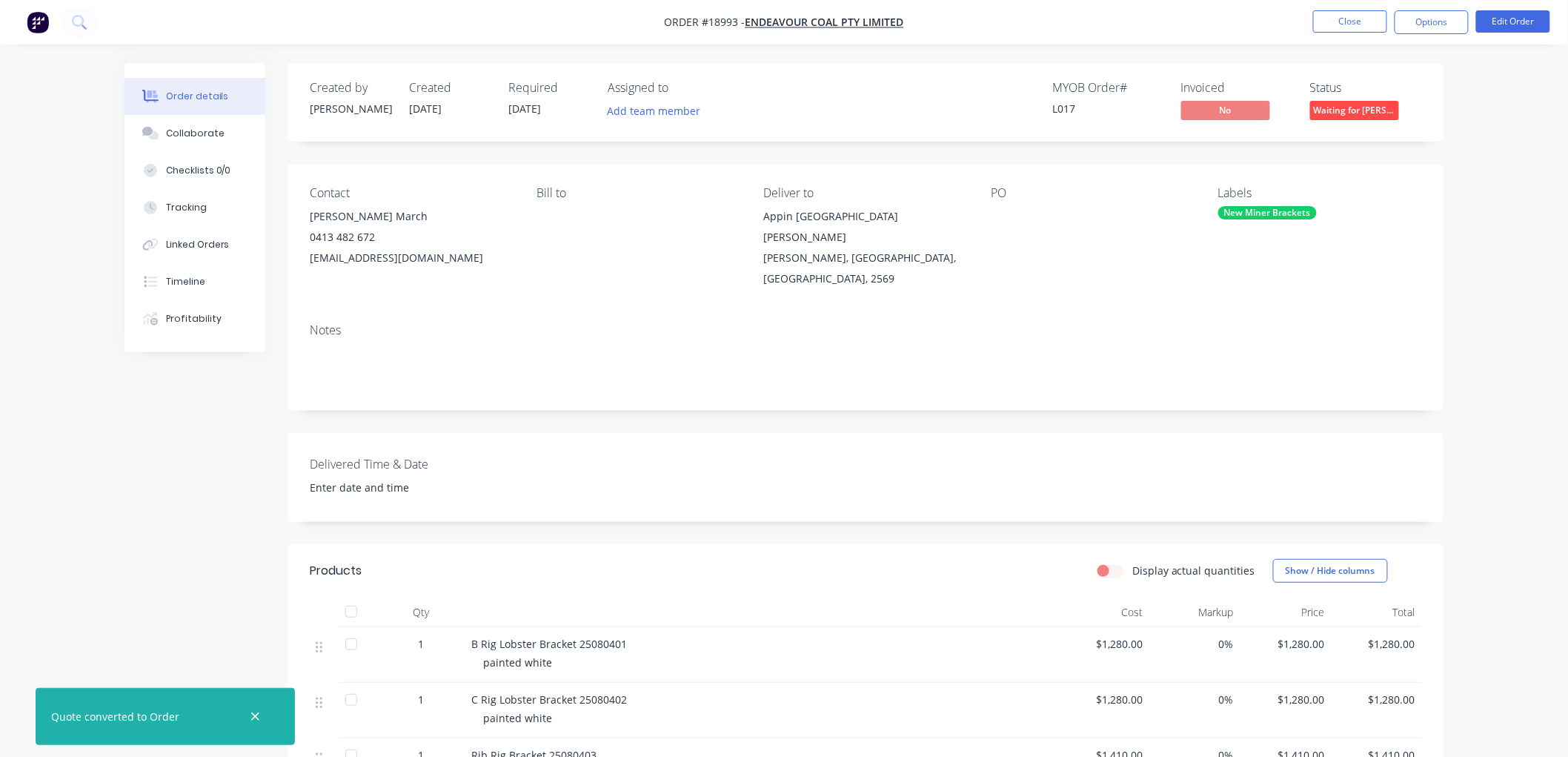
click at [1356, 113] on span "Waiting for [PERSON_NAME]" at bounding box center [1354, 110] width 89 height 19
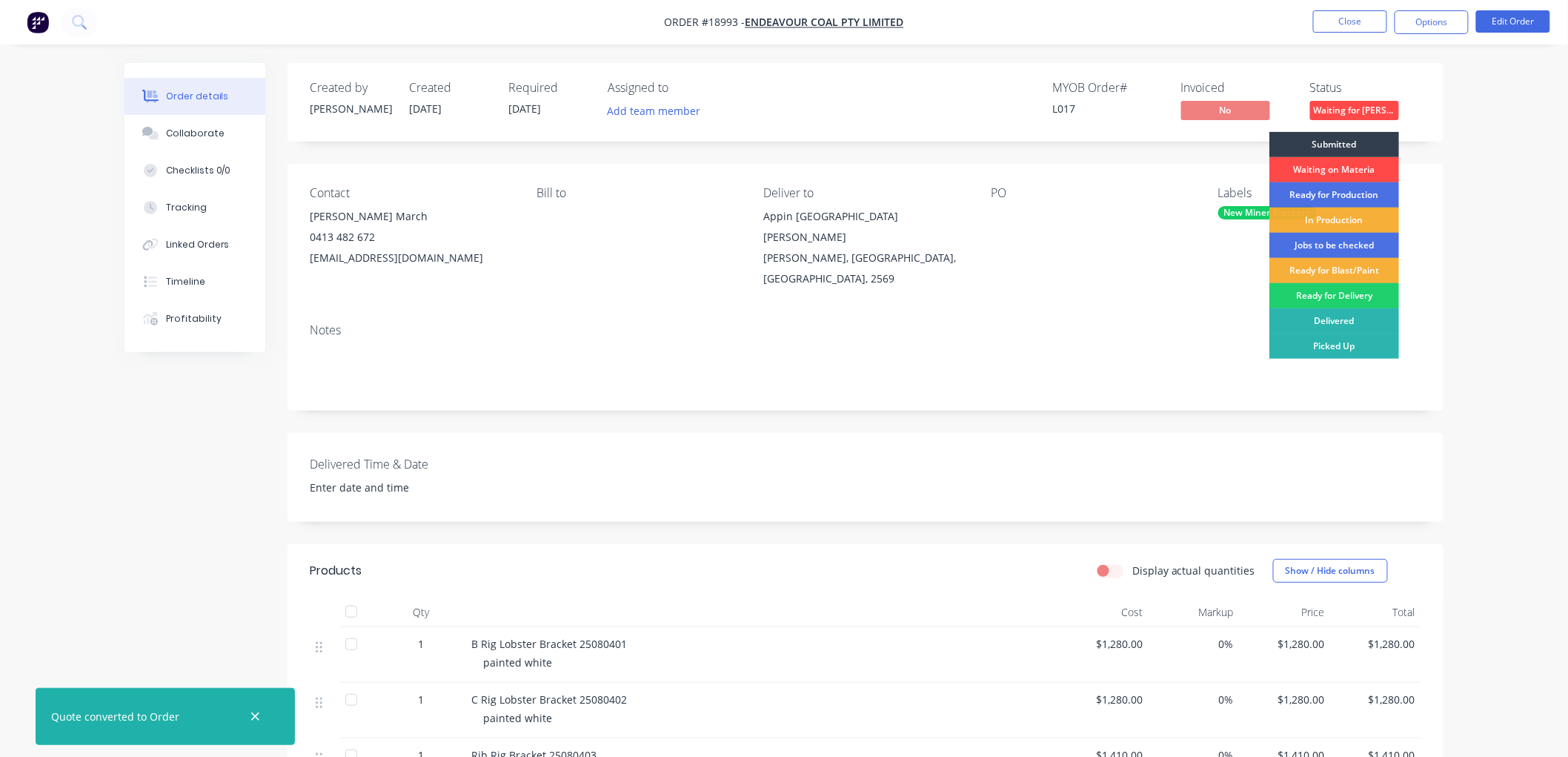
click at [1334, 171] on div "Waiting on Materia" at bounding box center [1334, 170] width 130 height 25
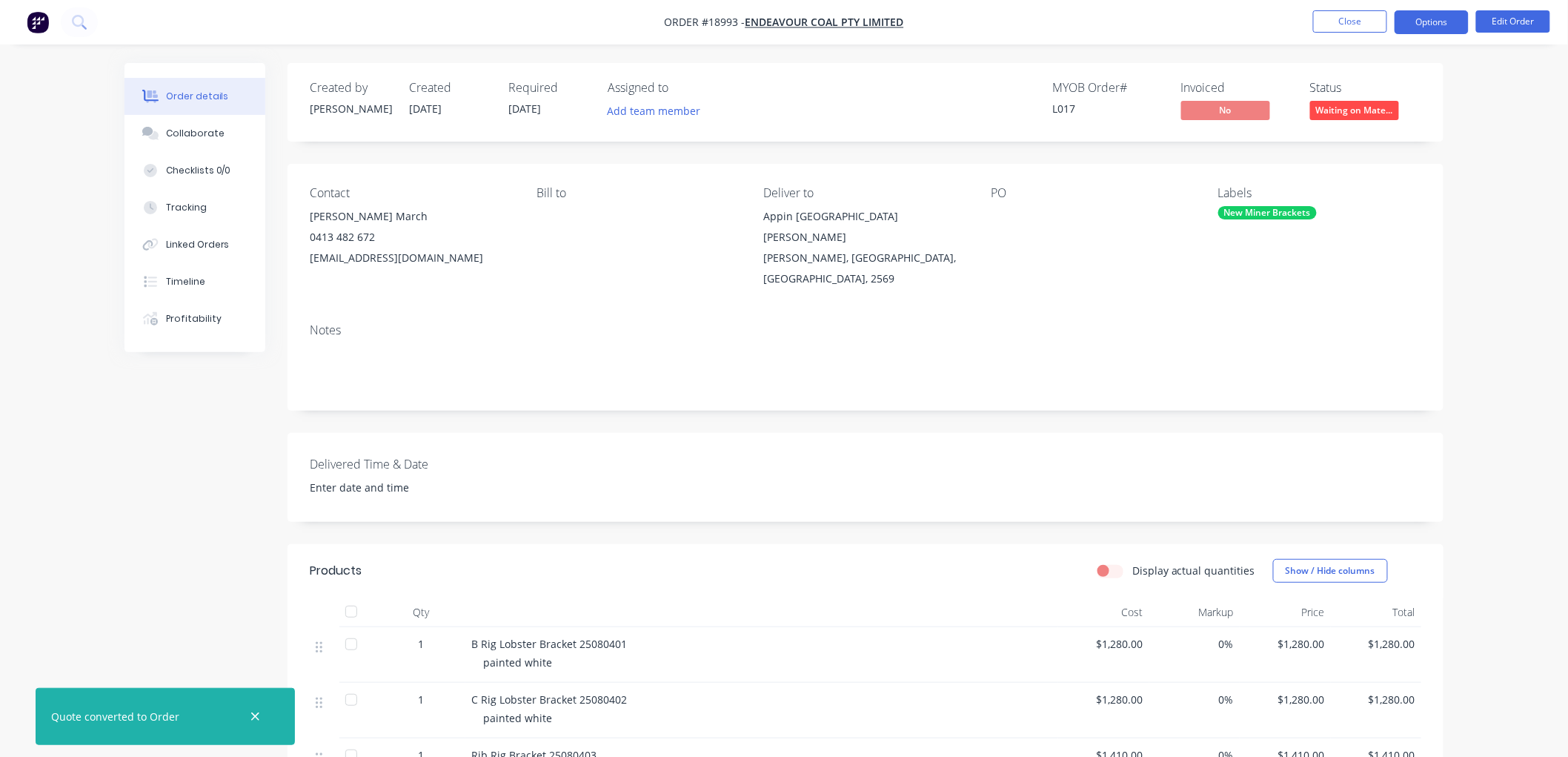
click at [1425, 24] on button "Options" at bounding box center [1431, 22] width 74 height 24
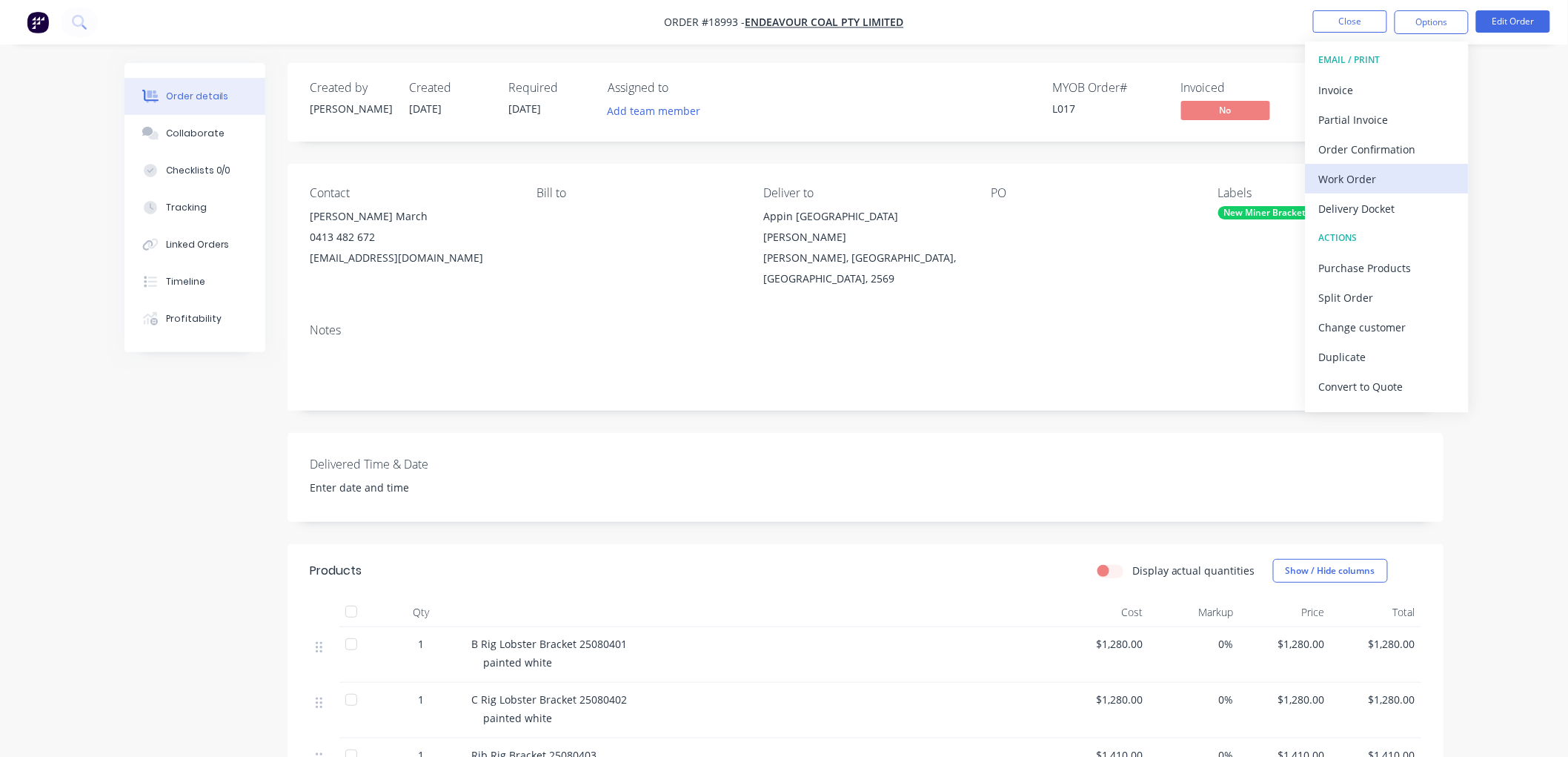
click at [1359, 181] on div "Work Order" at bounding box center [1387, 180] width 137 height 22
click at [1350, 181] on div "Custom" at bounding box center [1387, 180] width 137 height 22
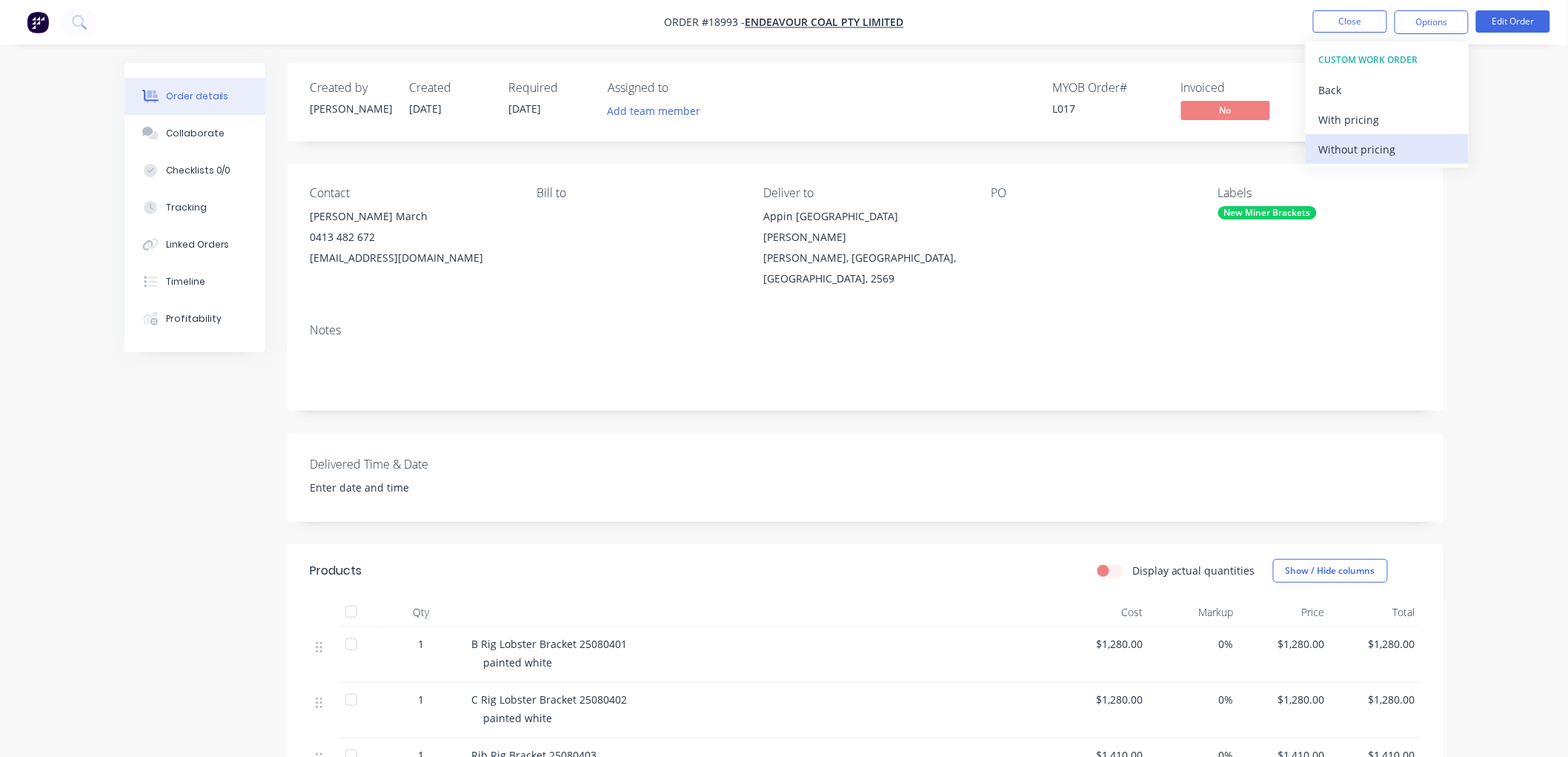
click at [1354, 151] on div "Without pricing" at bounding box center [1387, 150] width 137 height 22
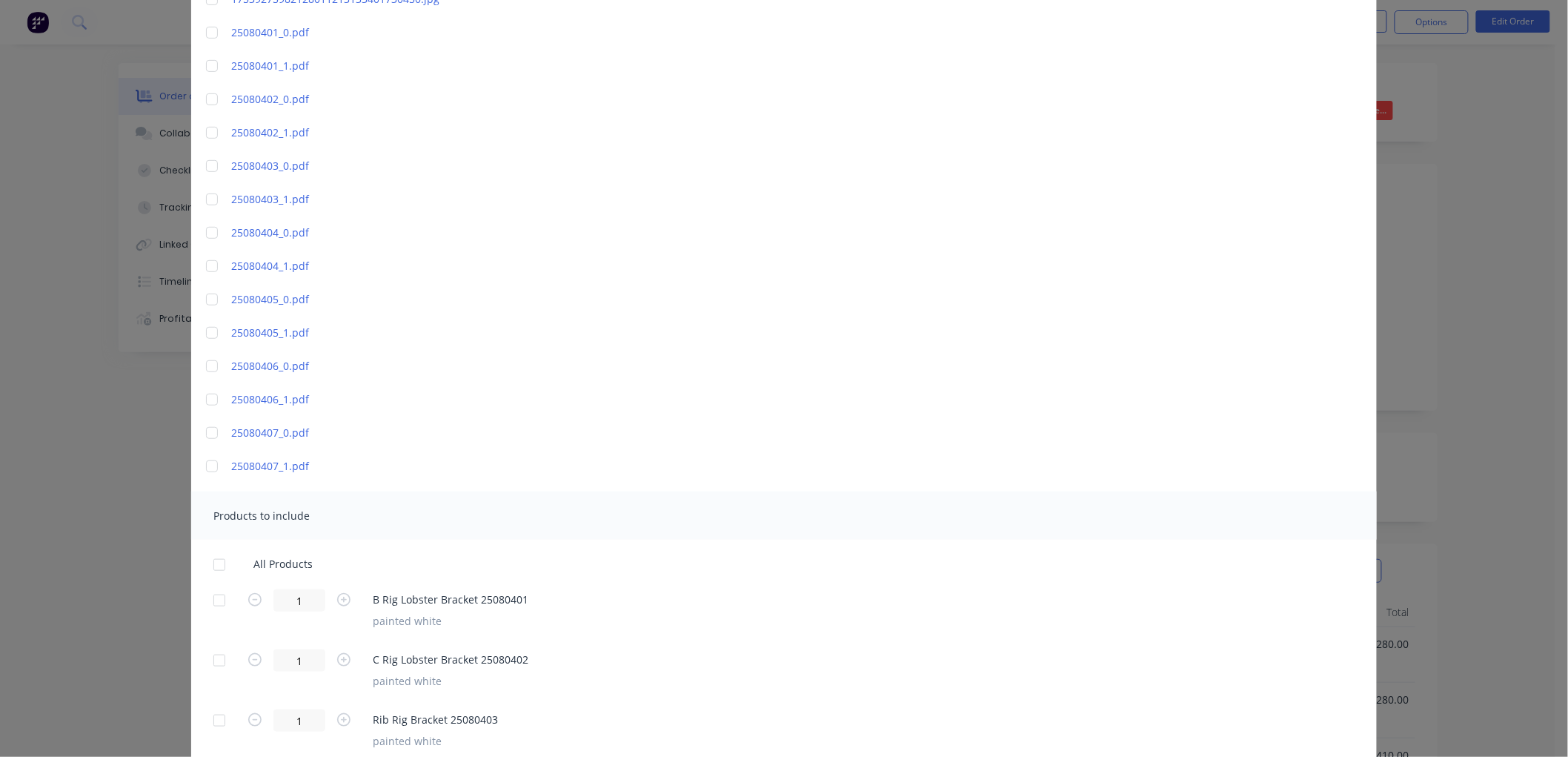
scroll to position [329, 0]
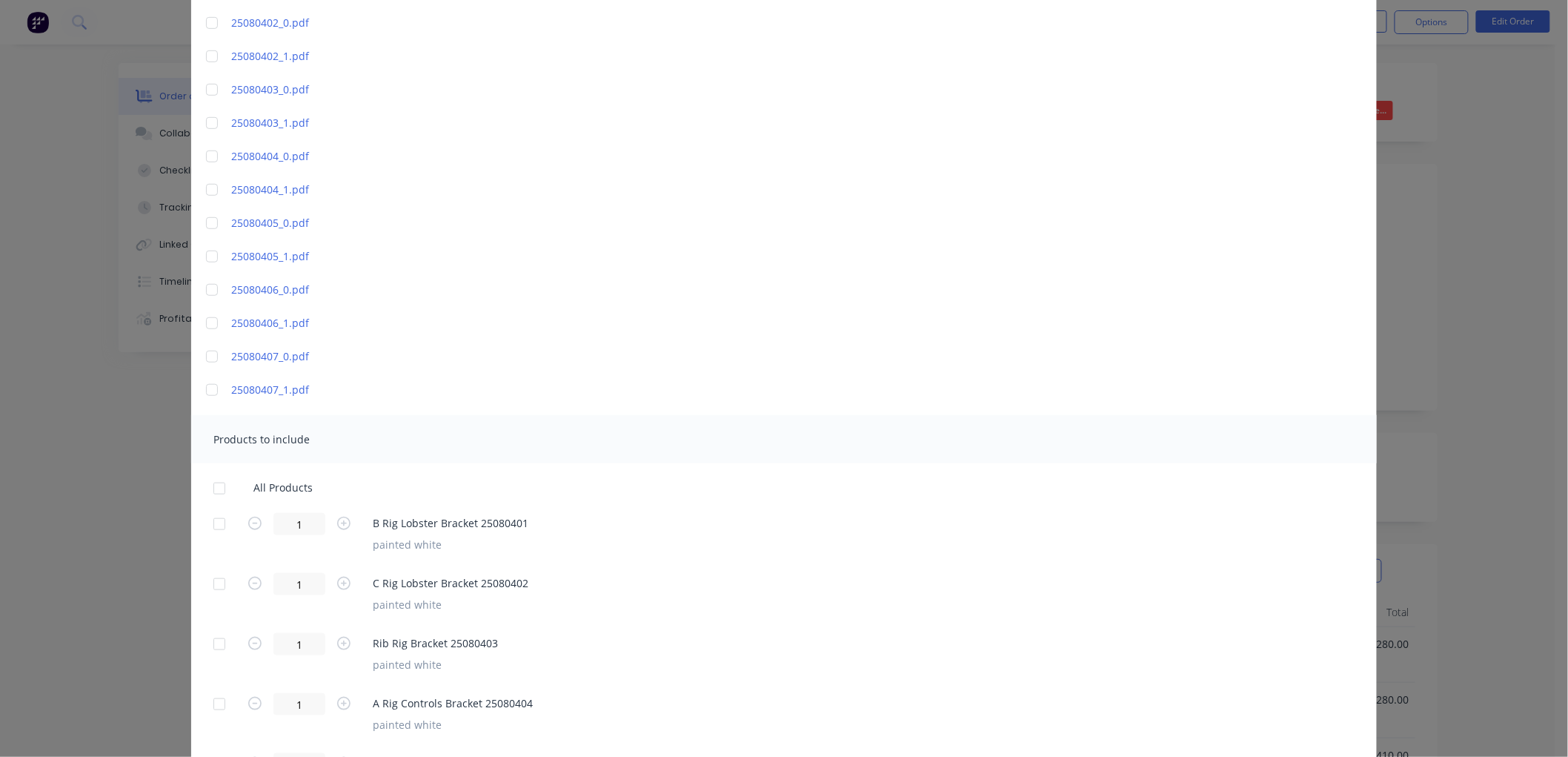
click at [205, 392] on div at bounding box center [212, 390] width 30 height 30
click at [203, 323] on div at bounding box center [212, 323] width 30 height 30
click at [202, 256] on div at bounding box center [212, 256] width 30 height 30
click at [198, 189] on div at bounding box center [212, 189] width 30 height 30
click at [205, 125] on div at bounding box center [212, 124] width 30 height 30
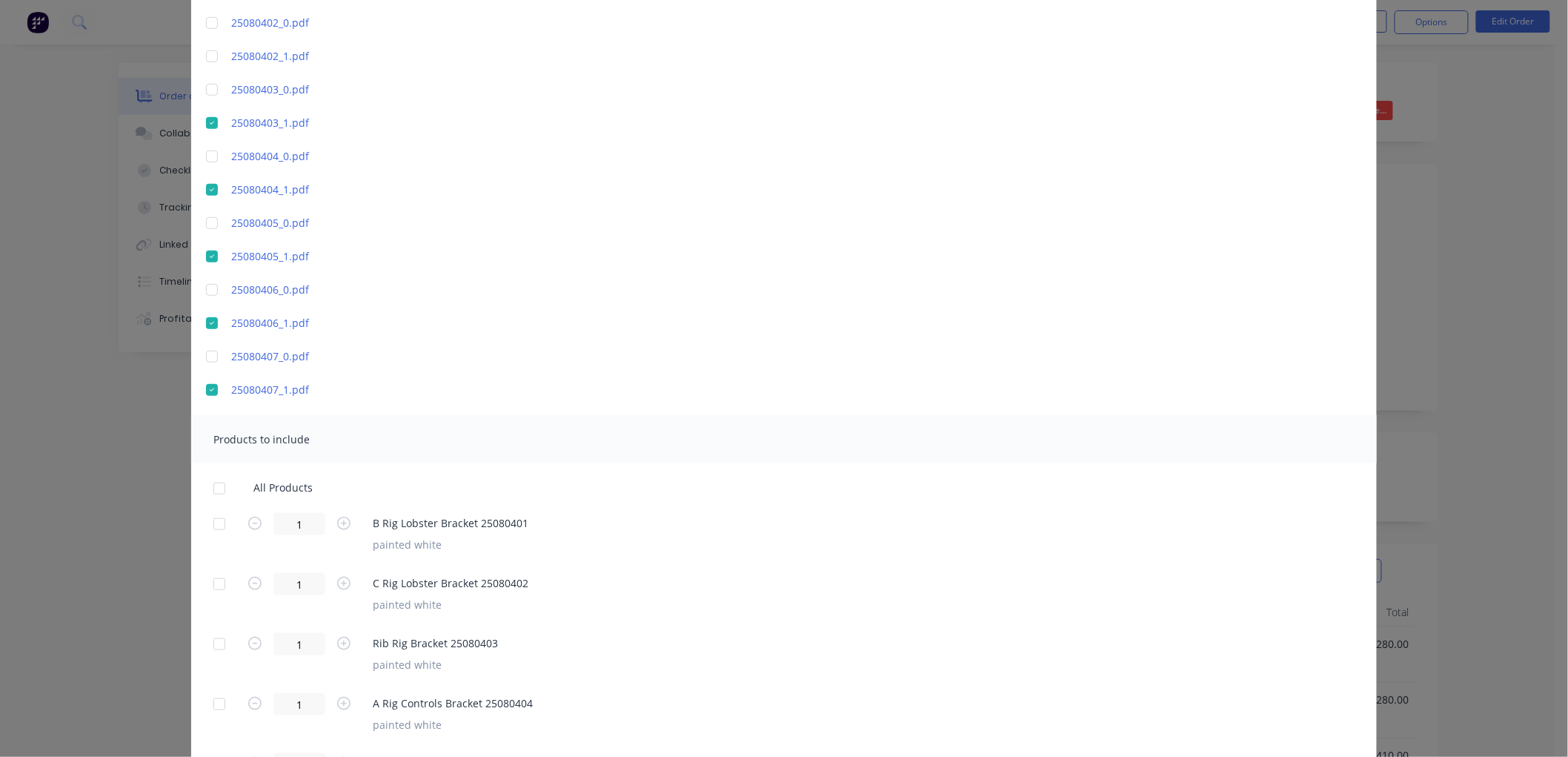
click at [203, 57] on div at bounding box center [212, 57] width 30 height 30
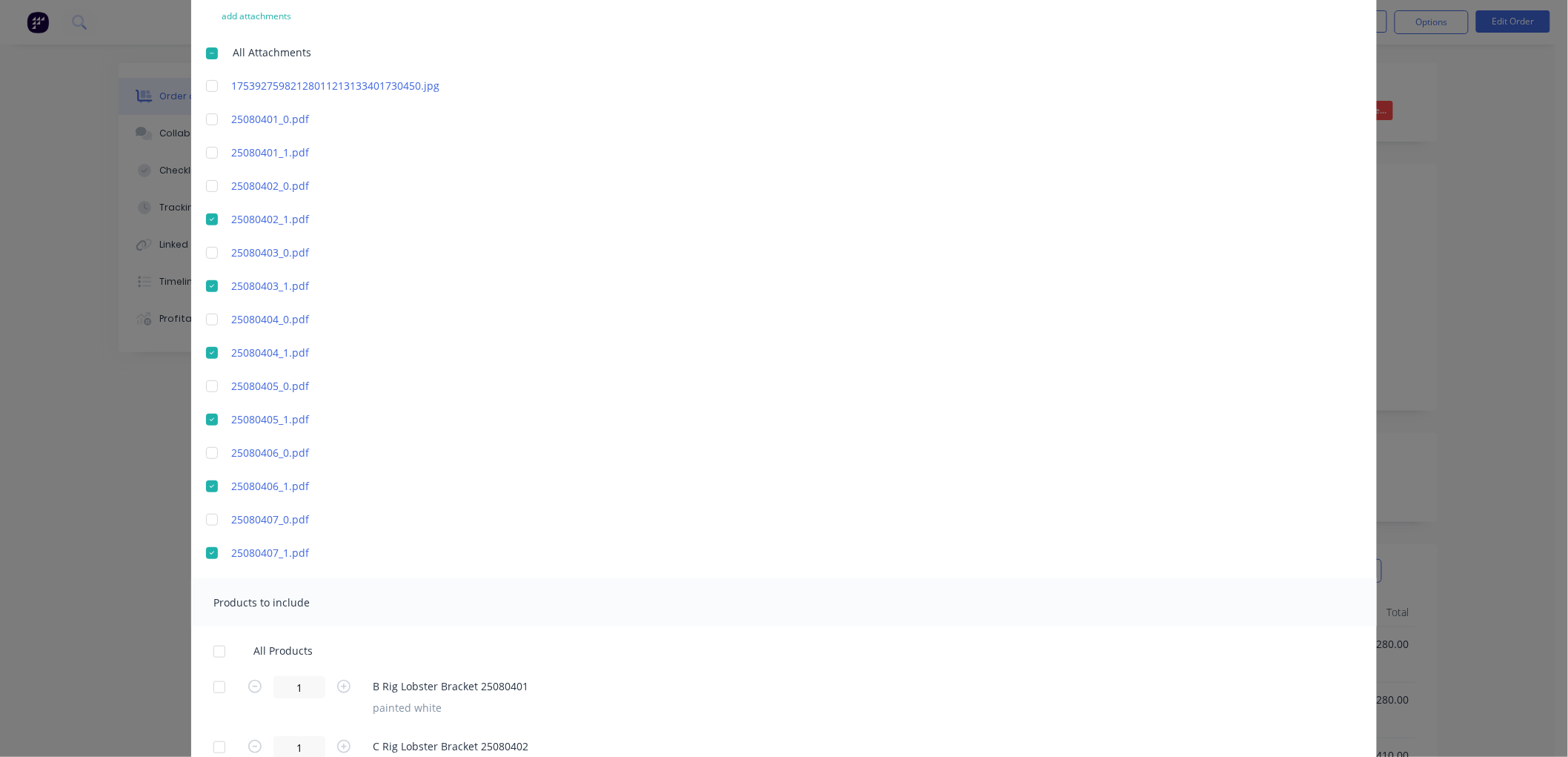
scroll to position [165, 0]
click at [206, 154] on div at bounding box center [212, 155] width 30 height 30
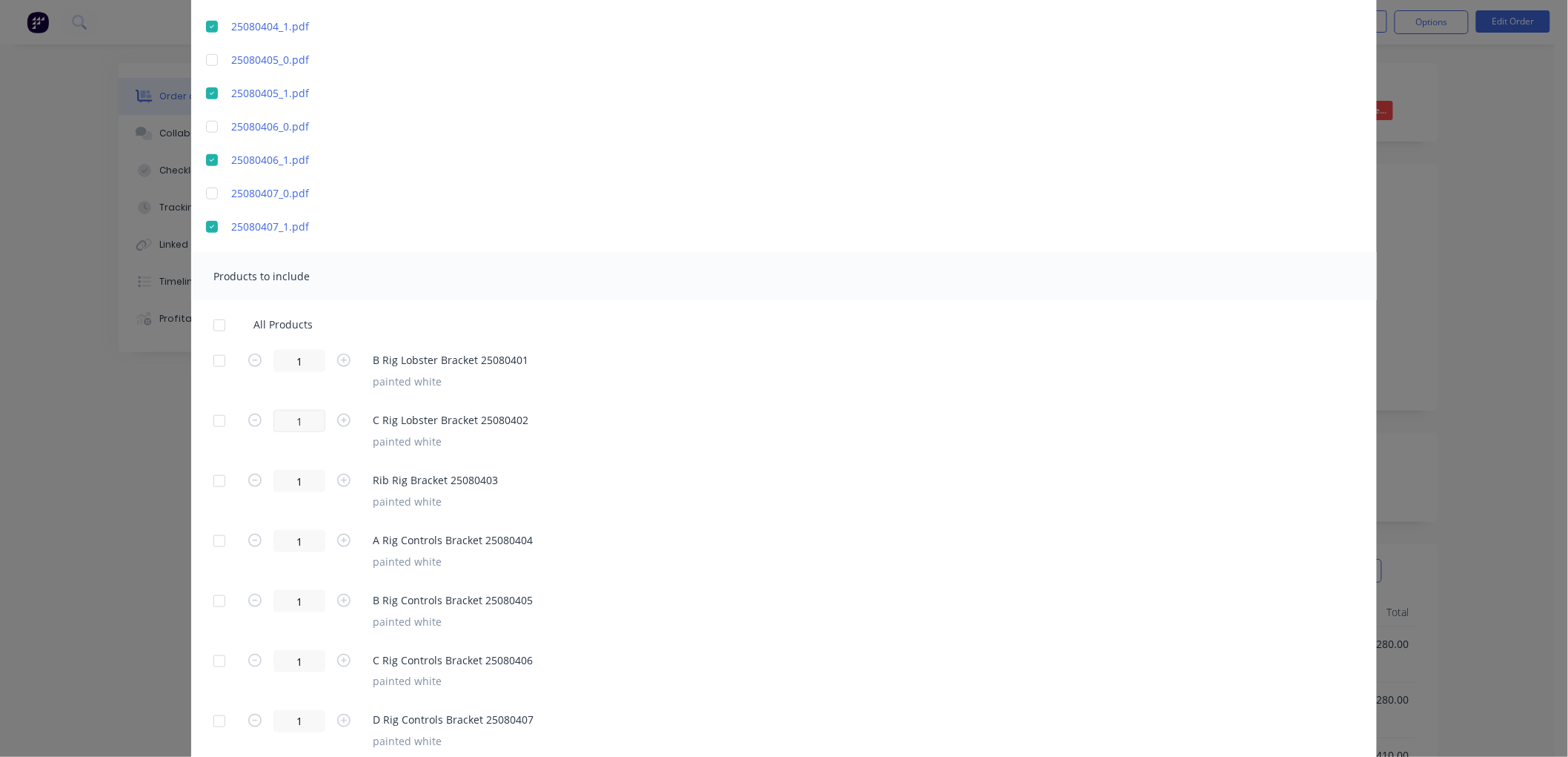
scroll to position [494, 0]
click at [204, 319] on div at bounding box center [219, 324] width 30 height 30
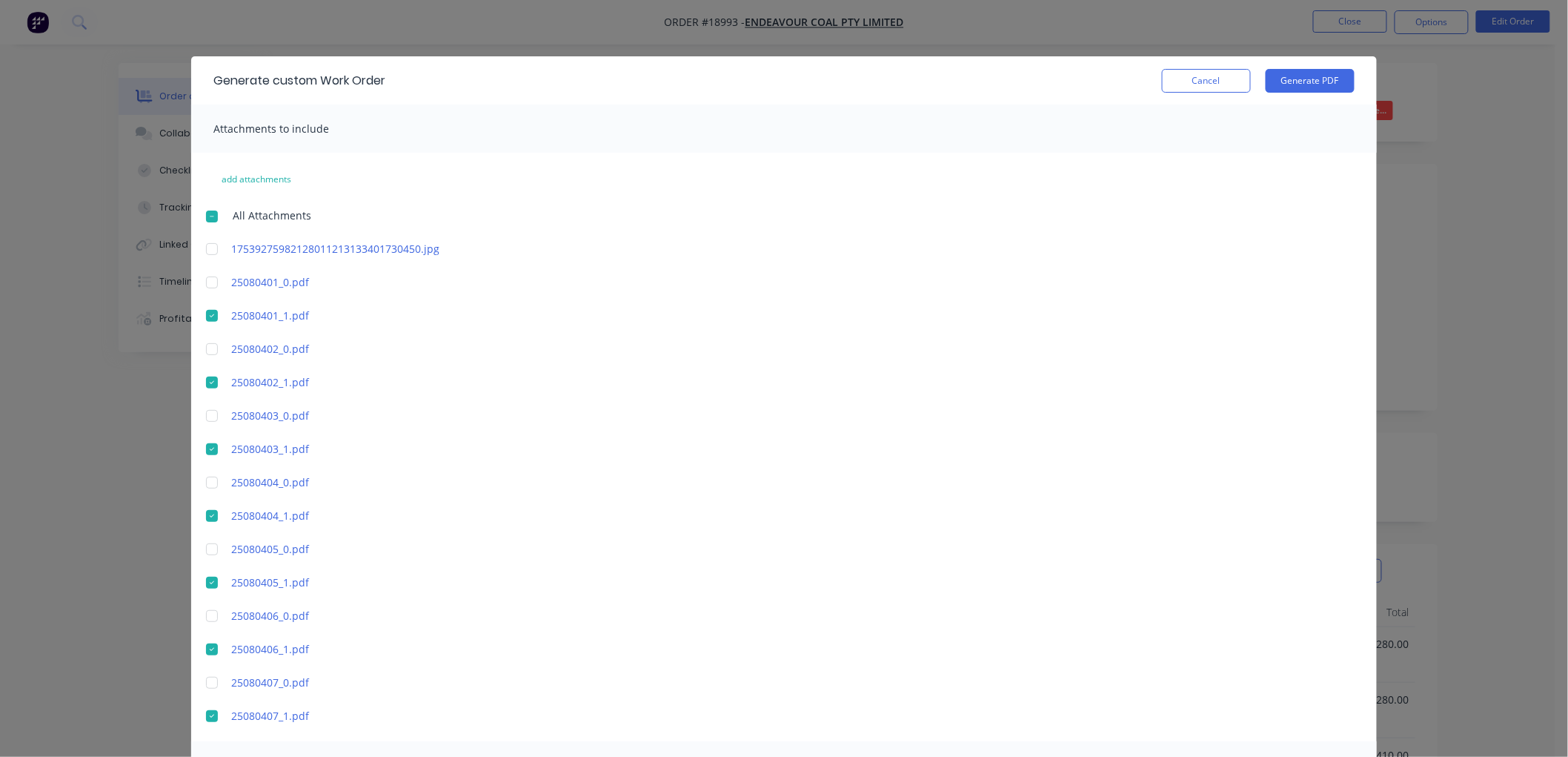
scroll to position [0, 0]
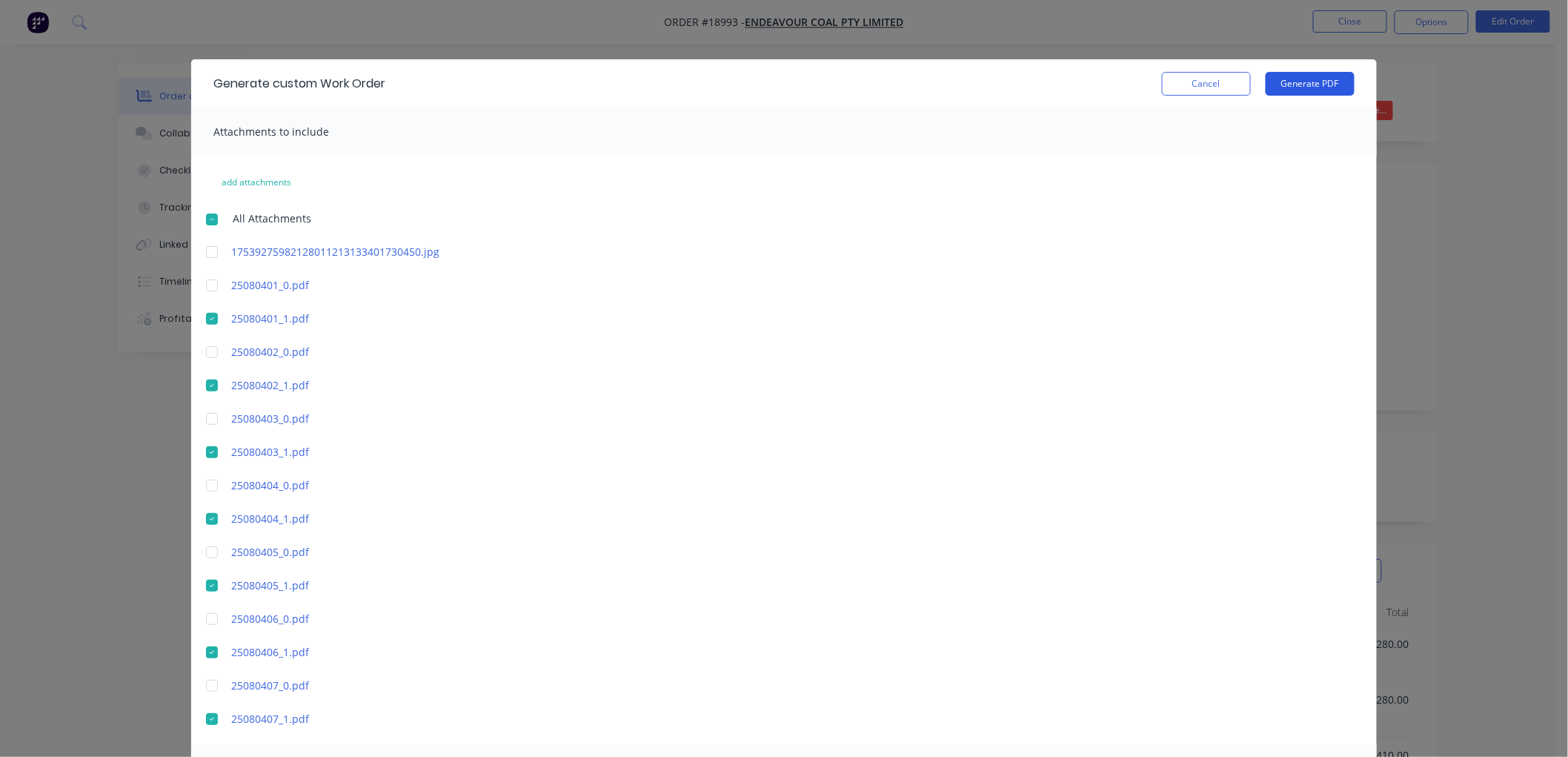
click at [1282, 88] on button "Generate PDF" at bounding box center [1310, 84] width 89 height 24
click at [1194, 90] on button "Cancel" at bounding box center [1206, 84] width 89 height 24
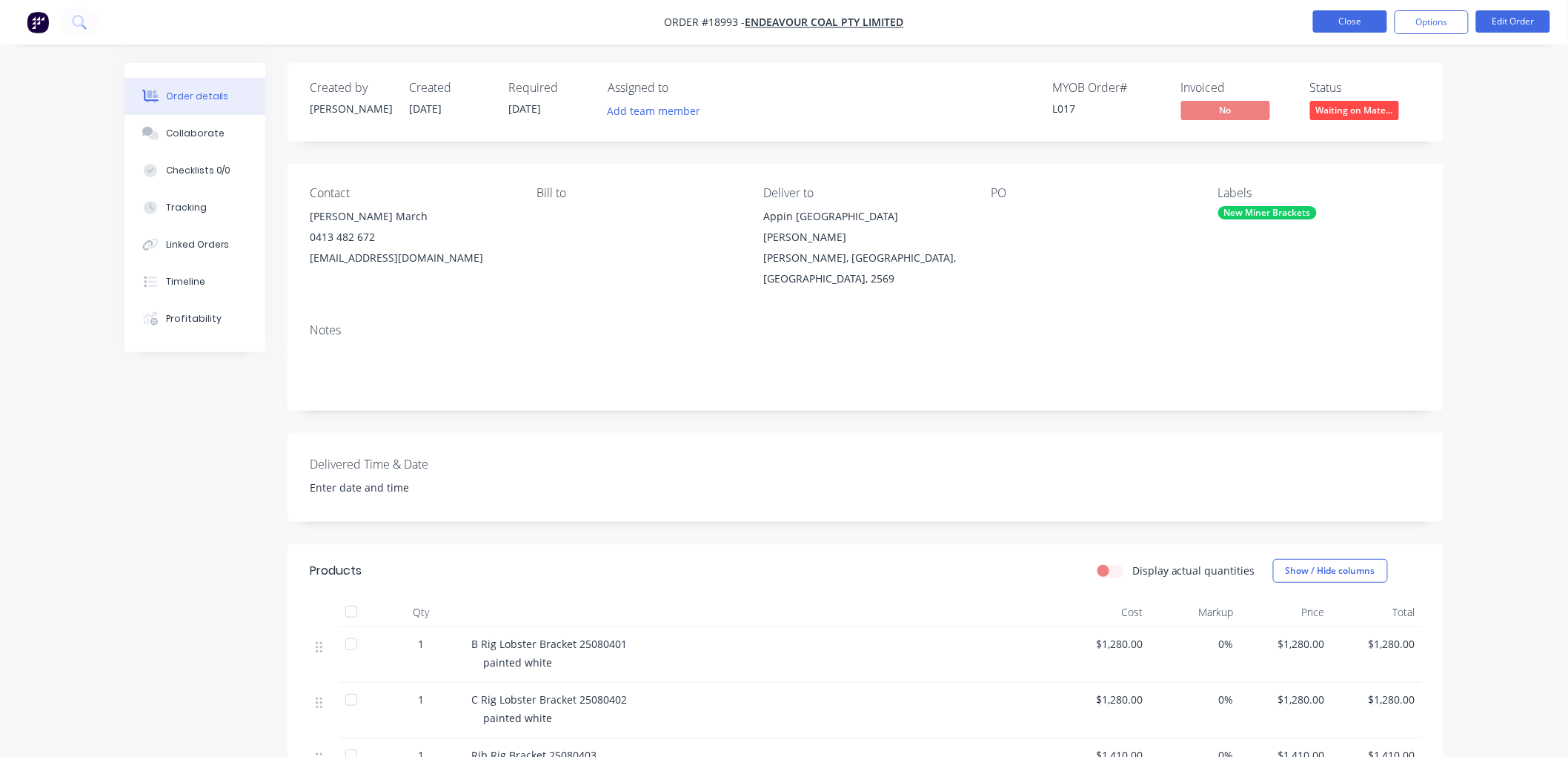
click at [1347, 21] on button "Close" at bounding box center [1350, 21] width 74 height 22
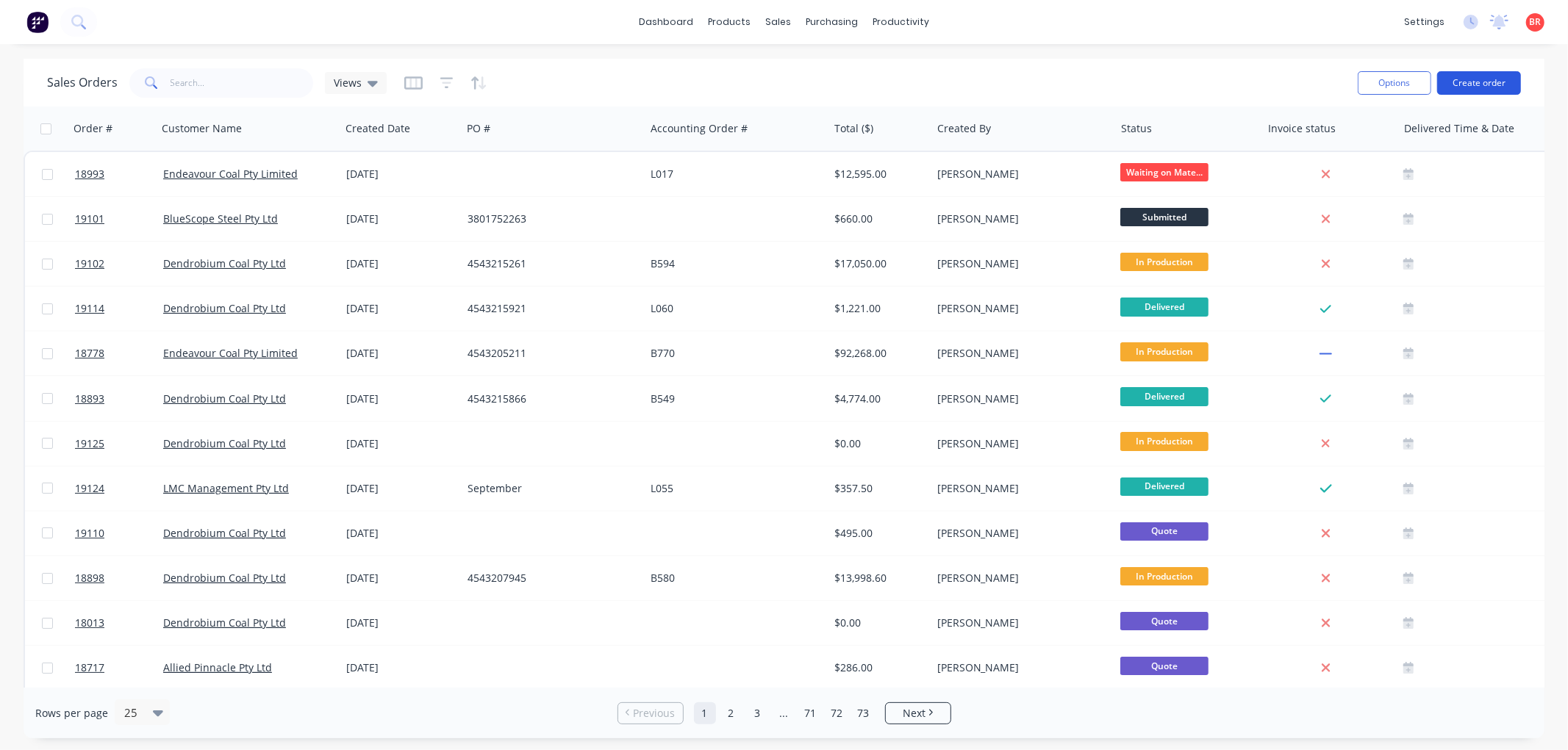
click at [1479, 88] on button "Create order" at bounding box center [1478, 83] width 84 height 24
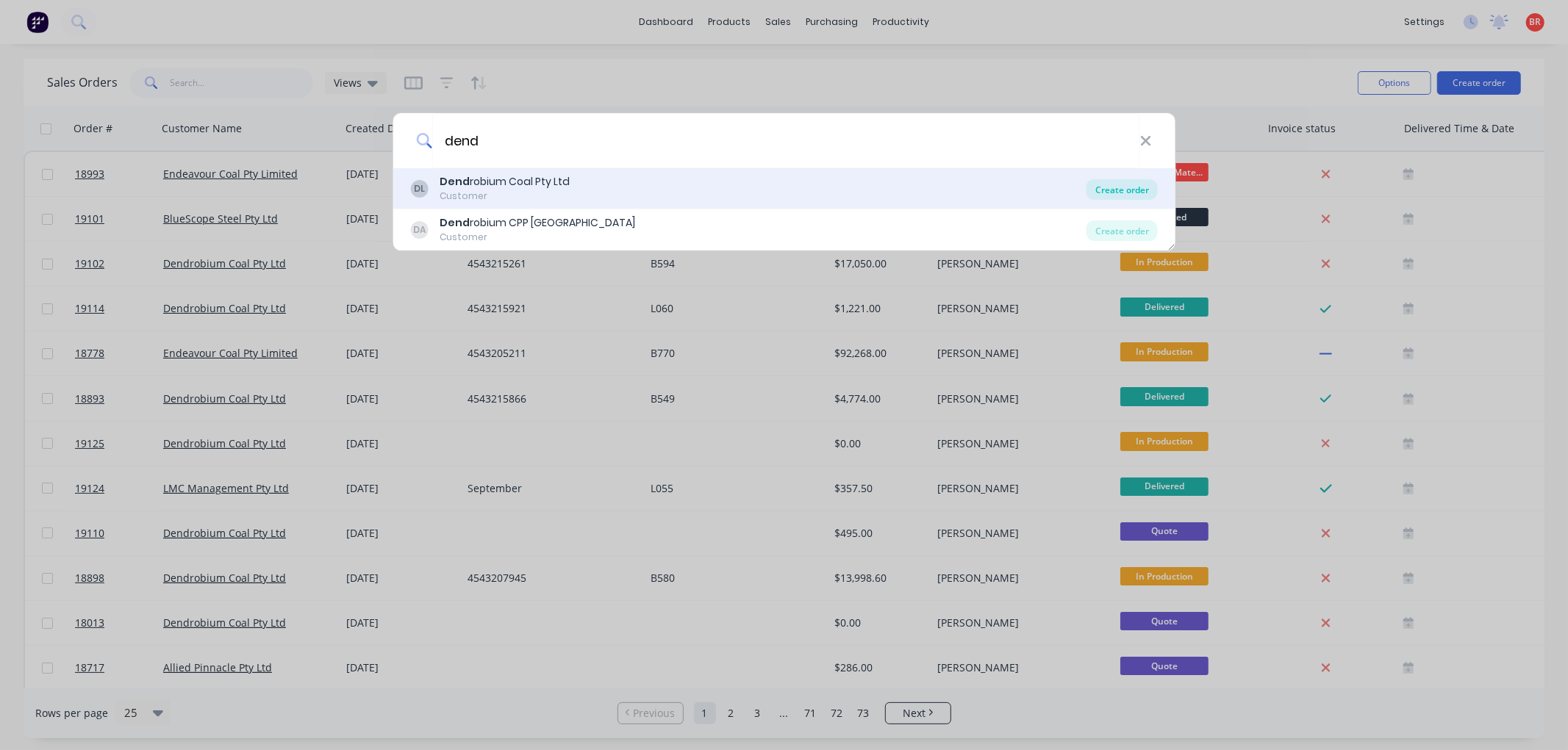
type input "dend"
click at [1098, 188] on div "Create order" at bounding box center [1122, 189] width 71 height 21
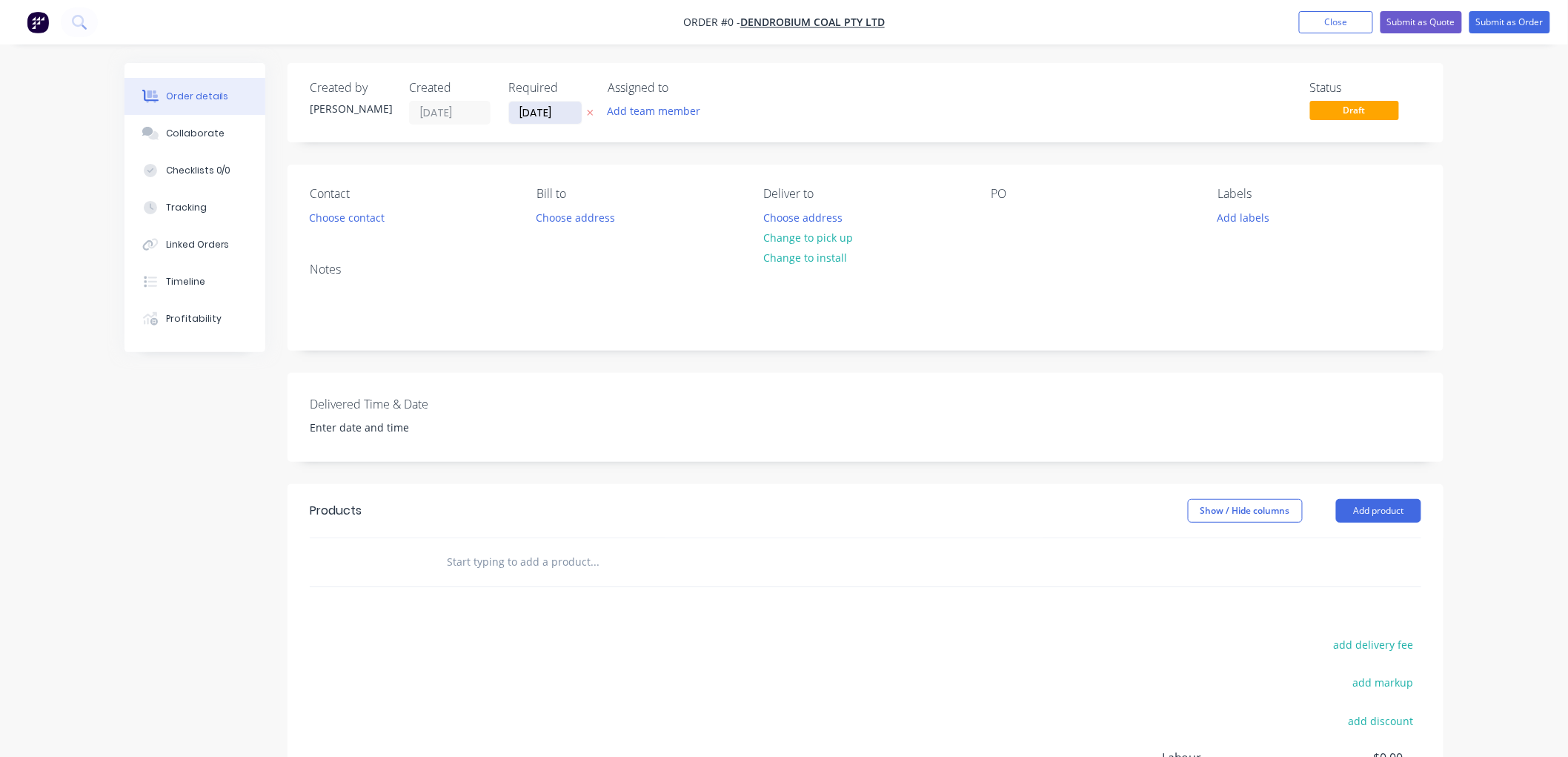
click at [534, 112] on input "[DATE]" at bounding box center [545, 113] width 73 height 22
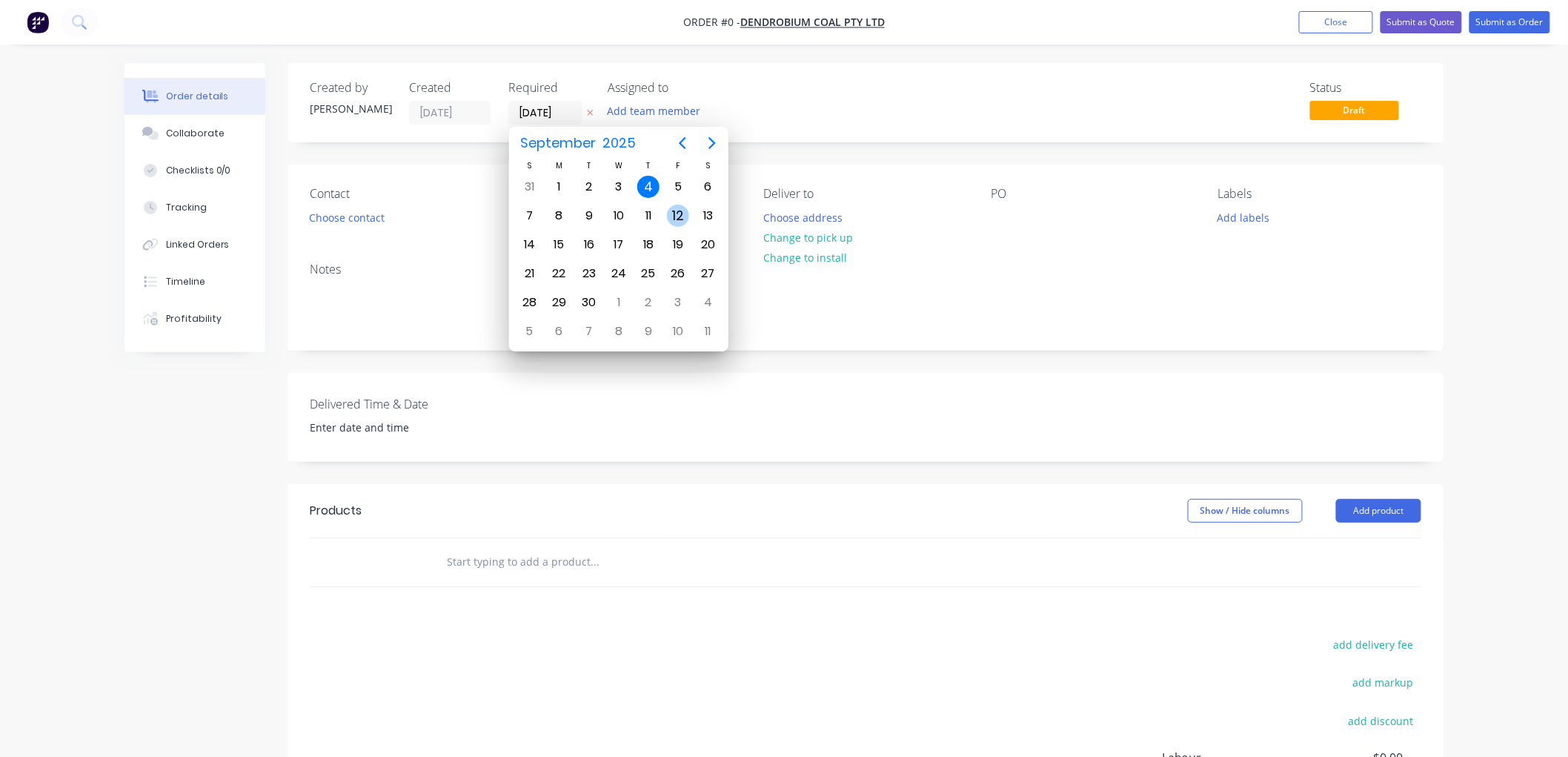
click at [676, 211] on div "12" at bounding box center [678, 215] width 22 height 22
type input "[DATE]"
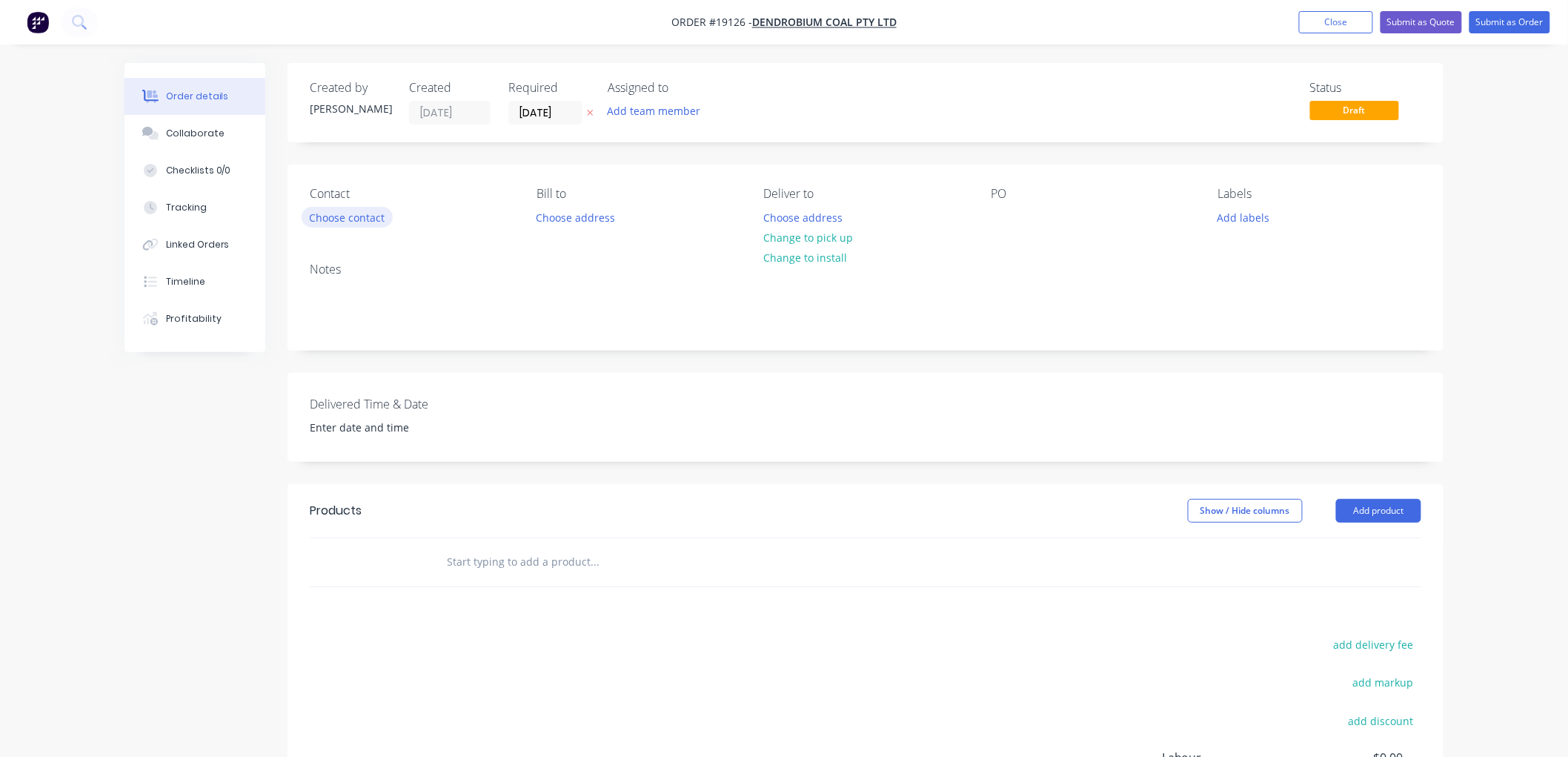
click at [367, 218] on button "Choose contact" at bounding box center [347, 216] width 91 height 20
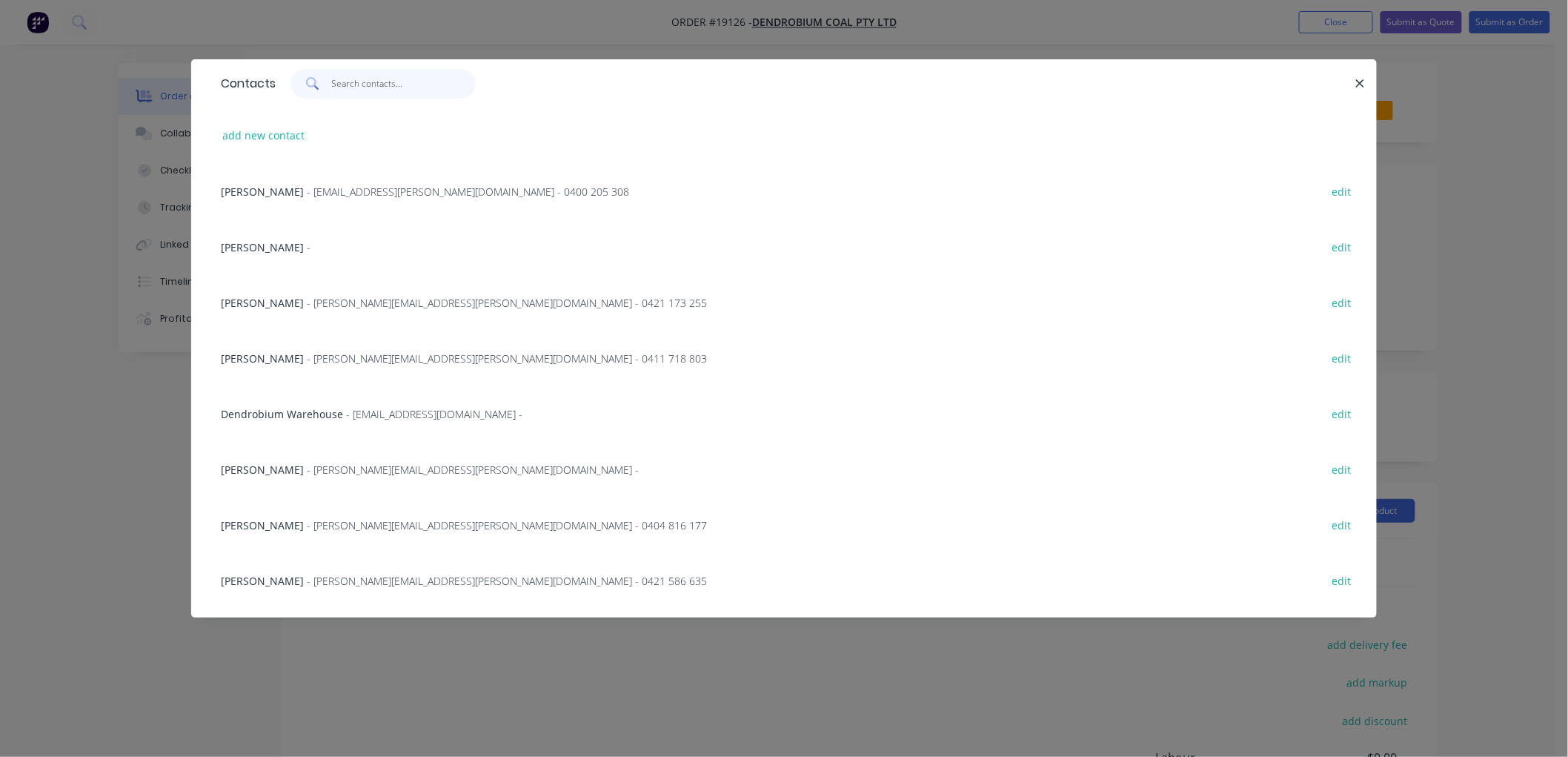
click at [378, 87] on input "text" at bounding box center [404, 84] width 145 height 30
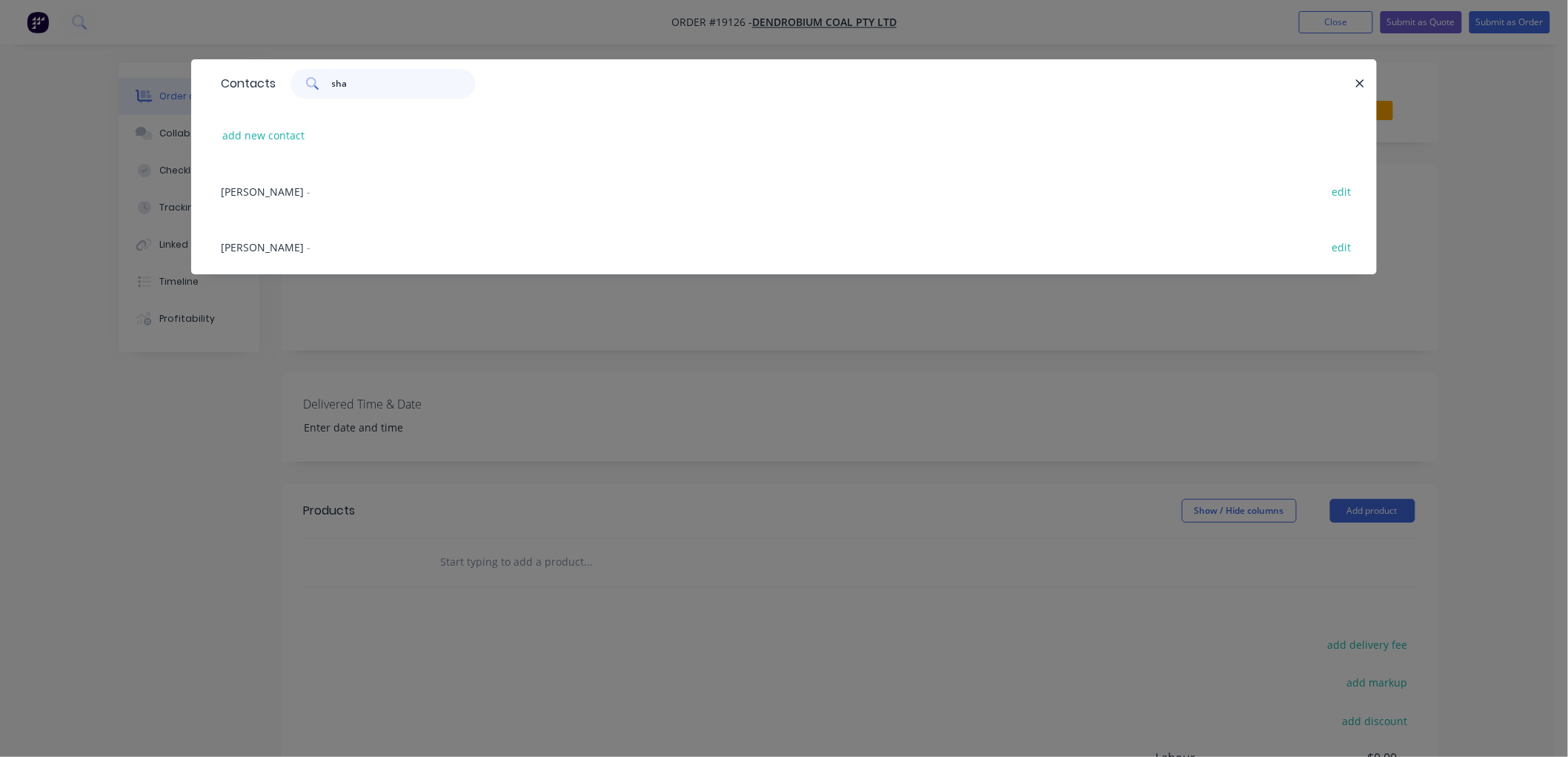
type input "sha"
click at [287, 187] on div "[PERSON_NAME] -" at bounding box center [266, 191] width 90 height 16
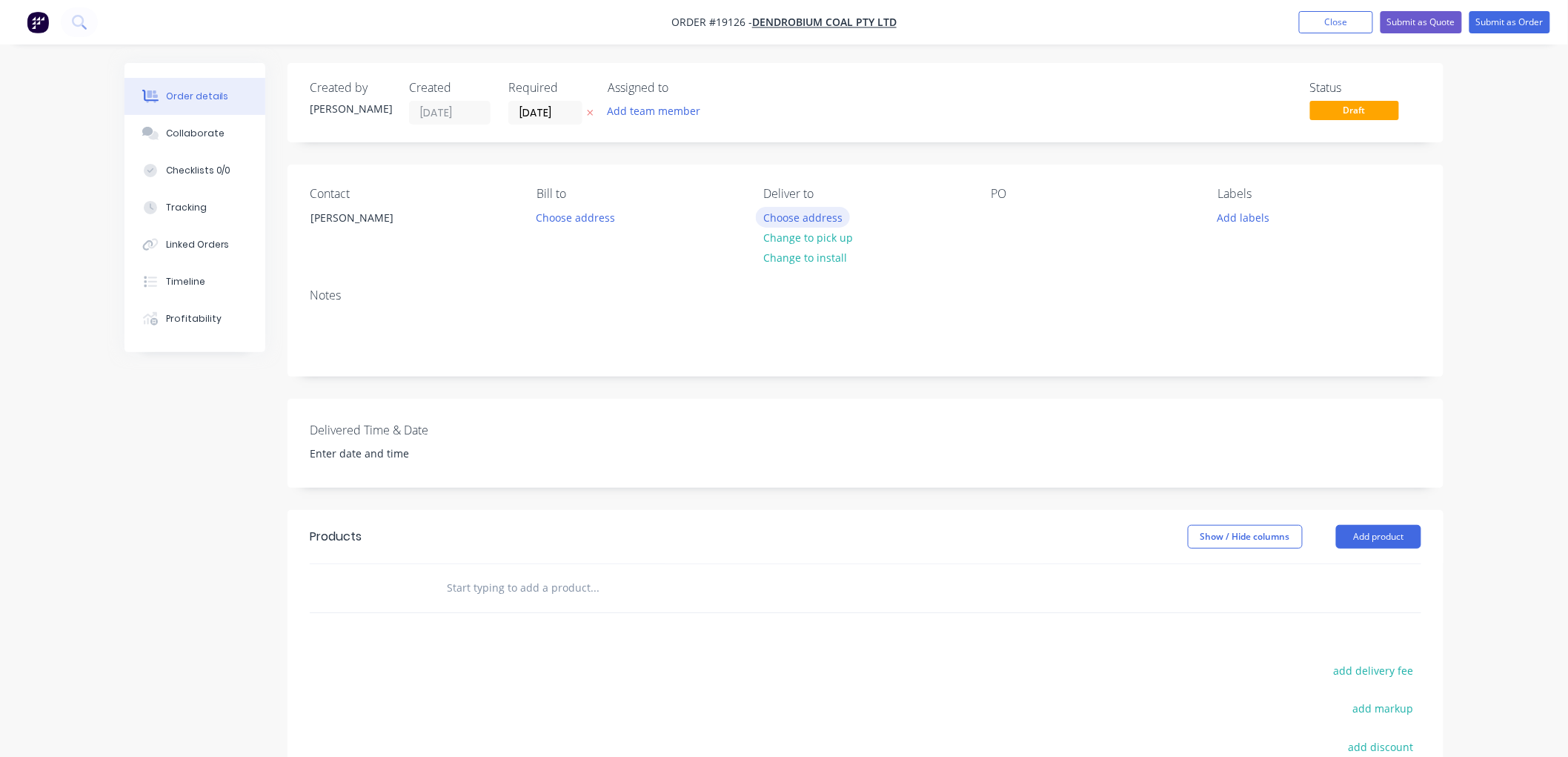
click at [800, 215] on button "Choose address" at bounding box center [802, 216] width 95 height 20
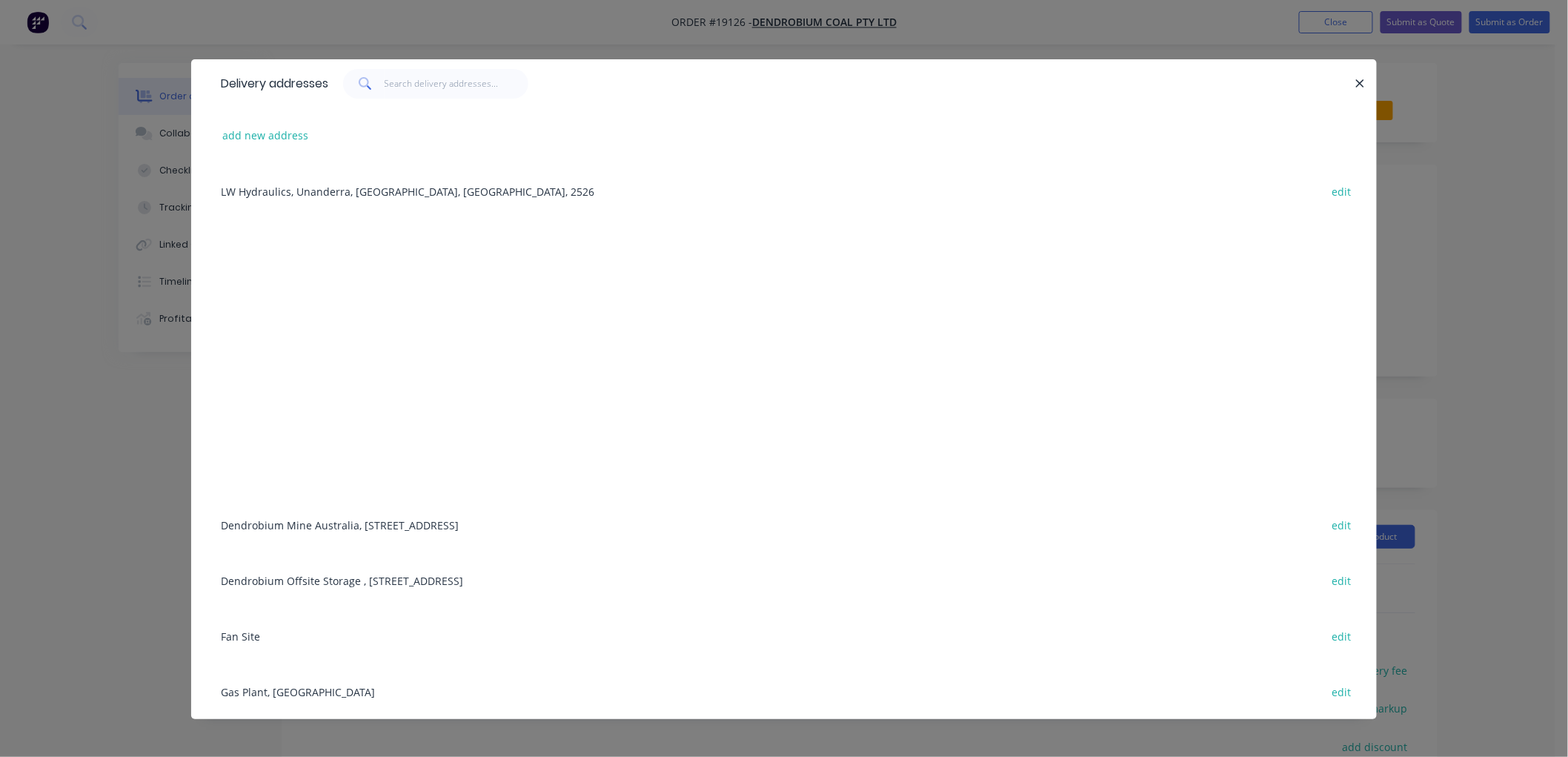
click at [295, 525] on div "Dendrobium Mine [GEOGRAPHIC_DATA], [STREET_ADDRESS] edit" at bounding box center [784, 525] width 1141 height 56
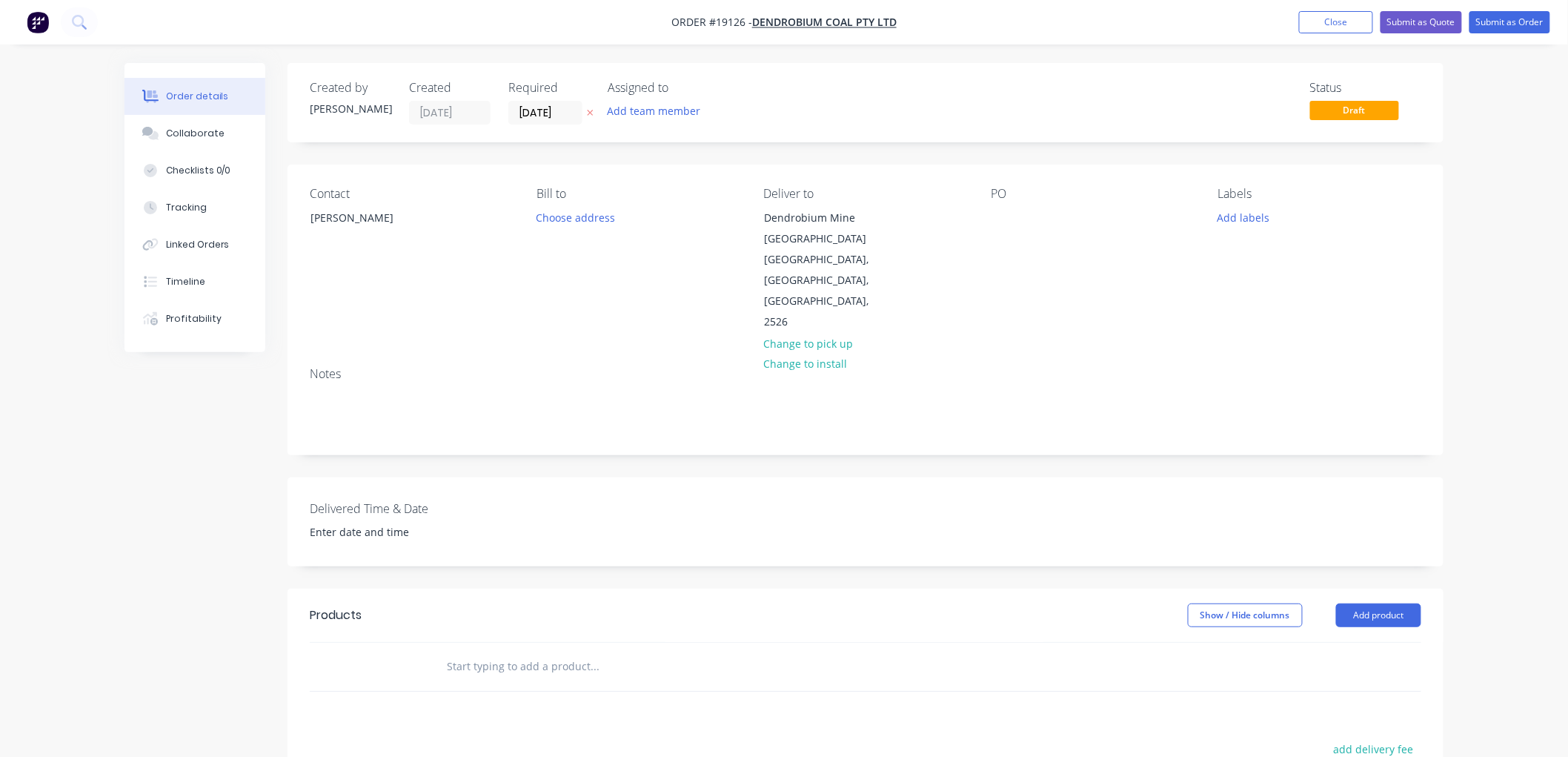
click at [494, 651] on input "text" at bounding box center [594, 666] width 296 height 30
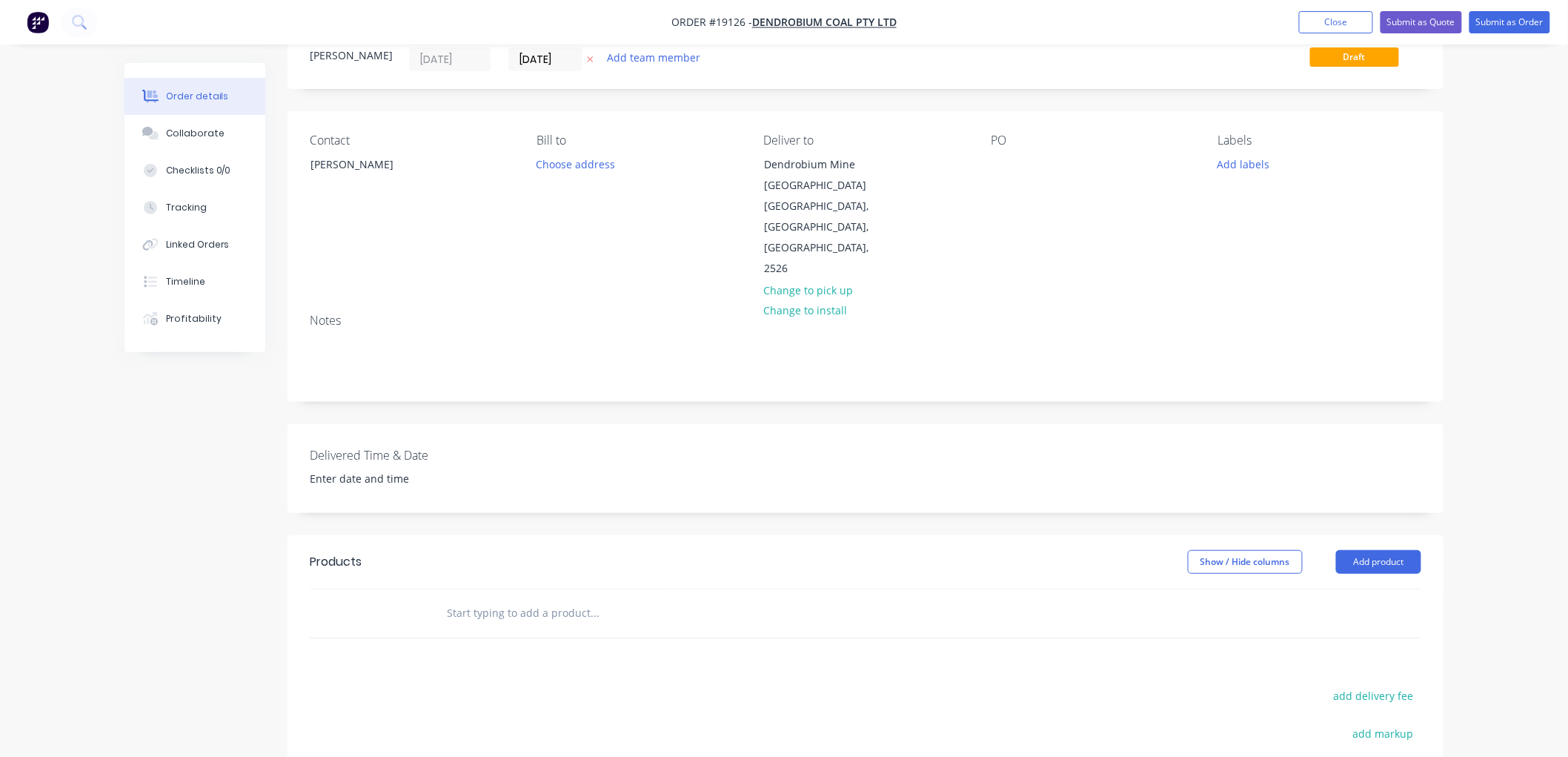
scroll to position [83, 0]
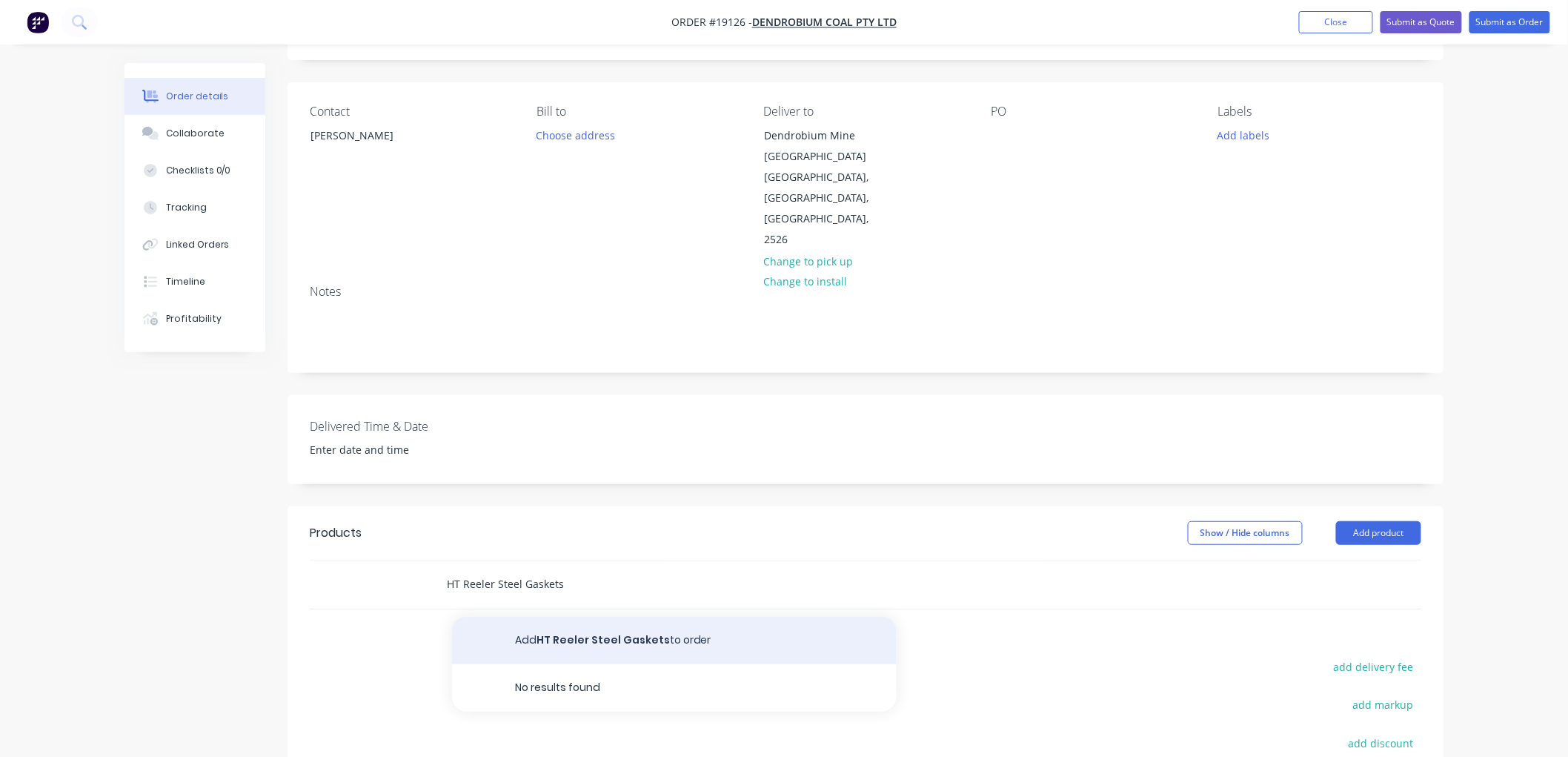
type input "HT Reeler Steel Gaskets"
click at [611, 619] on button "Add HT Reeler Steel Gaskets to order" at bounding box center [674, 641] width 445 height 48
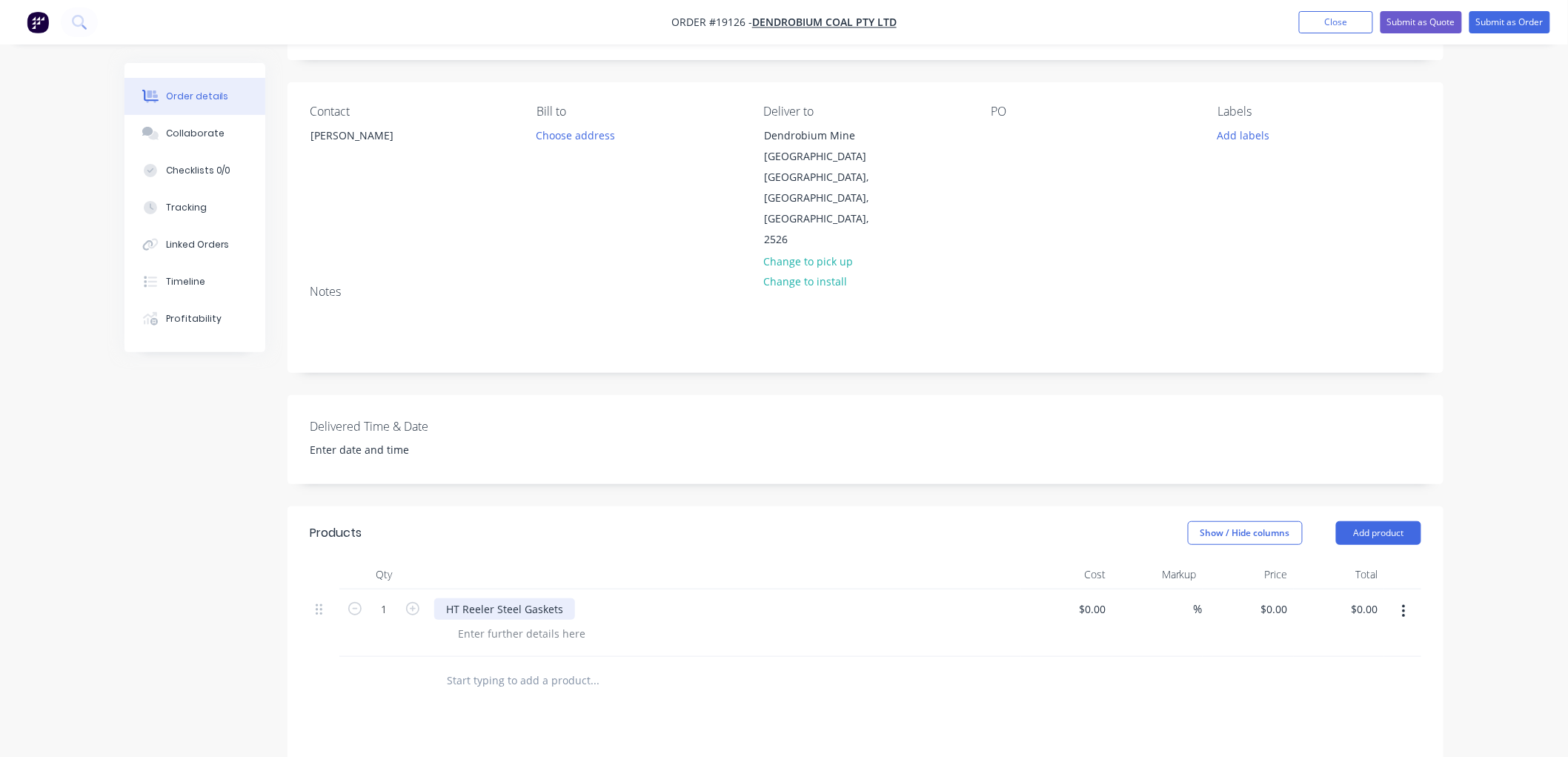
click at [567, 598] on div "HT Reeler Steel Gaskets" at bounding box center [504, 609] width 141 height 22
click at [386, 598] on input "1" at bounding box center [384, 609] width 39 height 22
type input "10"
click at [1500, 394] on div "Order details Collaborate Checklists 0/0 Tracking Linked Orders Timeline Profit…" at bounding box center [784, 500] width 1568 height 1166
click at [518, 622] on div at bounding box center [522, 633] width 152 height 22
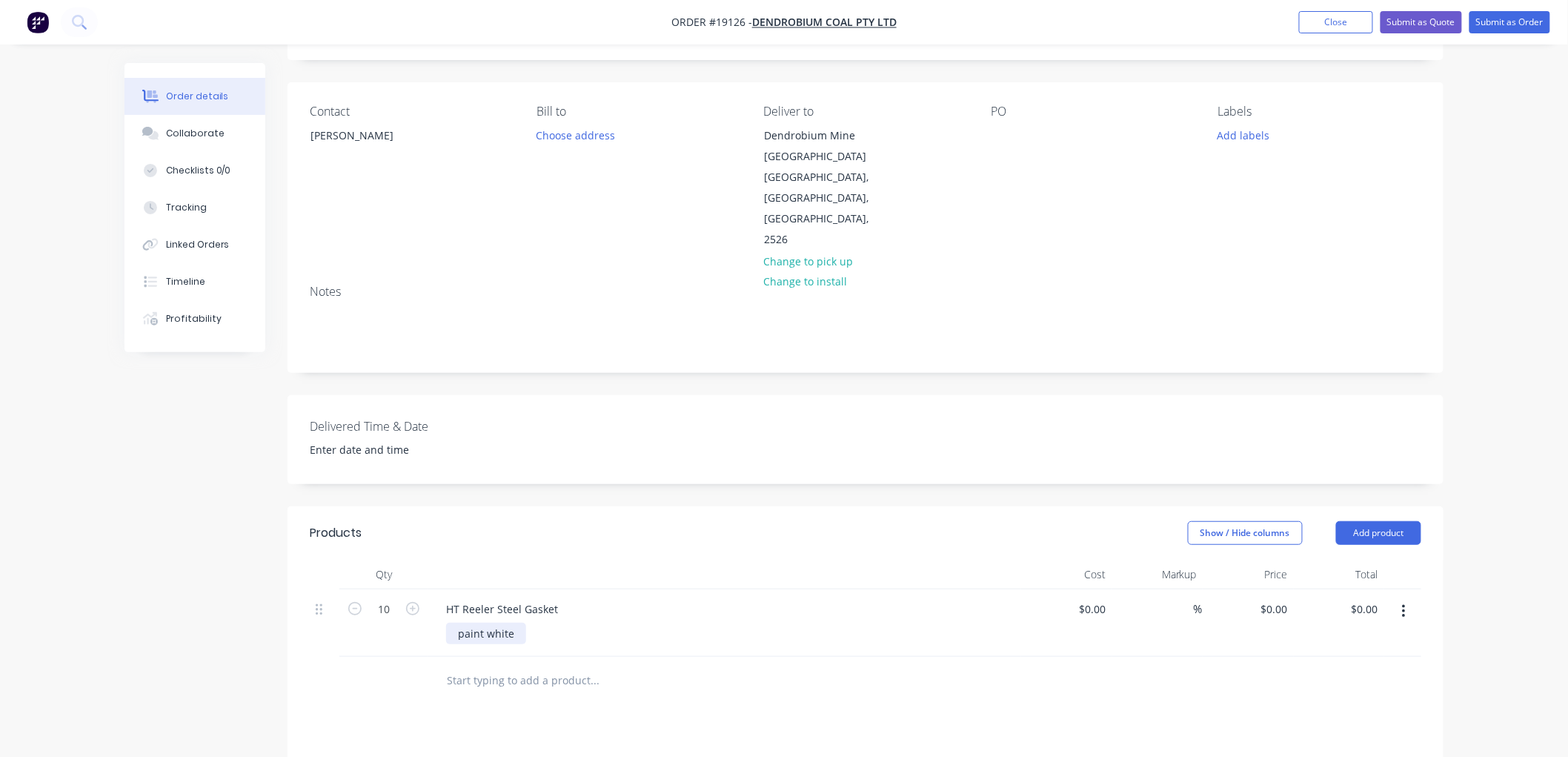
scroll to position [0, 0]
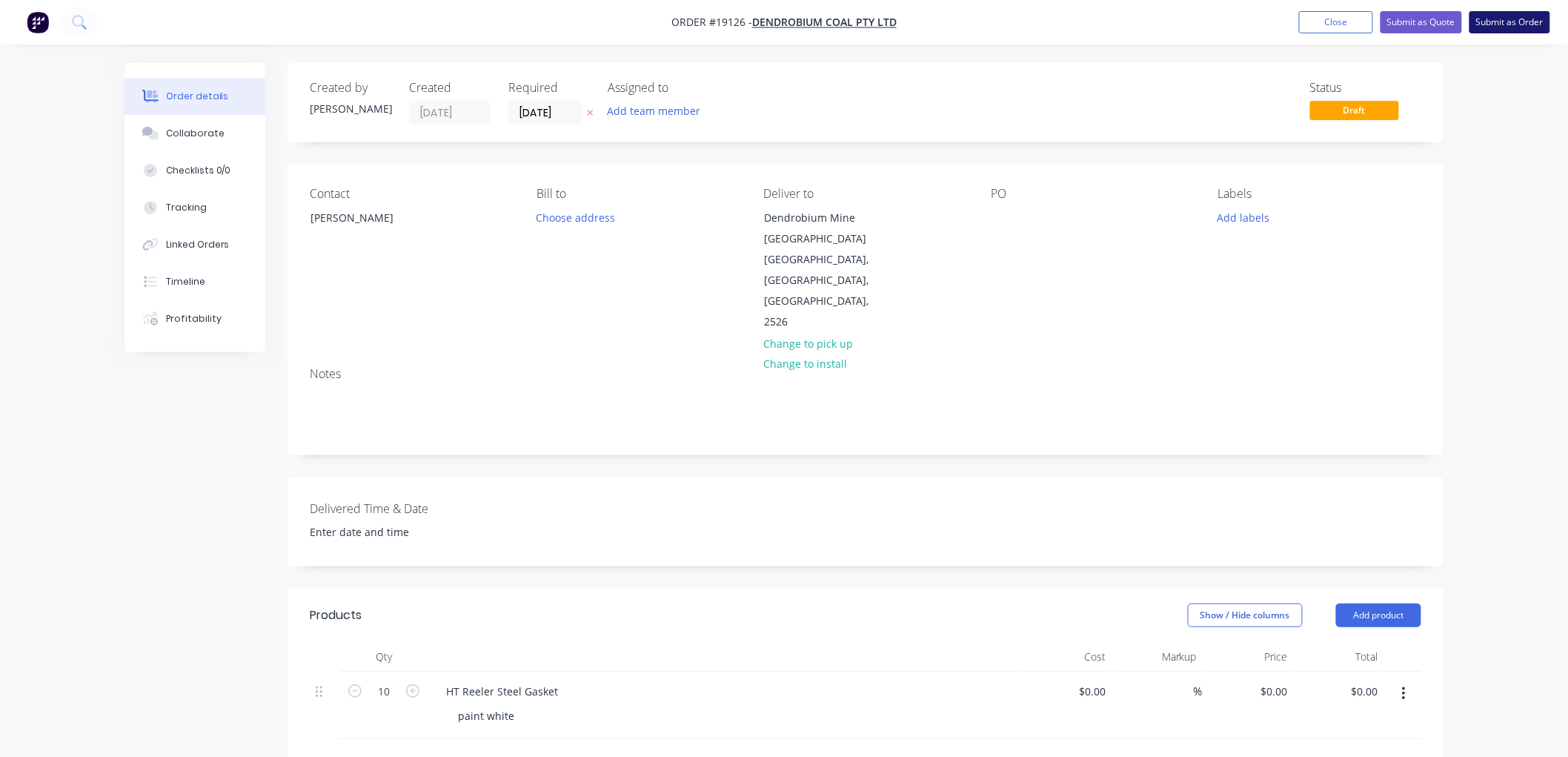
click at [1480, 24] on button "Submit as Order" at bounding box center [1509, 22] width 81 height 22
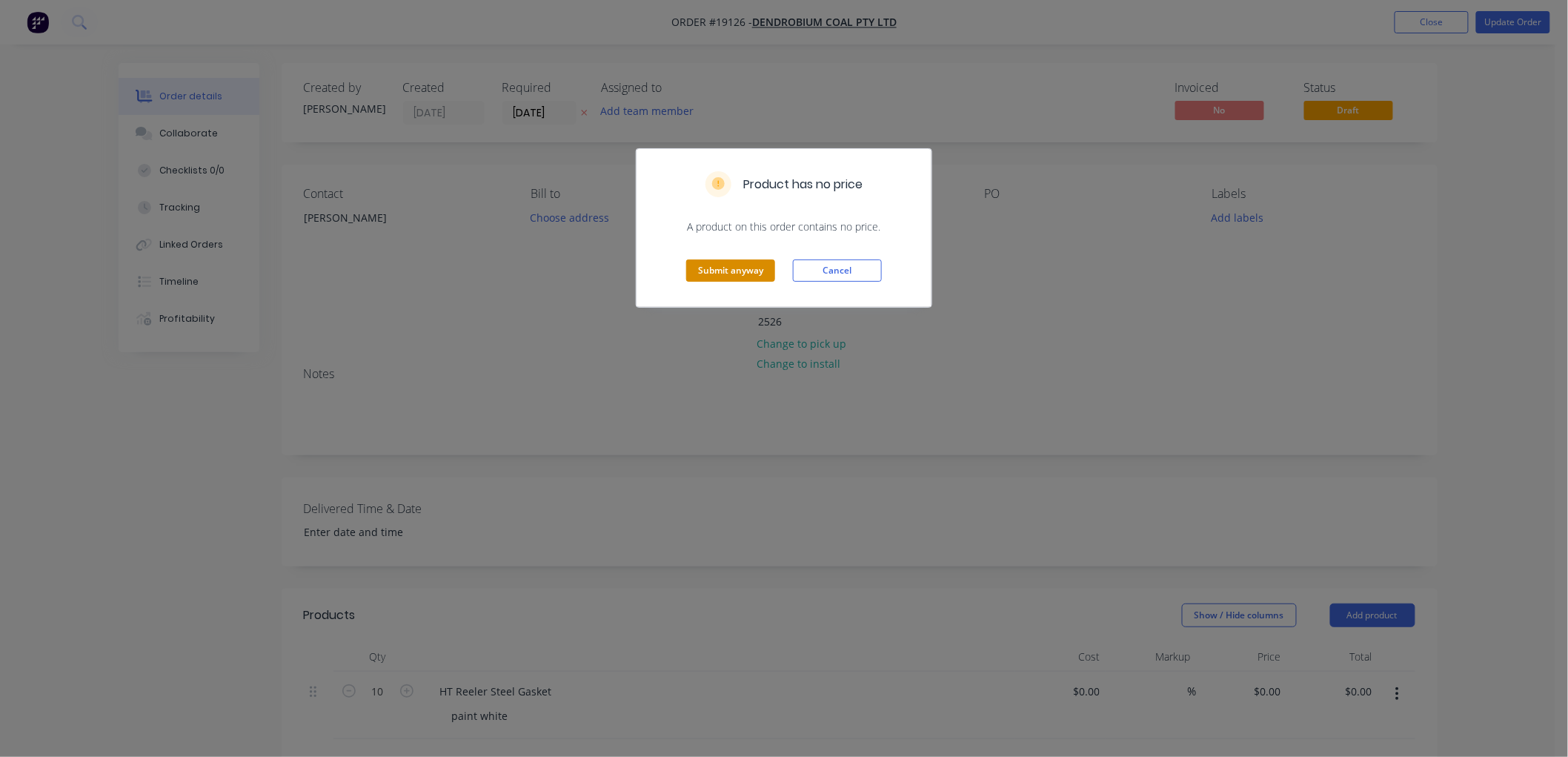
click at [728, 268] on button "Submit anyway" at bounding box center [730, 270] width 89 height 22
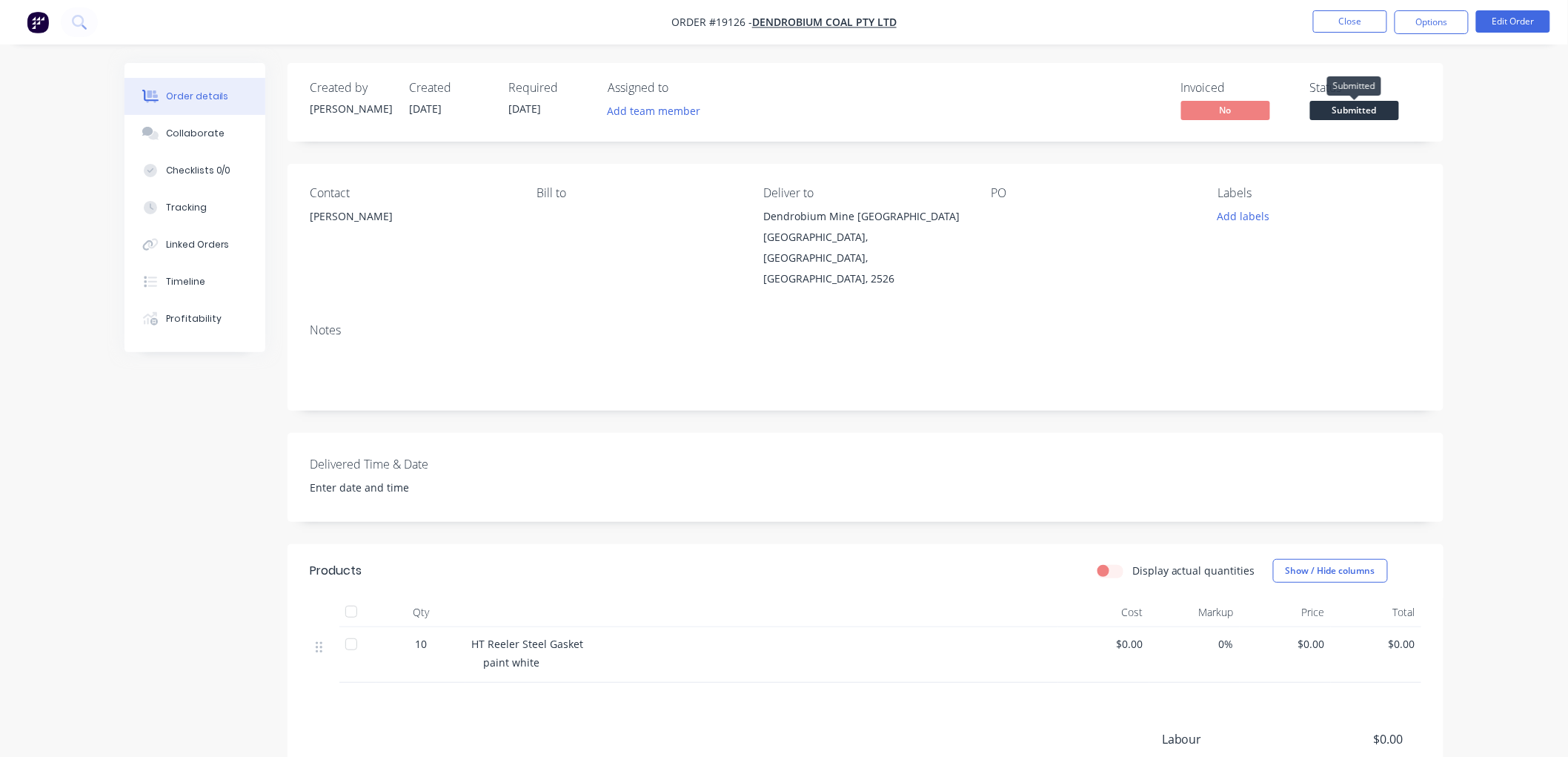
click at [1325, 114] on span "Submitted" at bounding box center [1354, 110] width 89 height 19
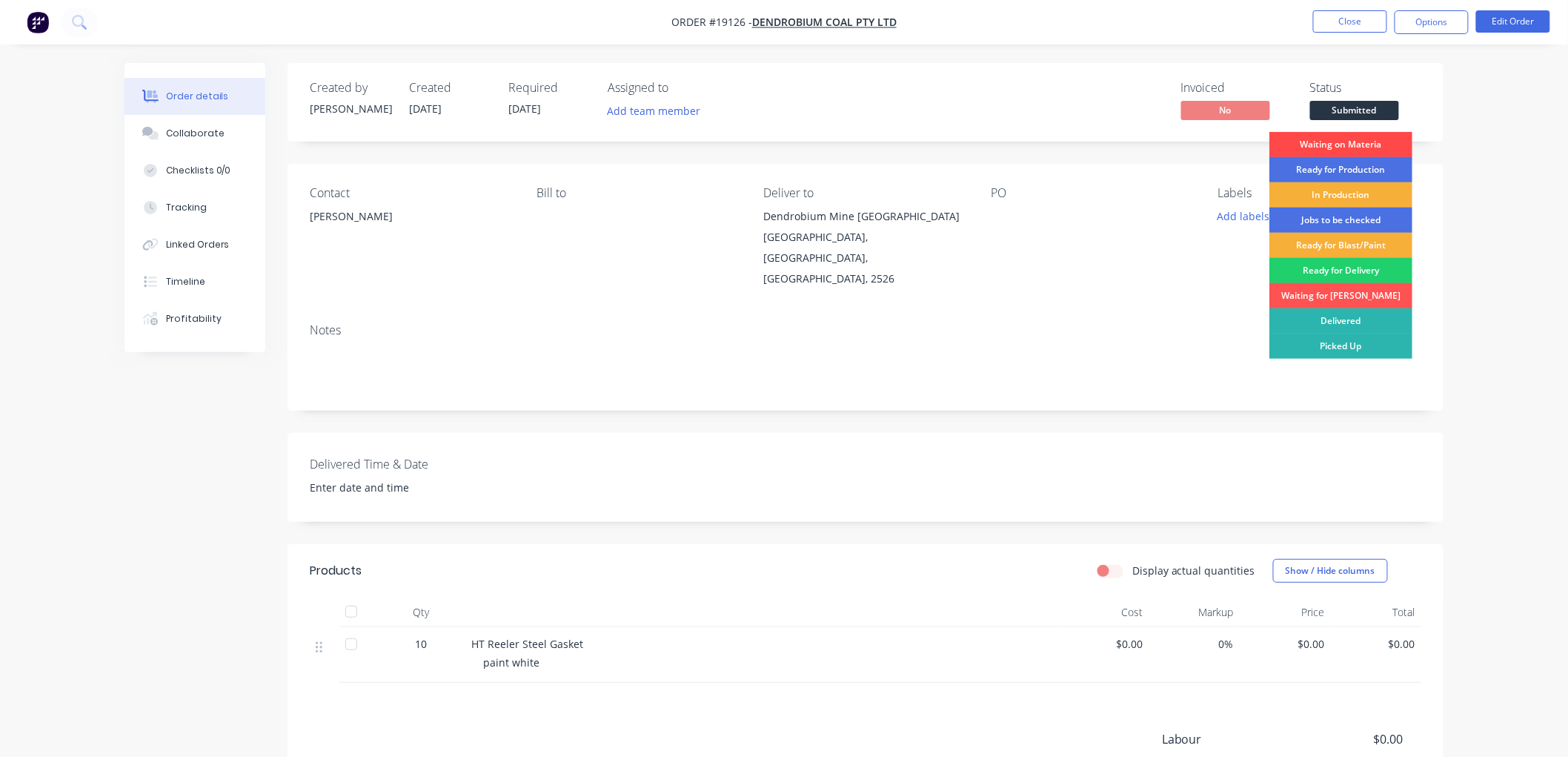
click at [1327, 143] on div "Waiting on Materia" at bounding box center [1340, 144] width 143 height 25
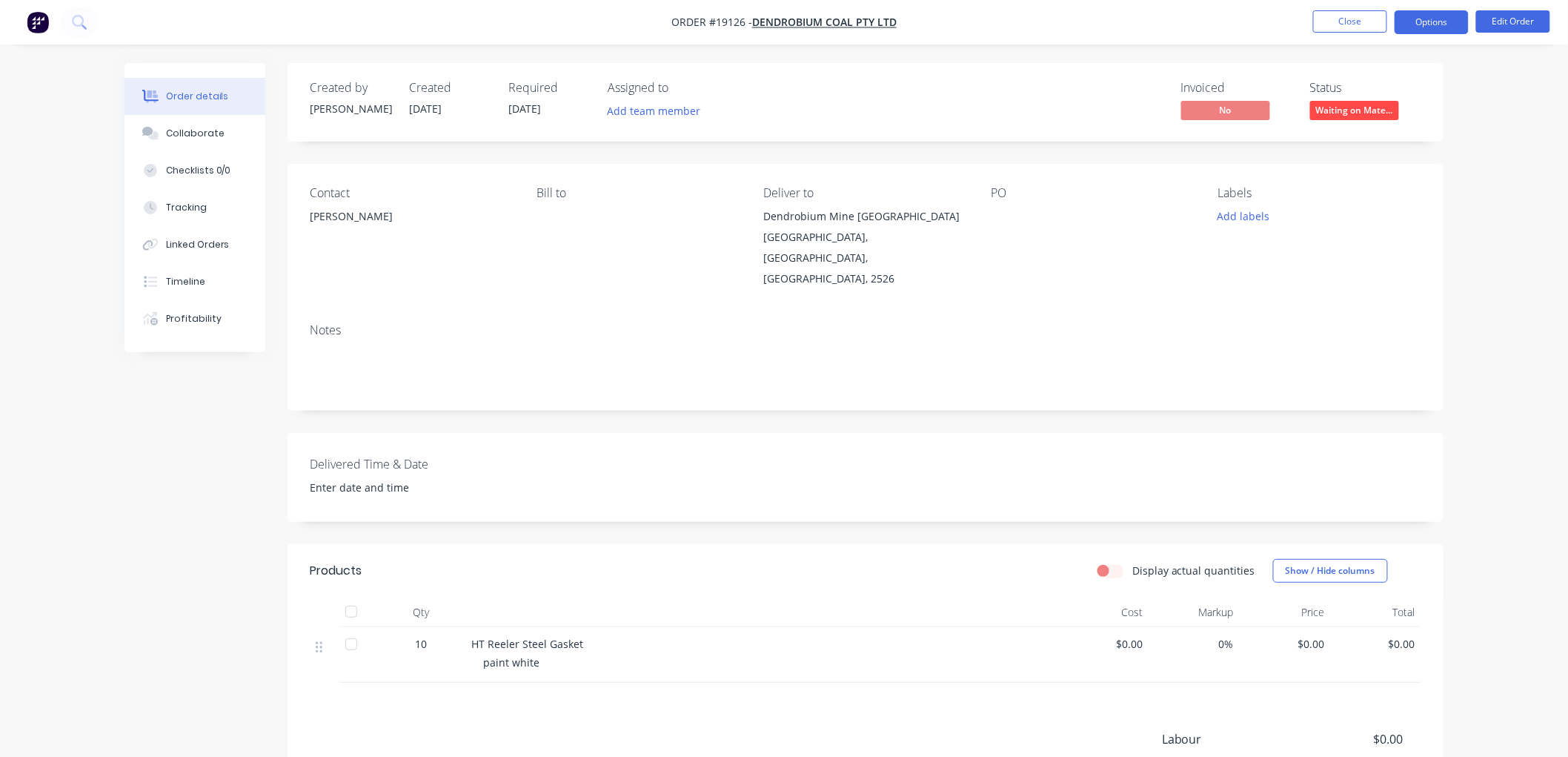
click at [1418, 25] on button "Options" at bounding box center [1431, 22] width 74 height 24
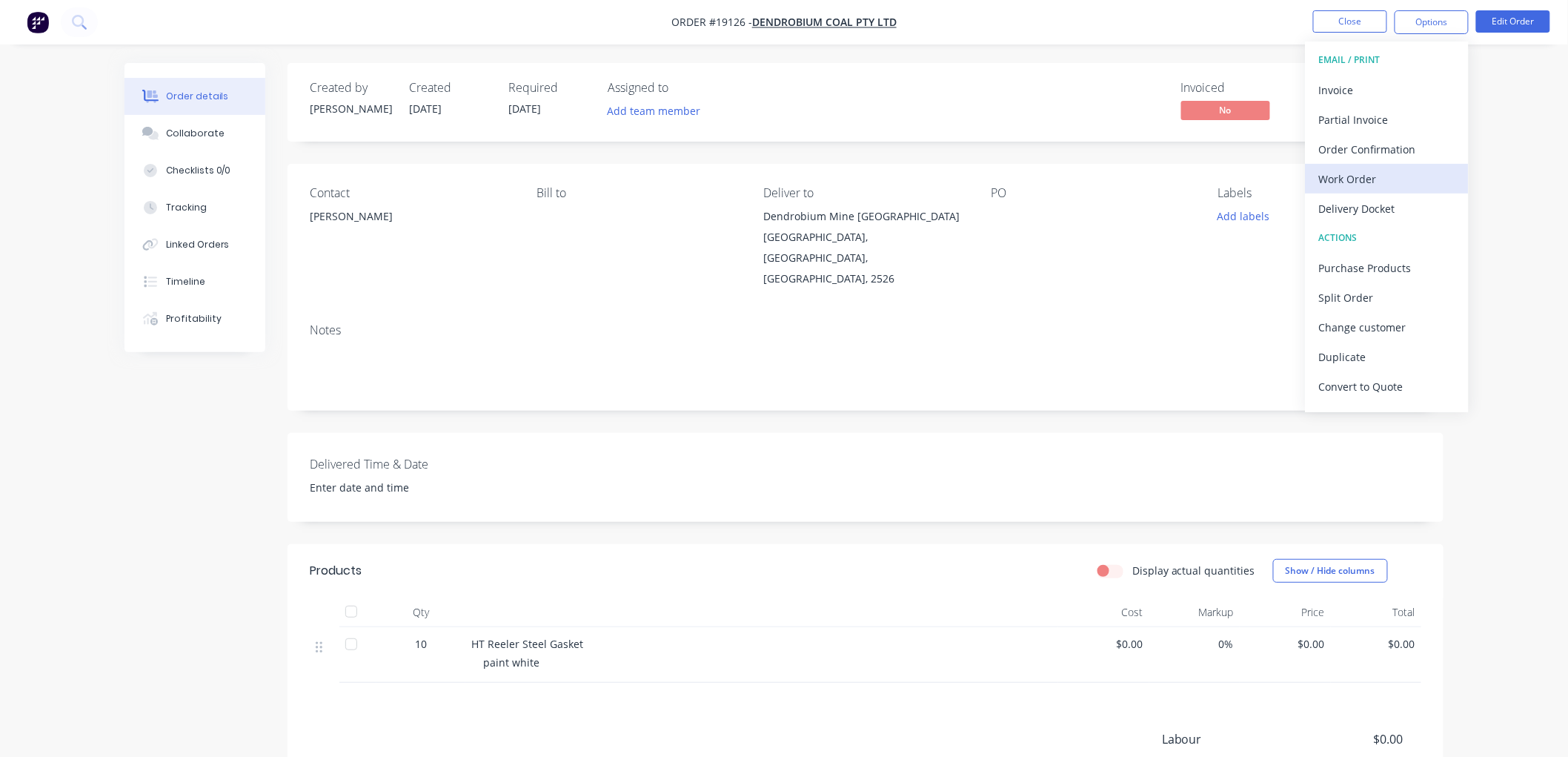
click at [1345, 173] on div "Work Order" at bounding box center [1387, 180] width 137 height 22
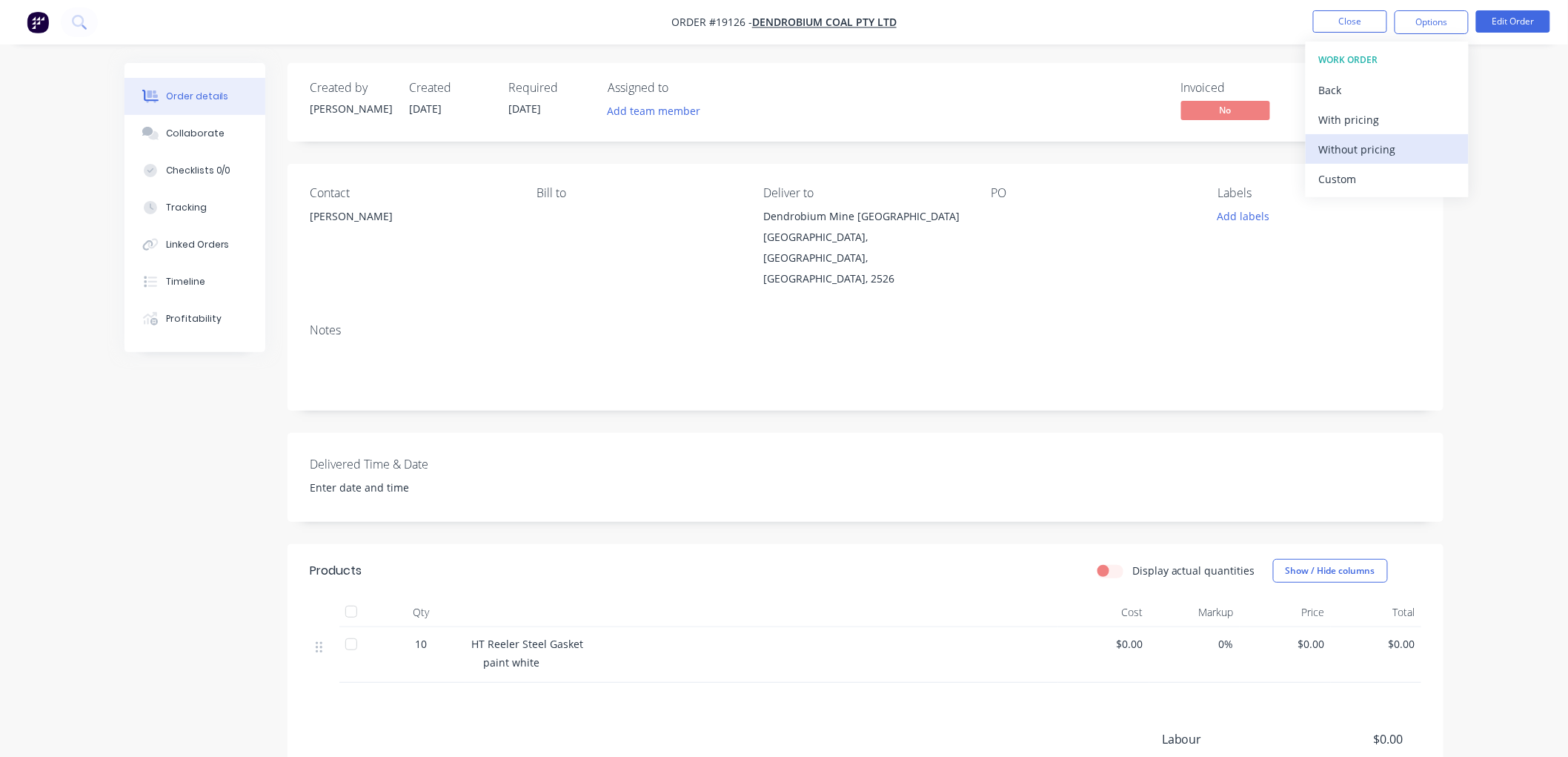
click at [1347, 149] on div "Without pricing" at bounding box center [1387, 150] width 137 height 22
click at [1529, 121] on div "Order details Collaborate Checklists 0/0 Tracking Linked Orders Timeline Profit…" at bounding box center [784, 473] width 1568 height 946
click at [186, 135] on div "Collaborate" at bounding box center [195, 133] width 59 height 13
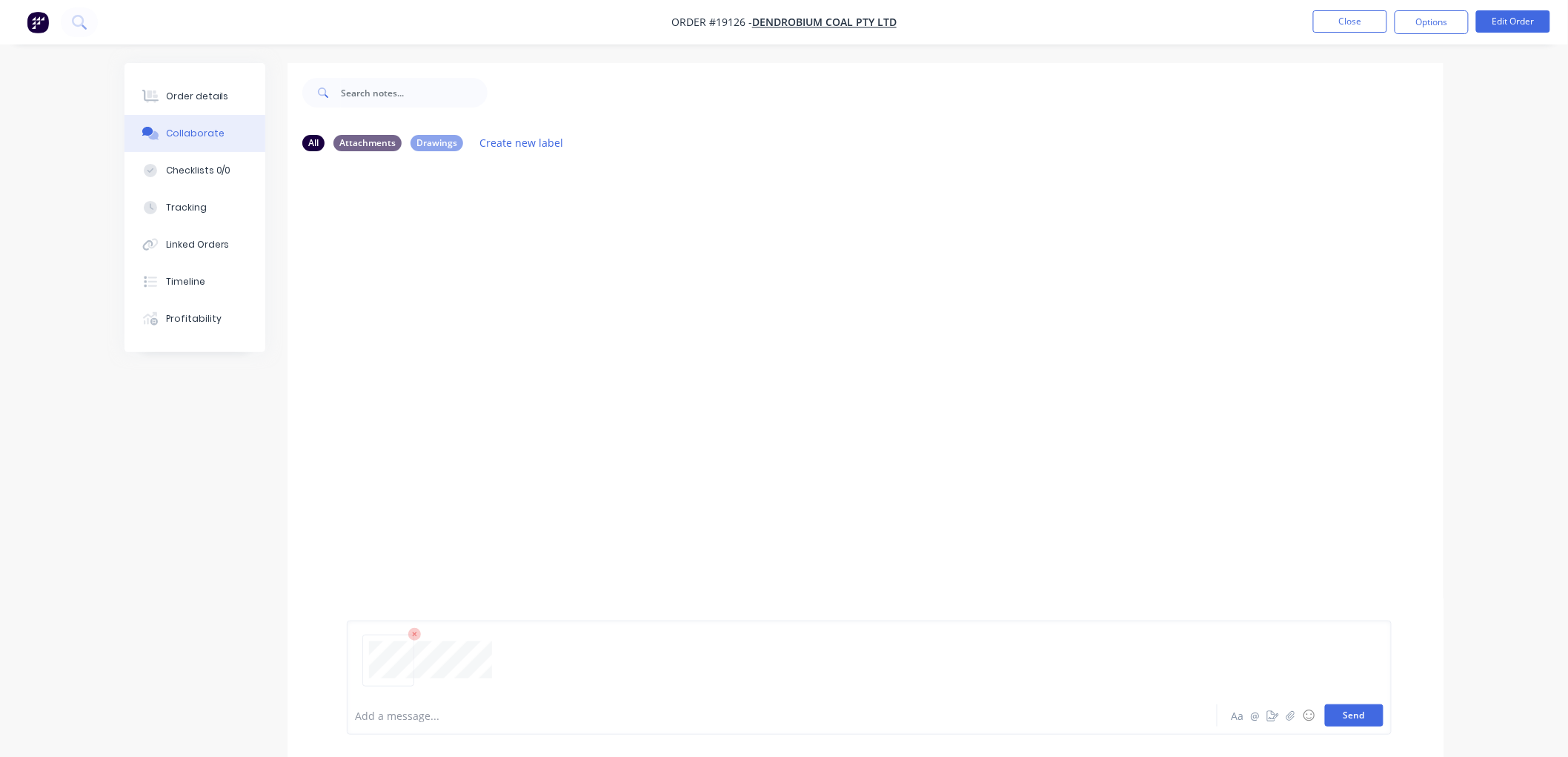
click at [1349, 709] on button "Send" at bounding box center [1354, 715] width 59 height 22
click at [1359, 25] on button "Close" at bounding box center [1350, 21] width 74 height 22
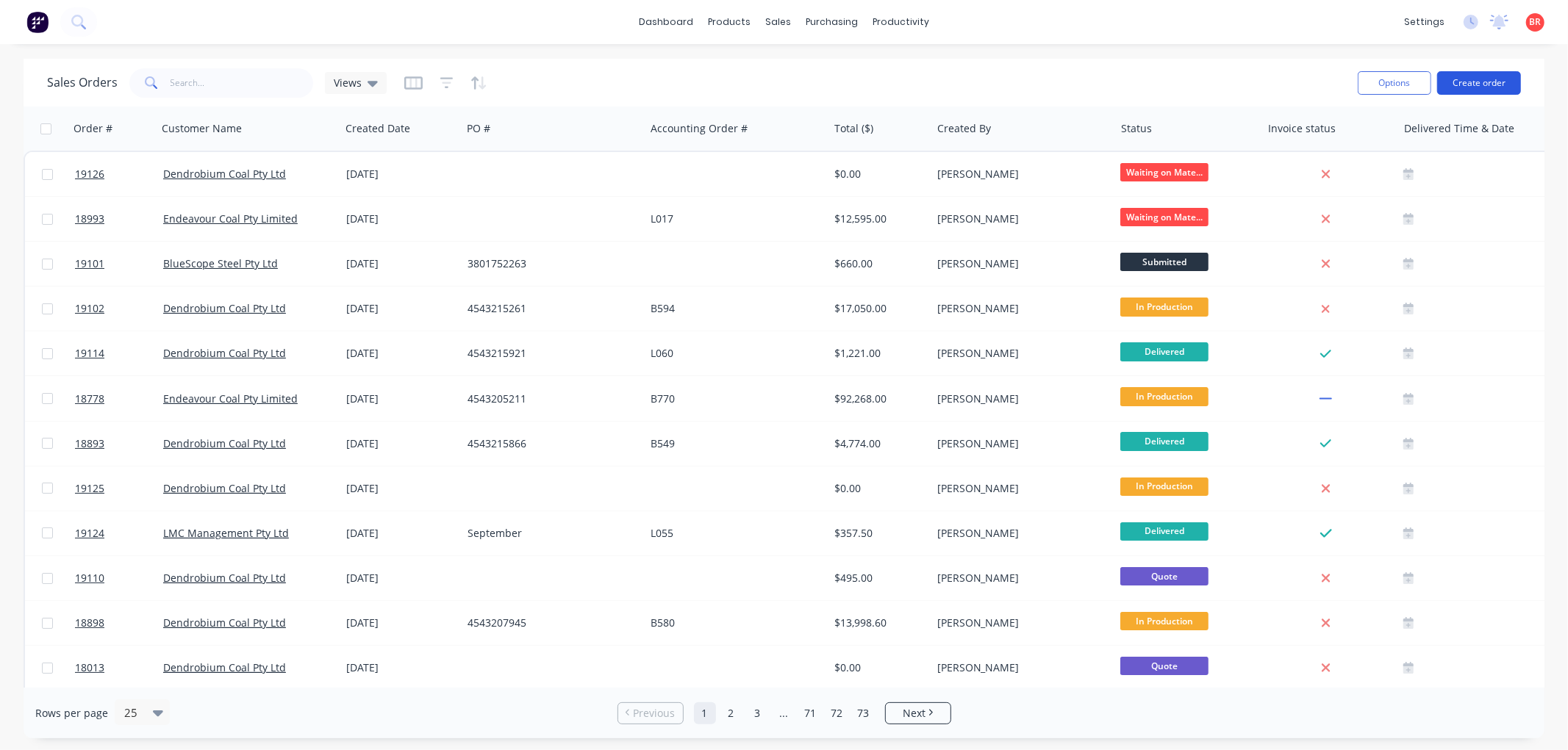
click at [1462, 84] on button "Create order" at bounding box center [1478, 83] width 84 height 24
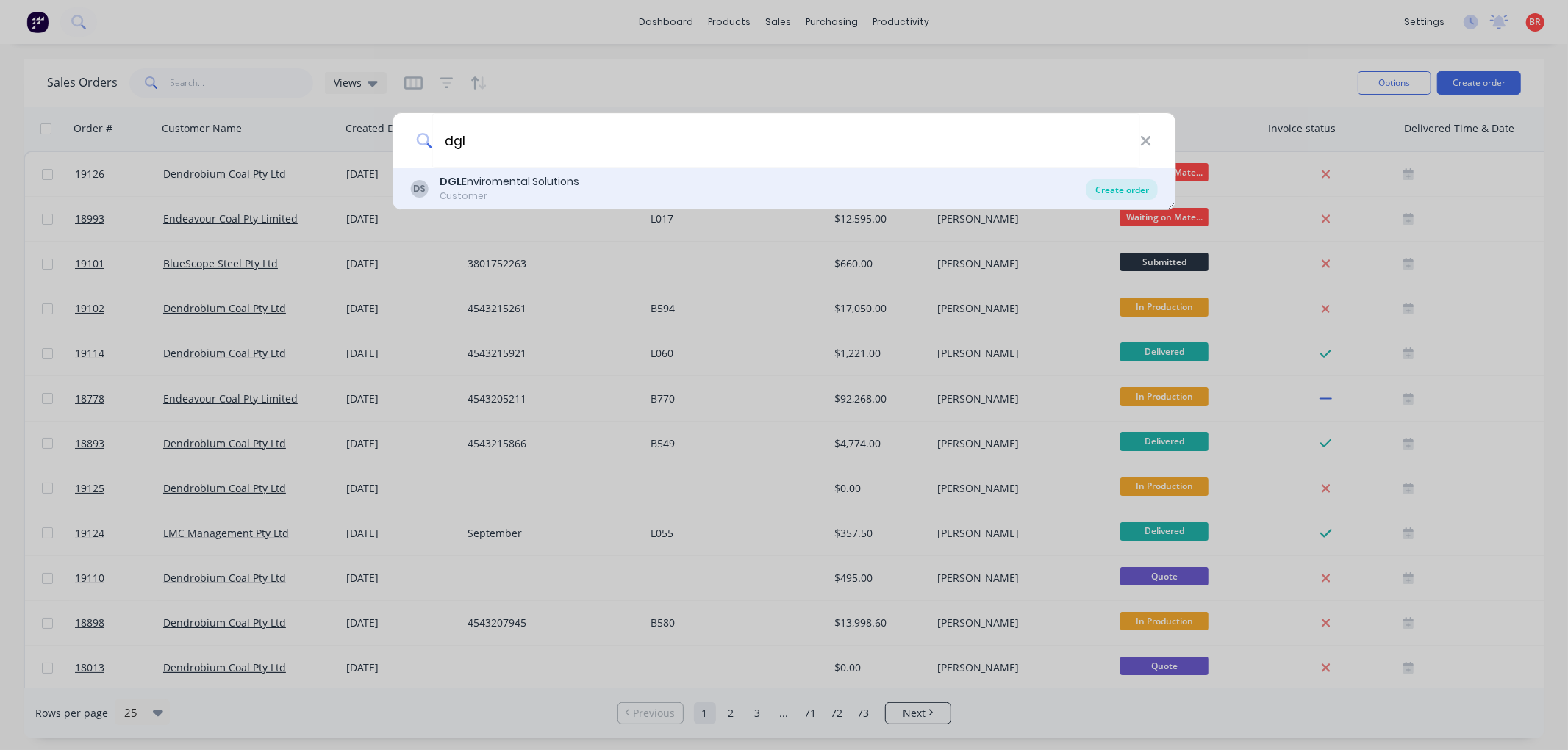
type input "dgl"
click at [1114, 188] on div "Create order" at bounding box center [1122, 189] width 71 height 21
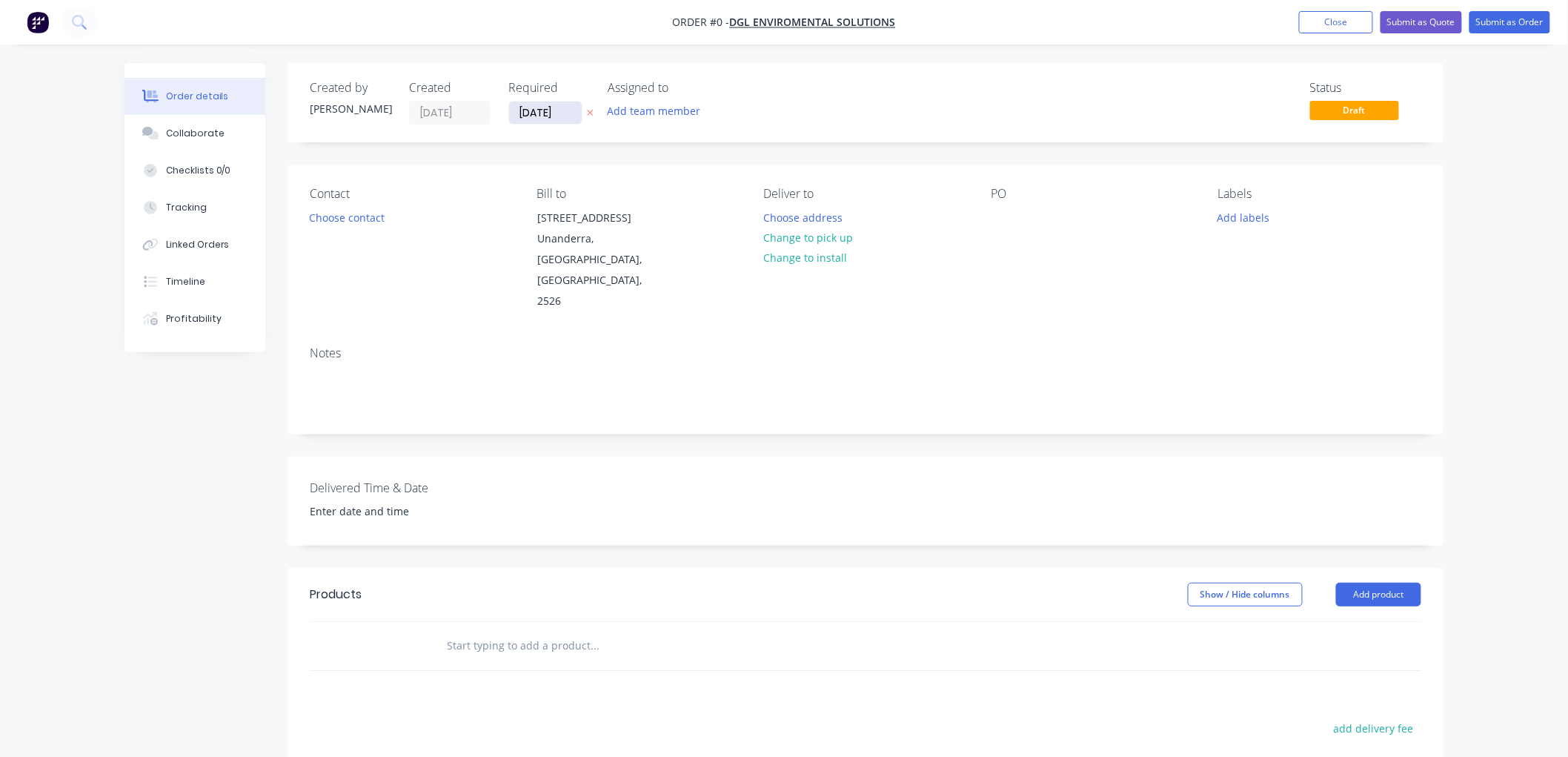
click at [552, 114] on input "[DATE]" at bounding box center [545, 113] width 73 height 22
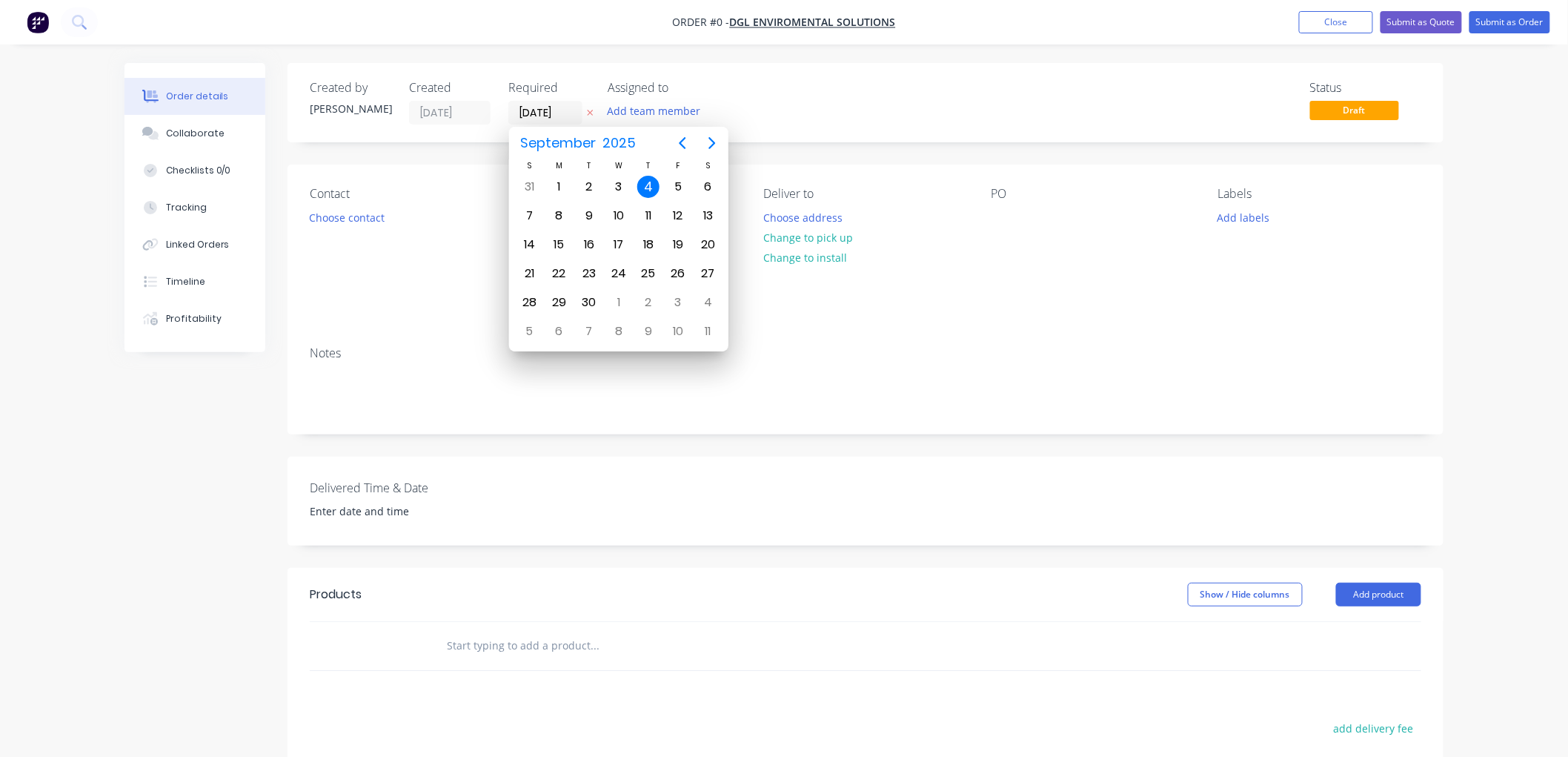
click at [652, 188] on div "4" at bounding box center [648, 187] width 22 height 22
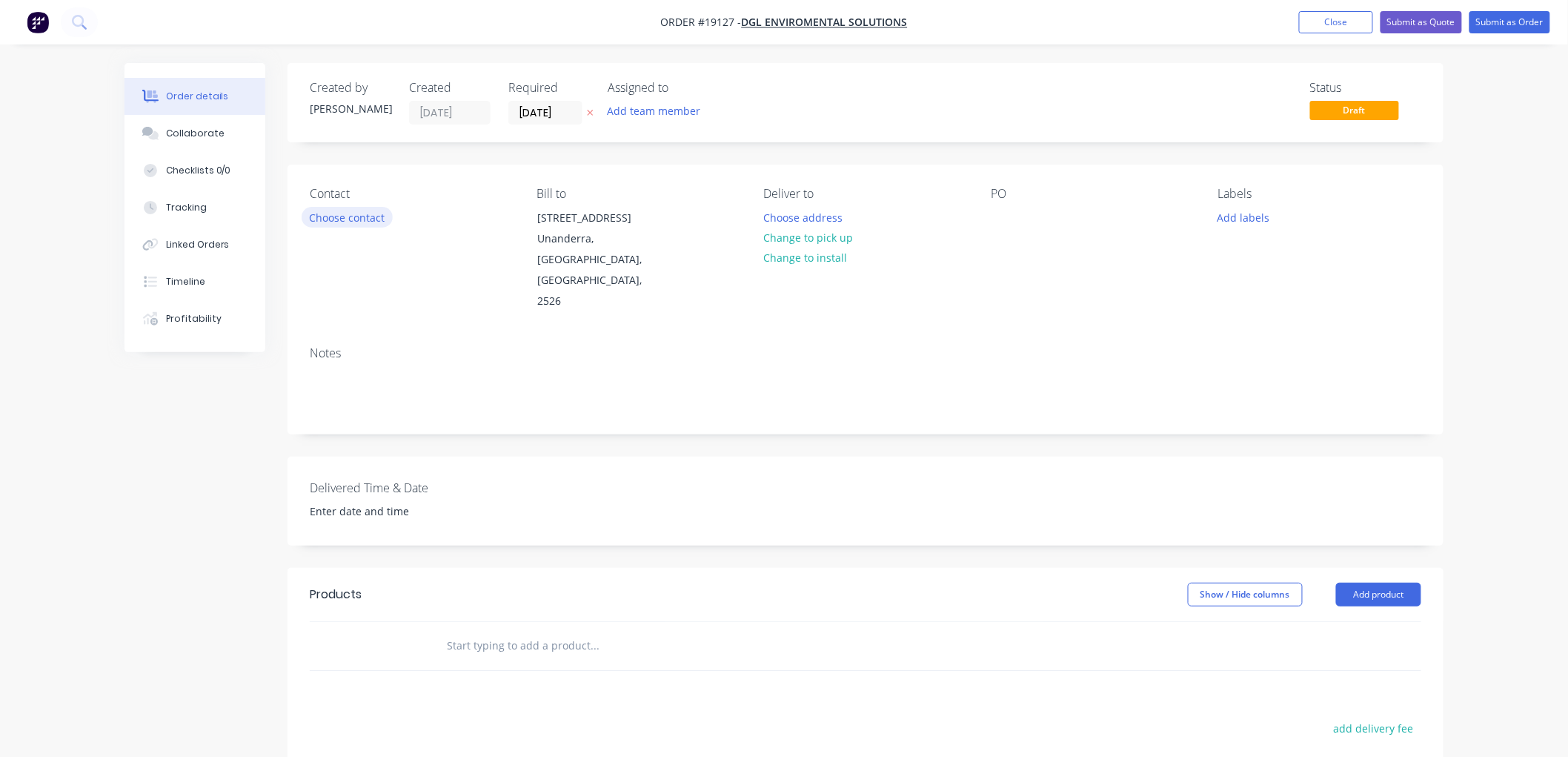
click at [363, 218] on button "Choose contact" at bounding box center [347, 216] width 91 height 20
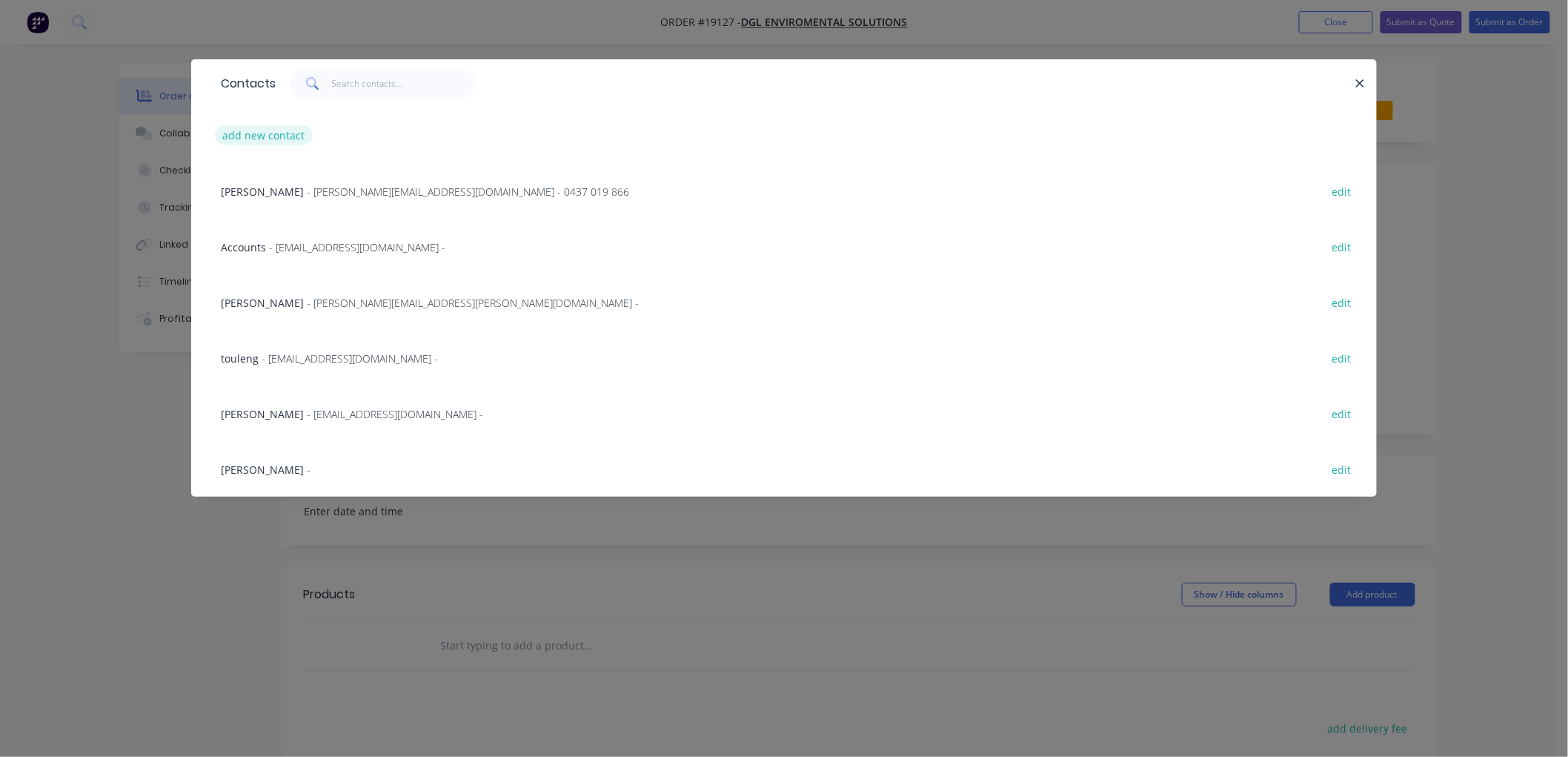
click at [279, 135] on button "add new contact" at bounding box center [264, 136] width 98 height 20
select select "AU"
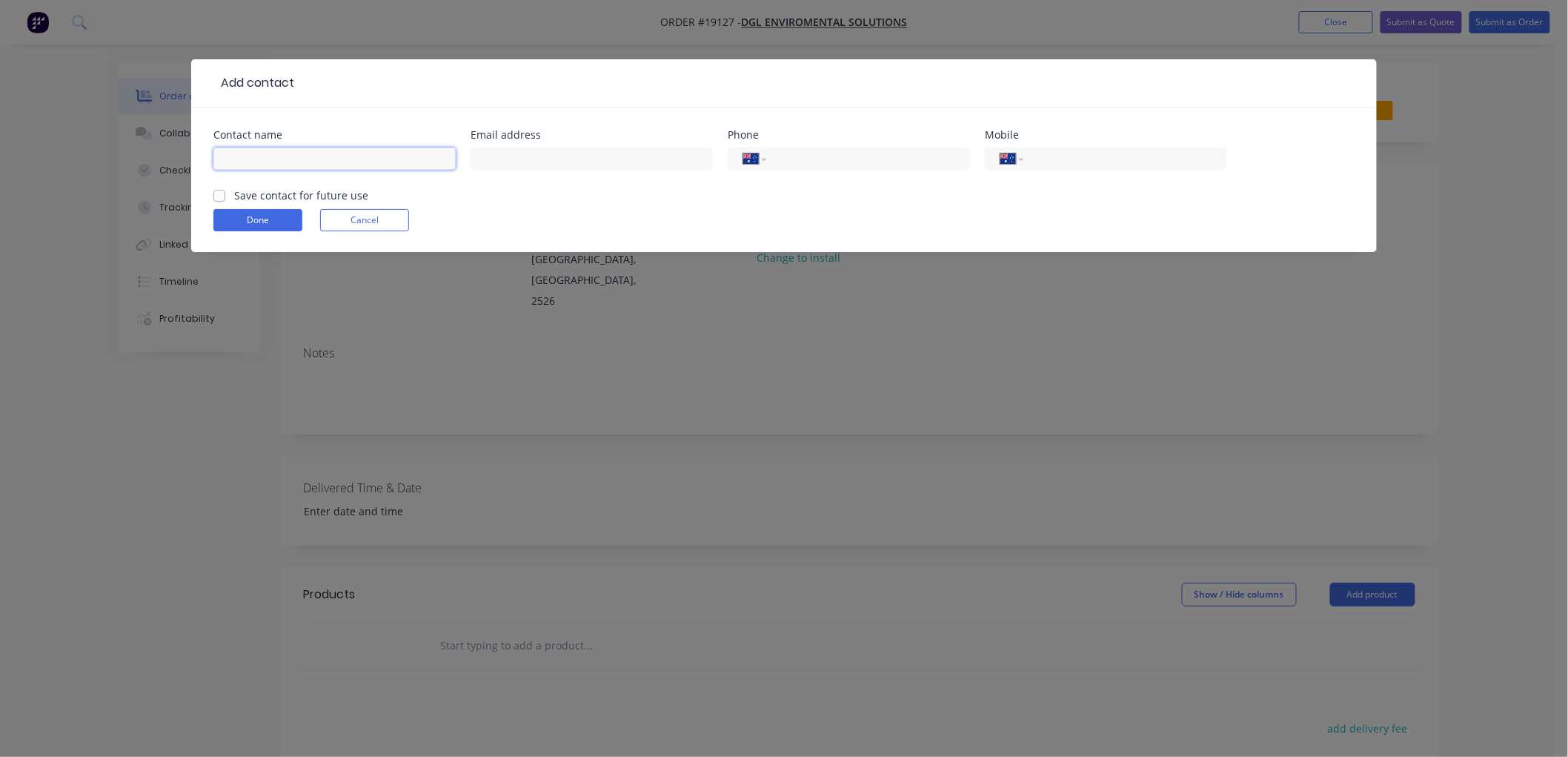
click at [299, 156] on input "text" at bounding box center [334, 159] width 242 height 22
type input "[PERSON_NAME]"
click at [243, 190] on label "Save contact for future use" at bounding box center [301, 195] width 135 height 16
click at [225, 190] on input "Save contact for future use" at bounding box center [219, 194] width 12 height 14
checkbox input "true"
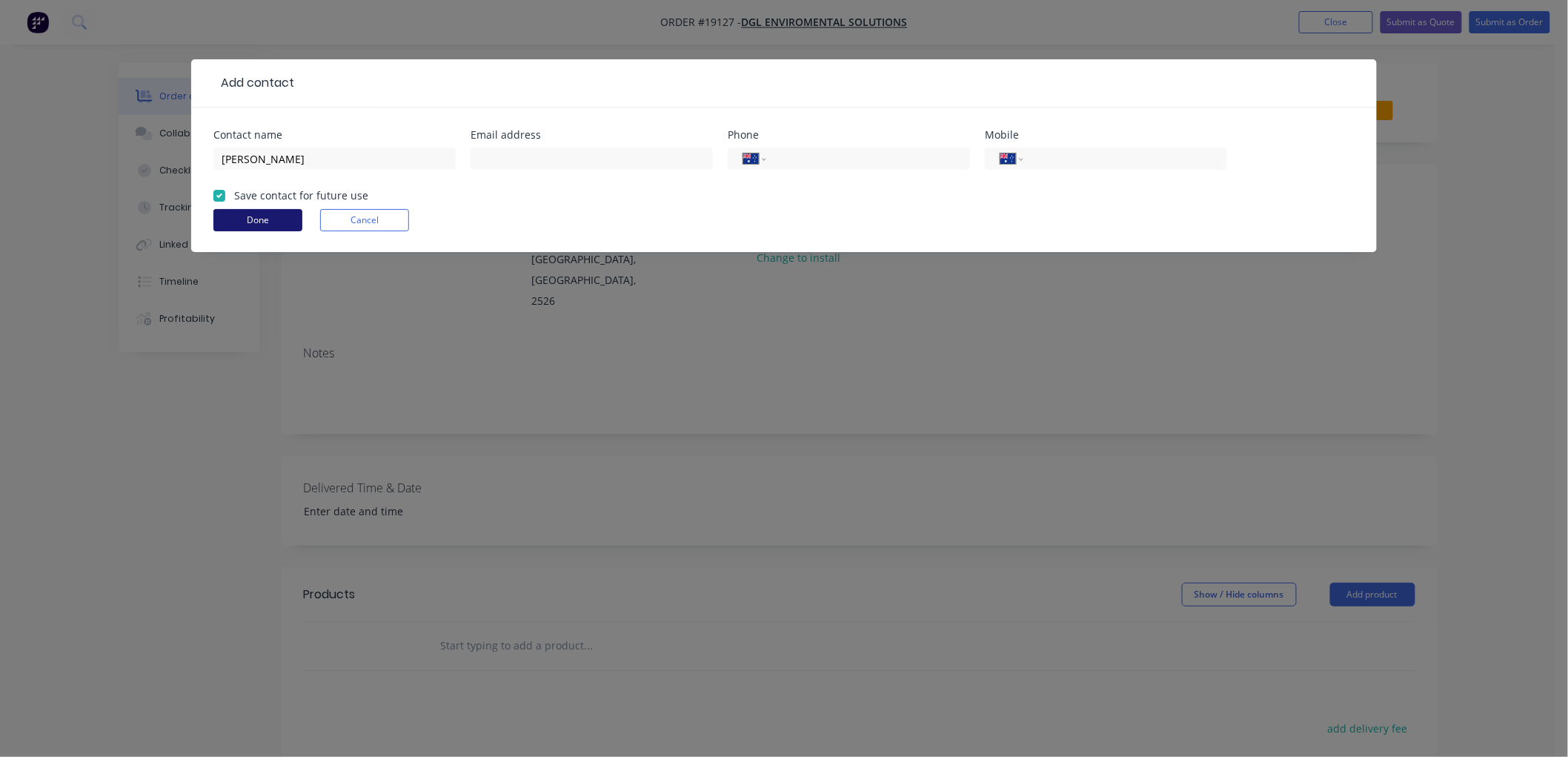
click at [261, 216] on button "Done" at bounding box center [257, 220] width 89 height 22
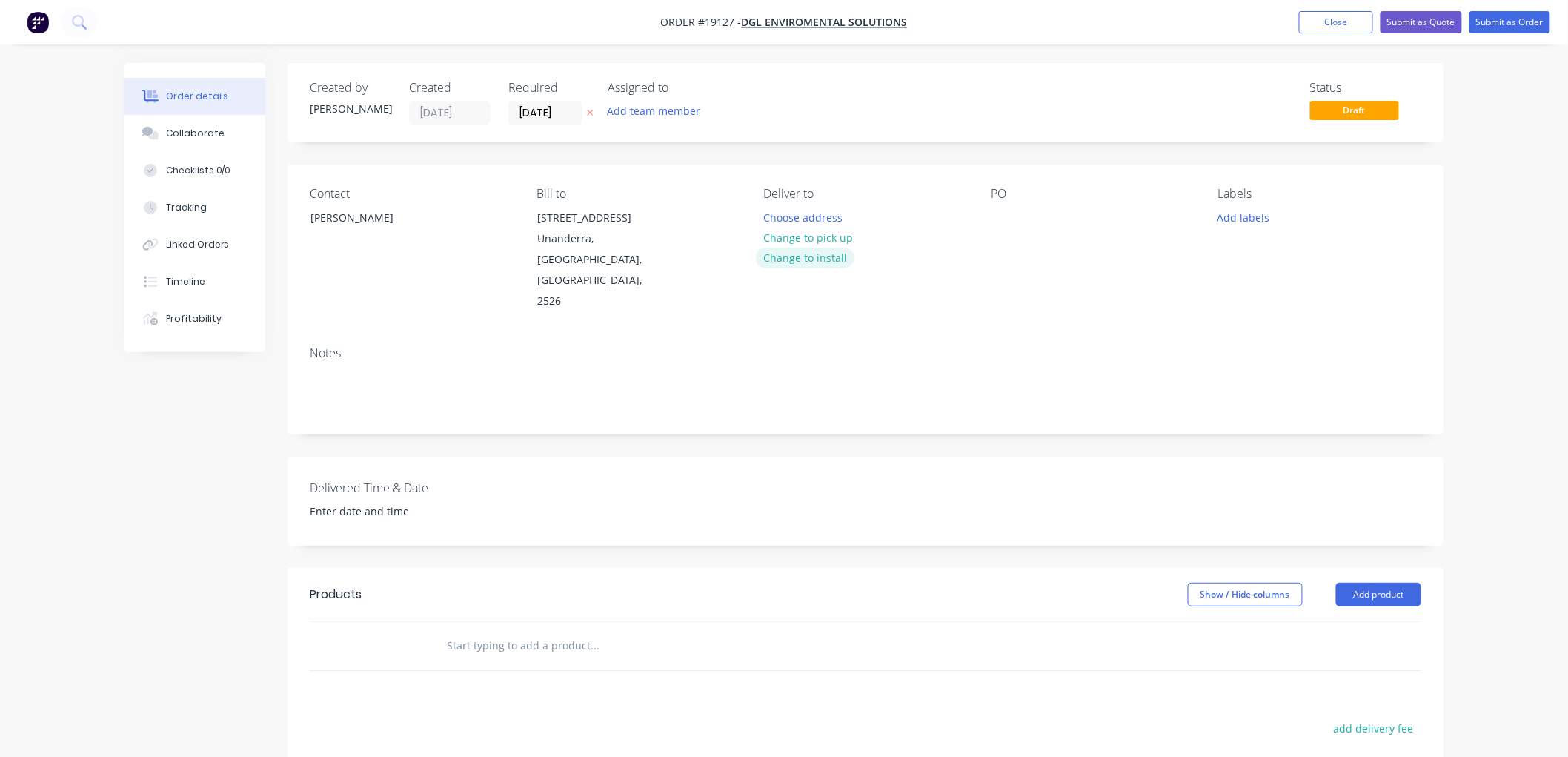
click at [824, 253] on button "Change to install" at bounding box center [805, 257] width 100 height 20
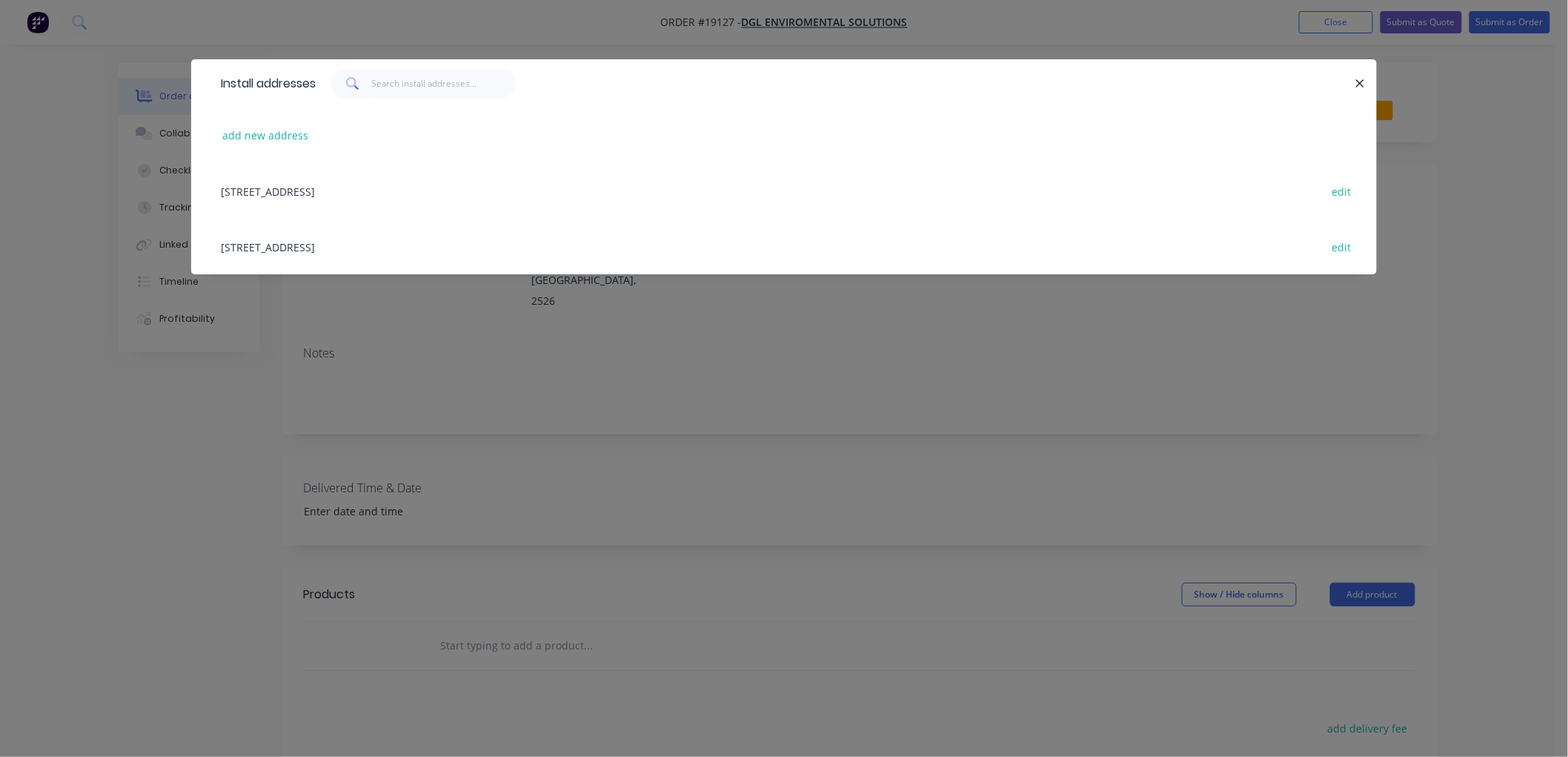
click at [334, 194] on div "[STREET_ADDRESS] edit" at bounding box center [784, 191] width 1141 height 56
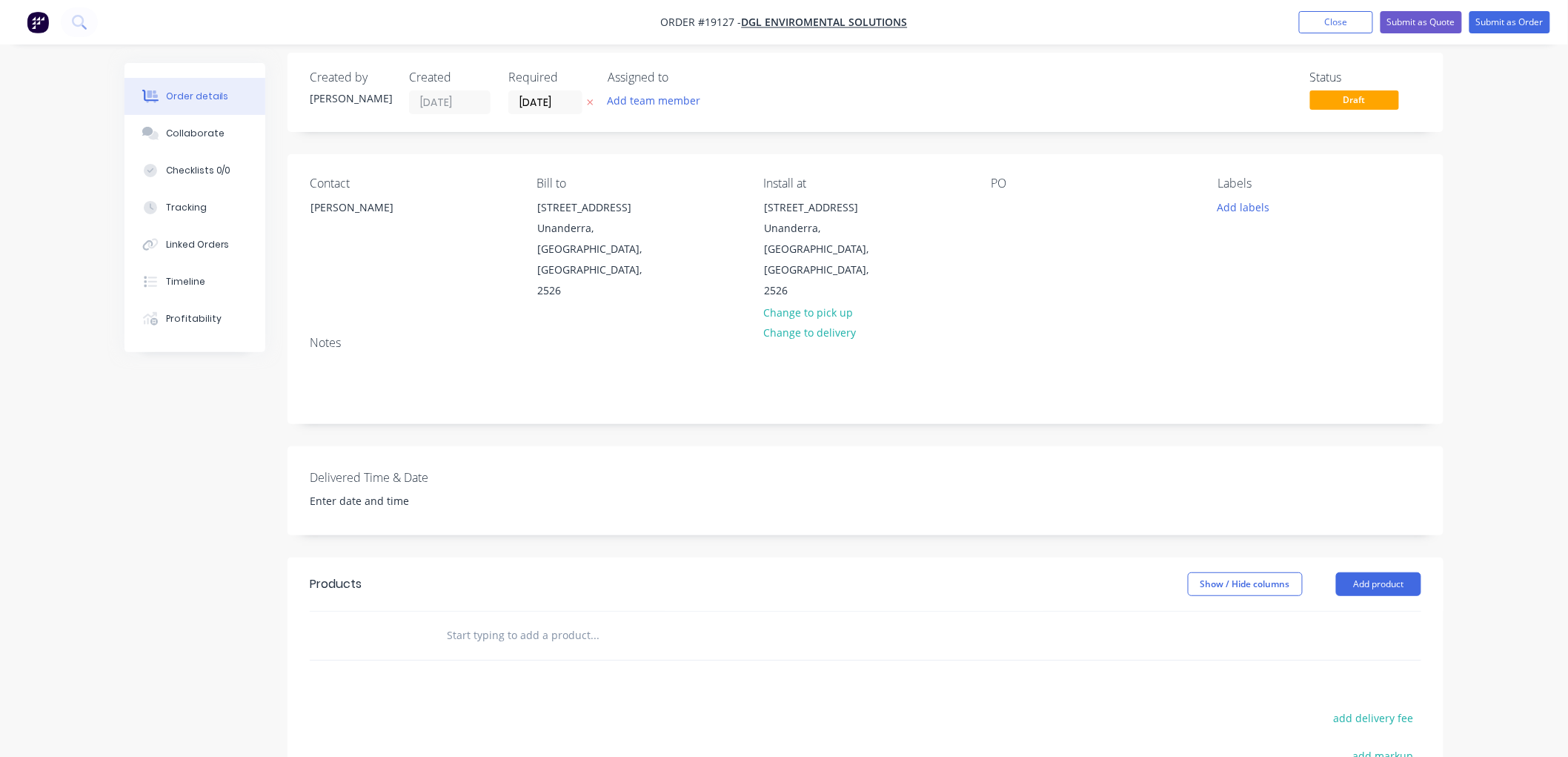
scroll to position [83, 0]
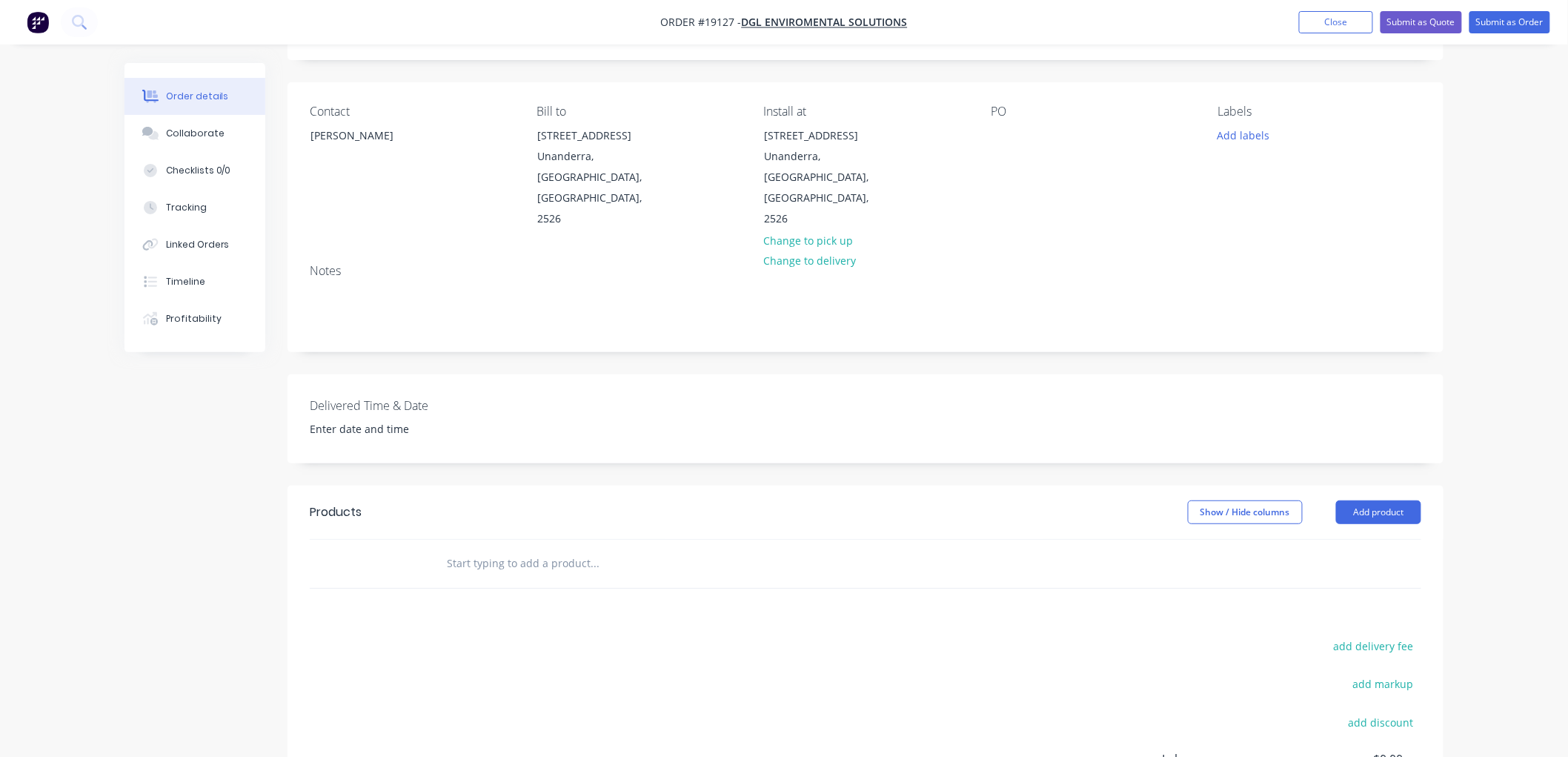
click at [533, 549] on input "text" at bounding box center [594, 564] width 296 height 30
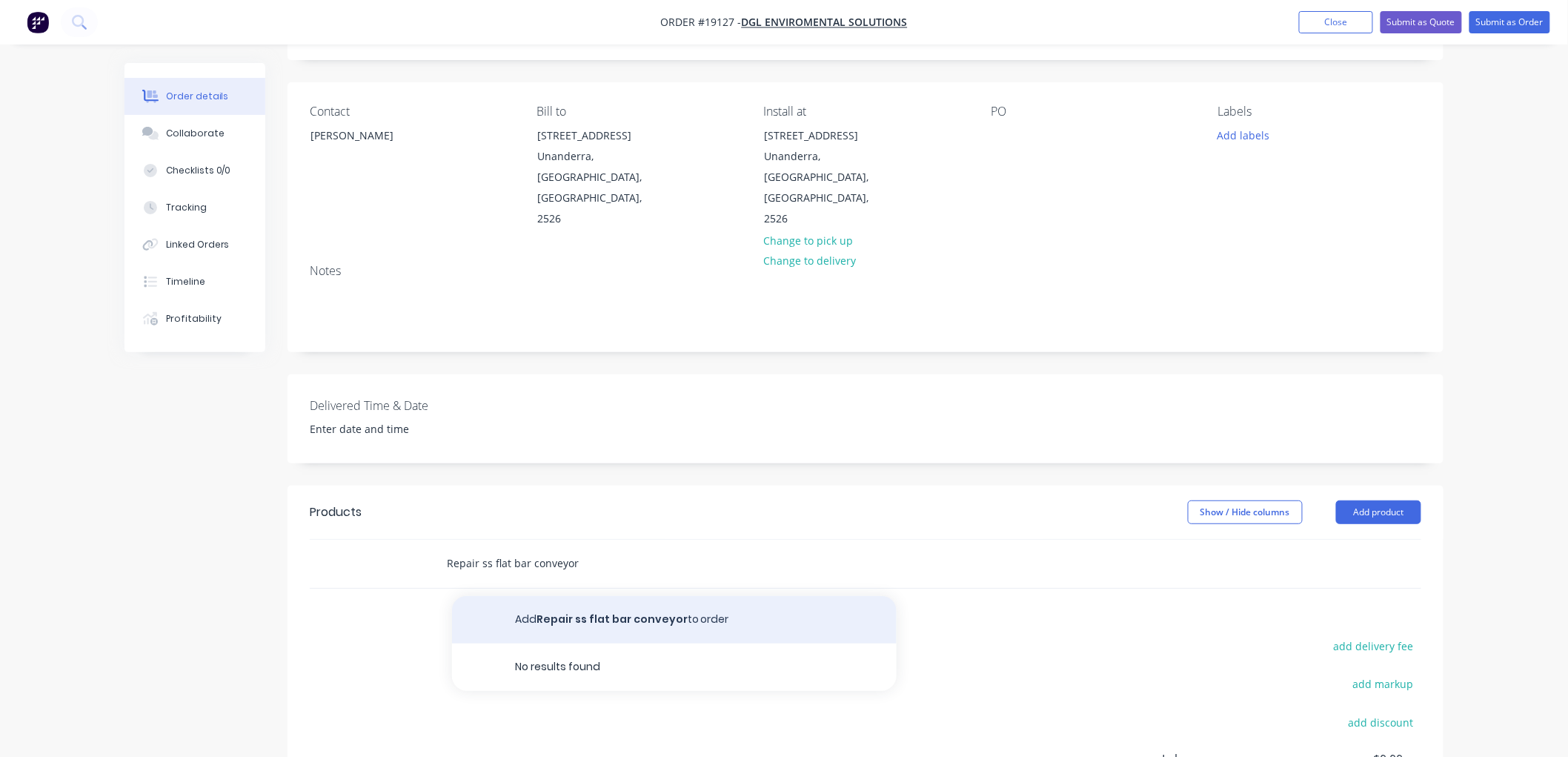
type input "Repair ss flat bar conveyor"
click at [643, 596] on button "Add Repair ss flat bar conveyor to order" at bounding box center [674, 620] width 445 height 48
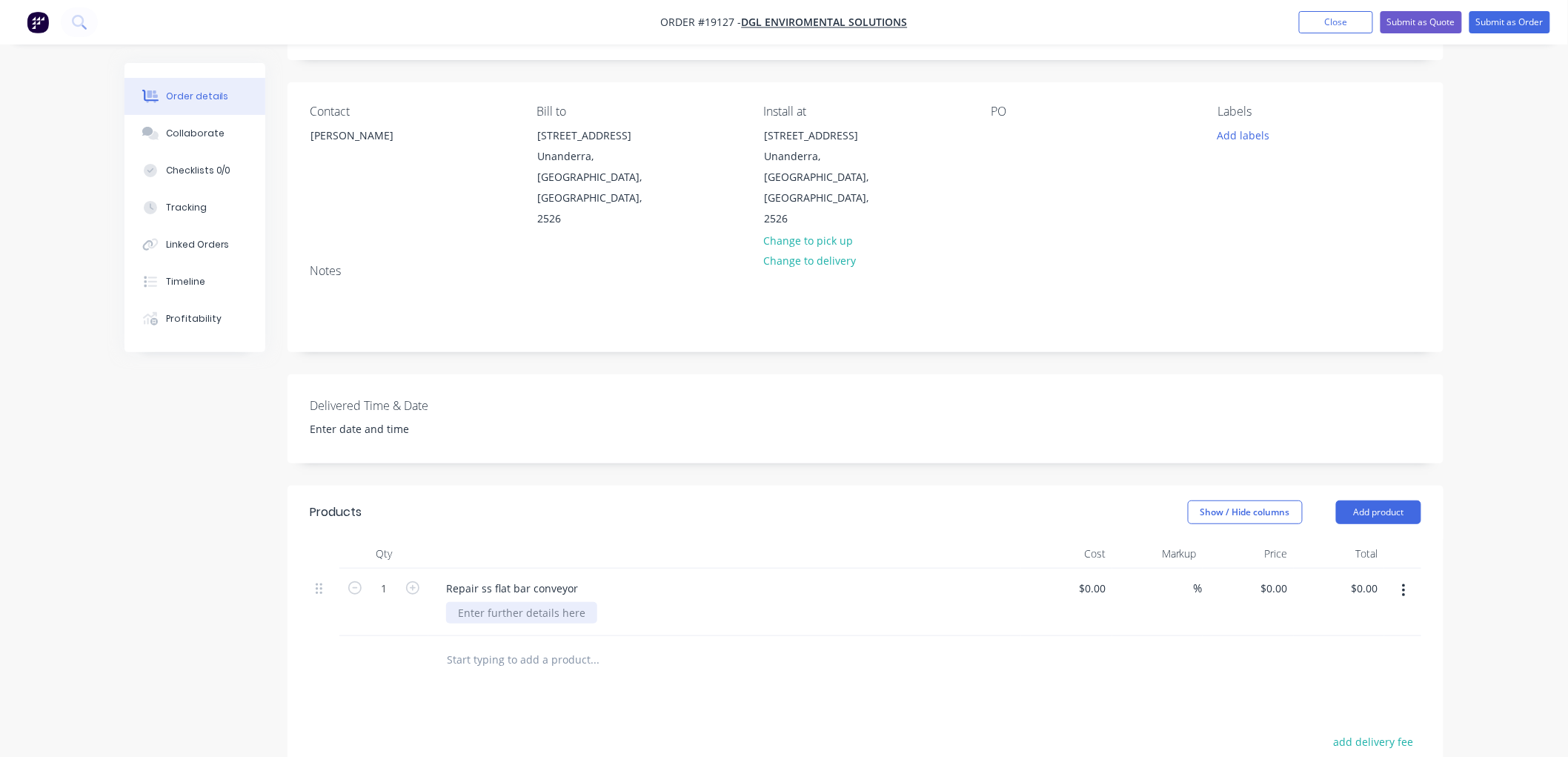
click at [506, 602] on div at bounding box center [522, 613] width 152 height 22
click at [1486, 26] on button "Submit as Order" at bounding box center [1509, 22] width 81 height 22
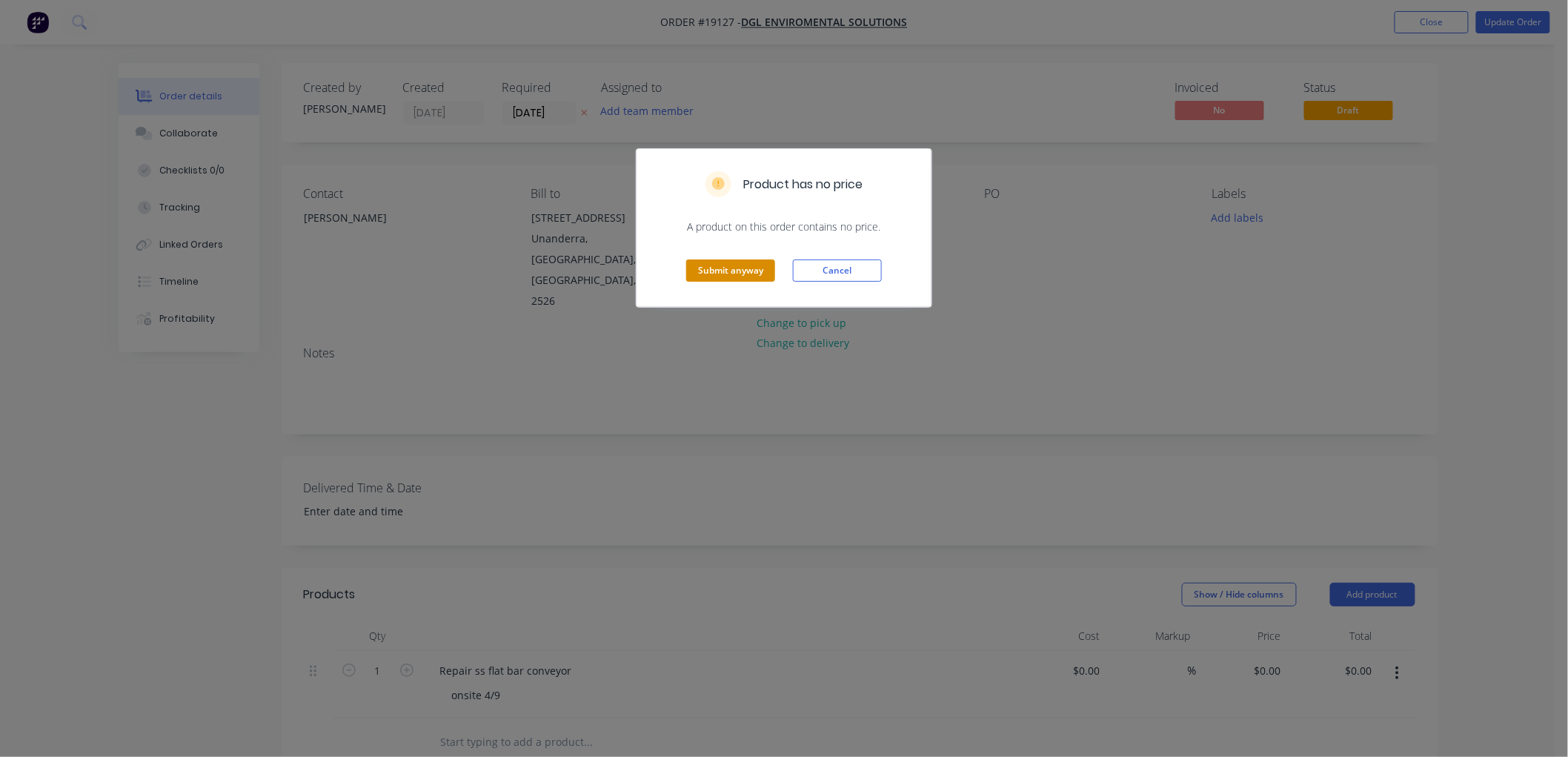
click at [734, 281] on button "Submit anyway" at bounding box center [730, 270] width 89 height 22
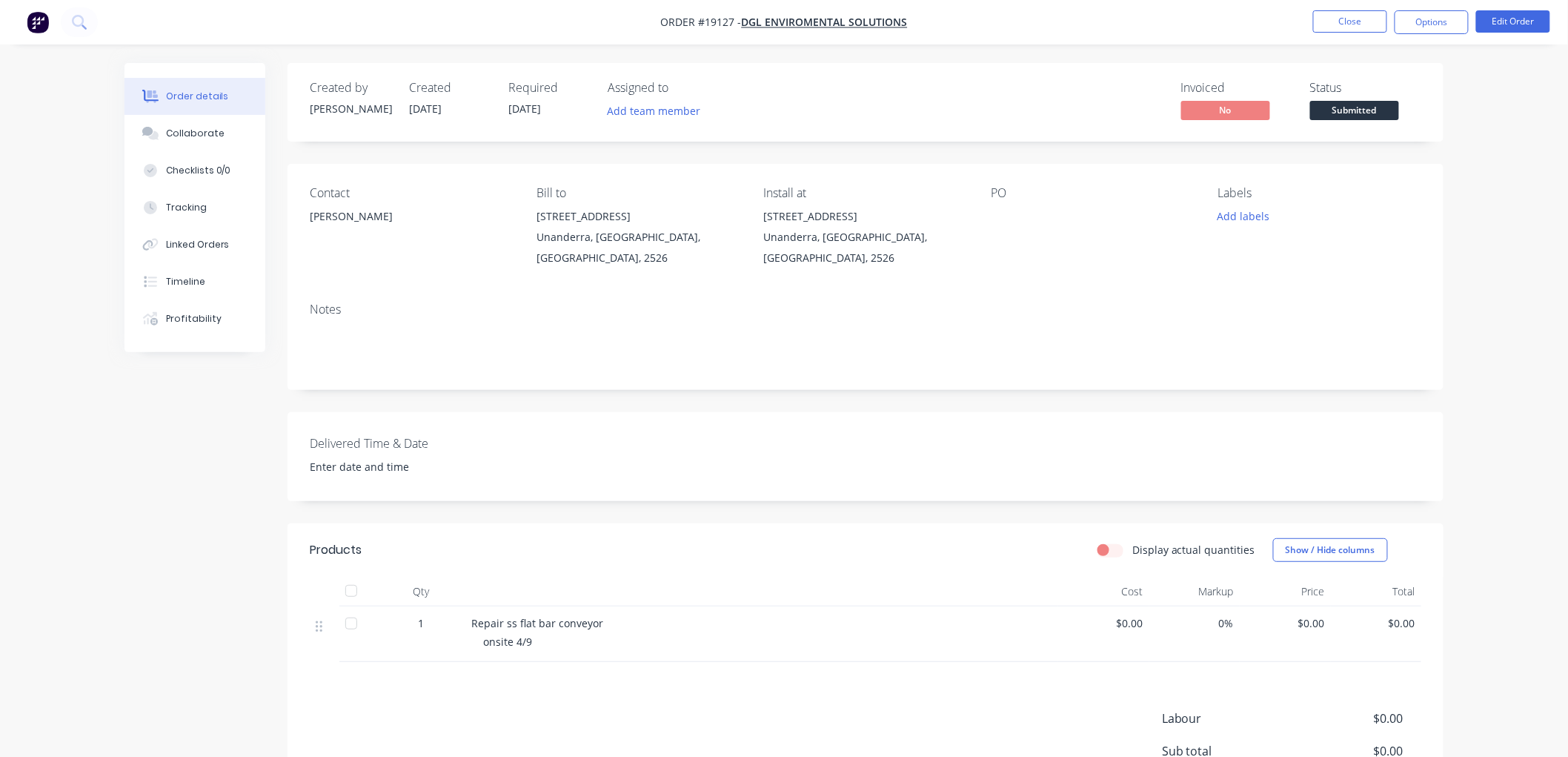
click at [1330, 112] on span "Submitted" at bounding box center [1354, 110] width 89 height 19
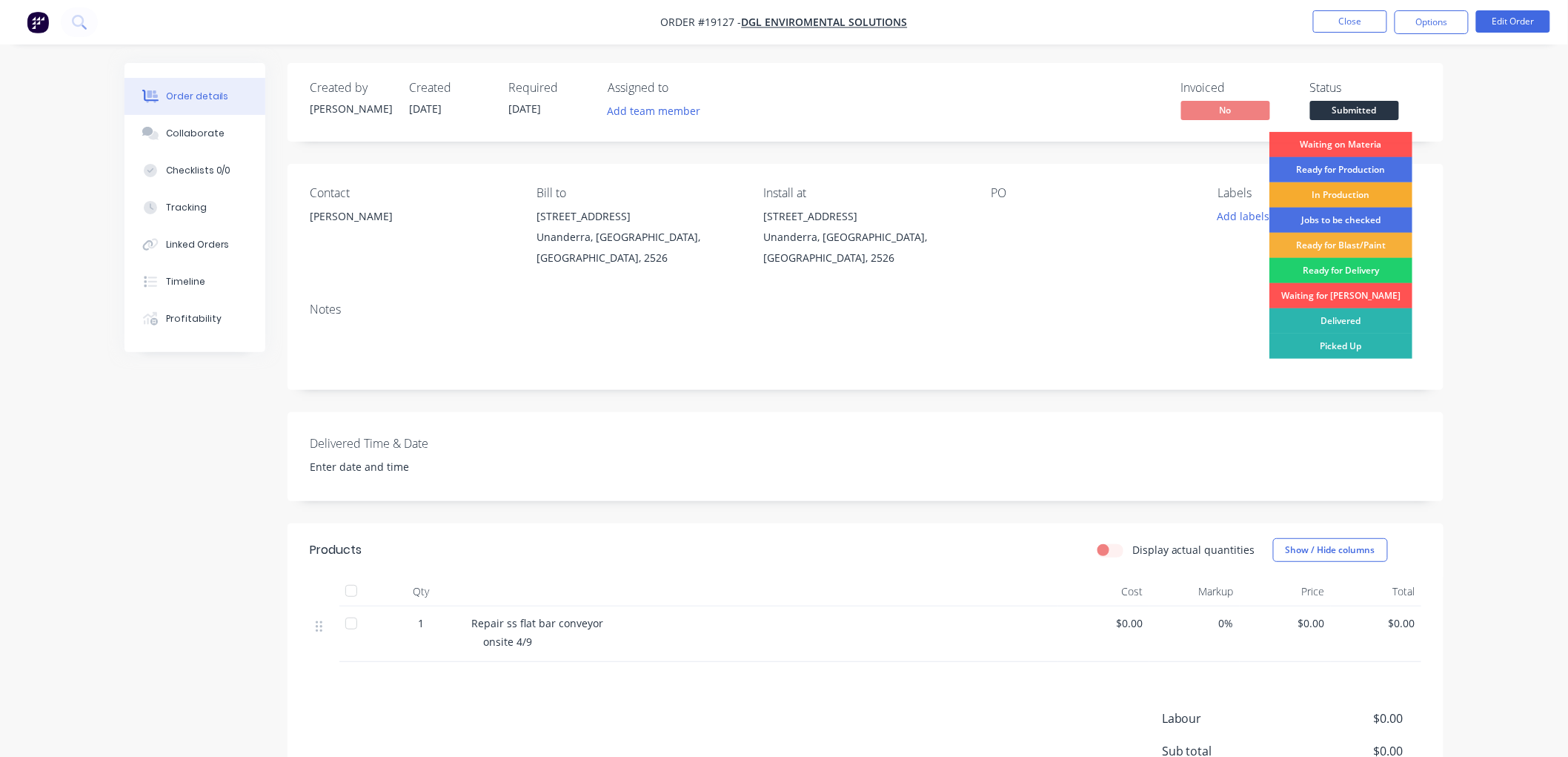
click at [1327, 192] on div "In Production" at bounding box center [1340, 194] width 143 height 25
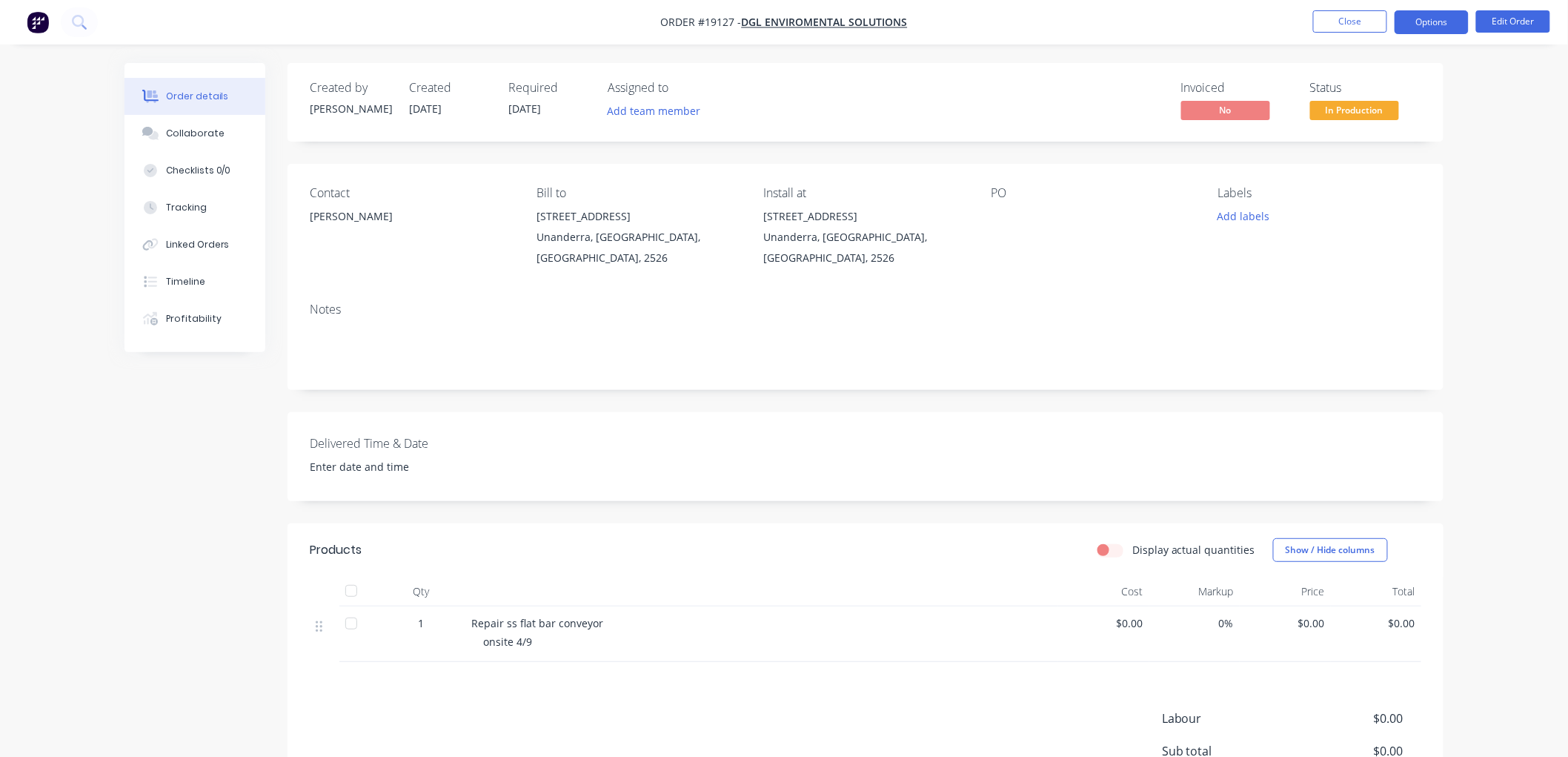
click at [1411, 13] on button "Options" at bounding box center [1431, 22] width 74 height 24
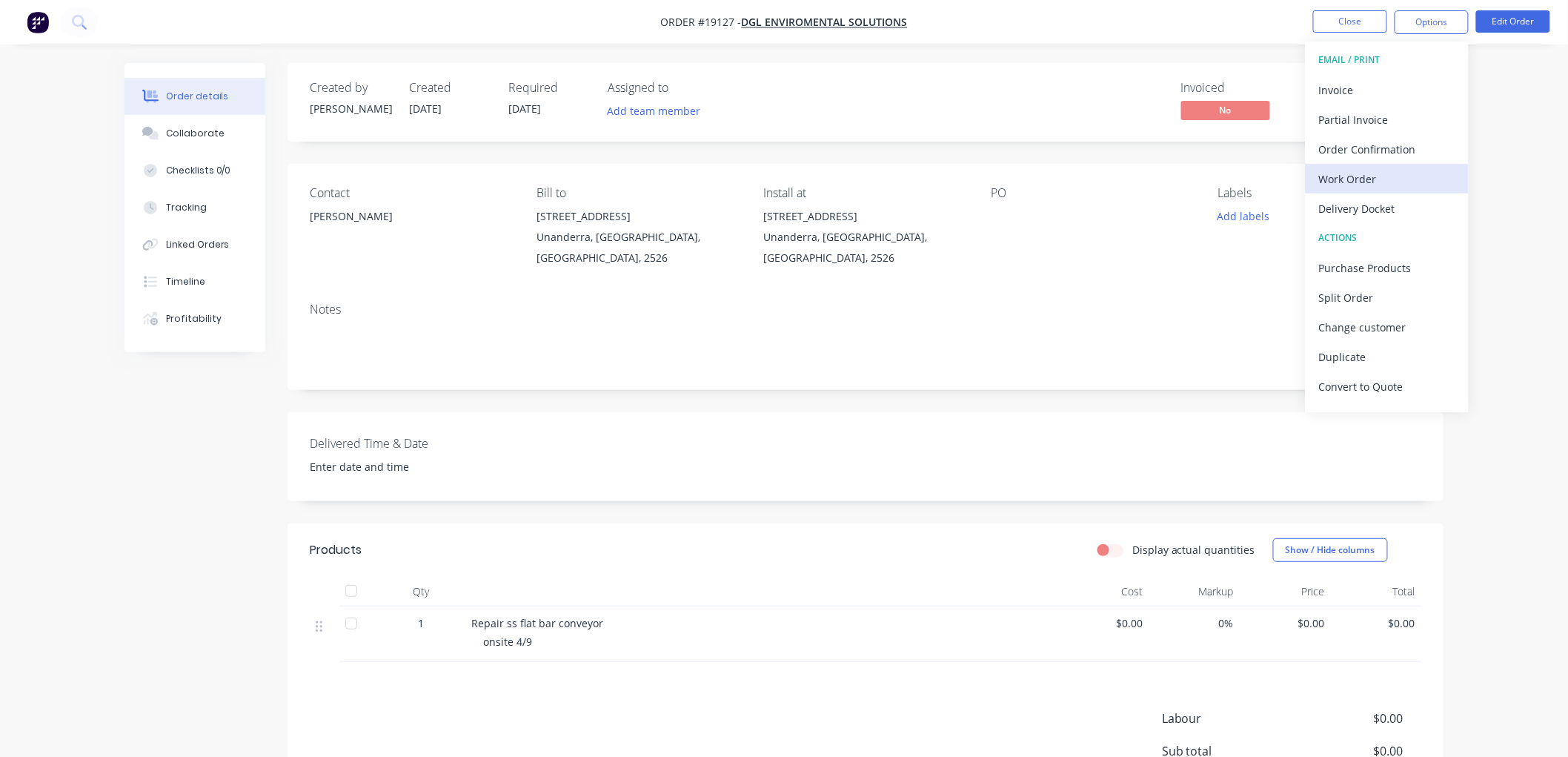
click at [1357, 188] on div "Work Order" at bounding box center [1387, 180] width 137 height 22
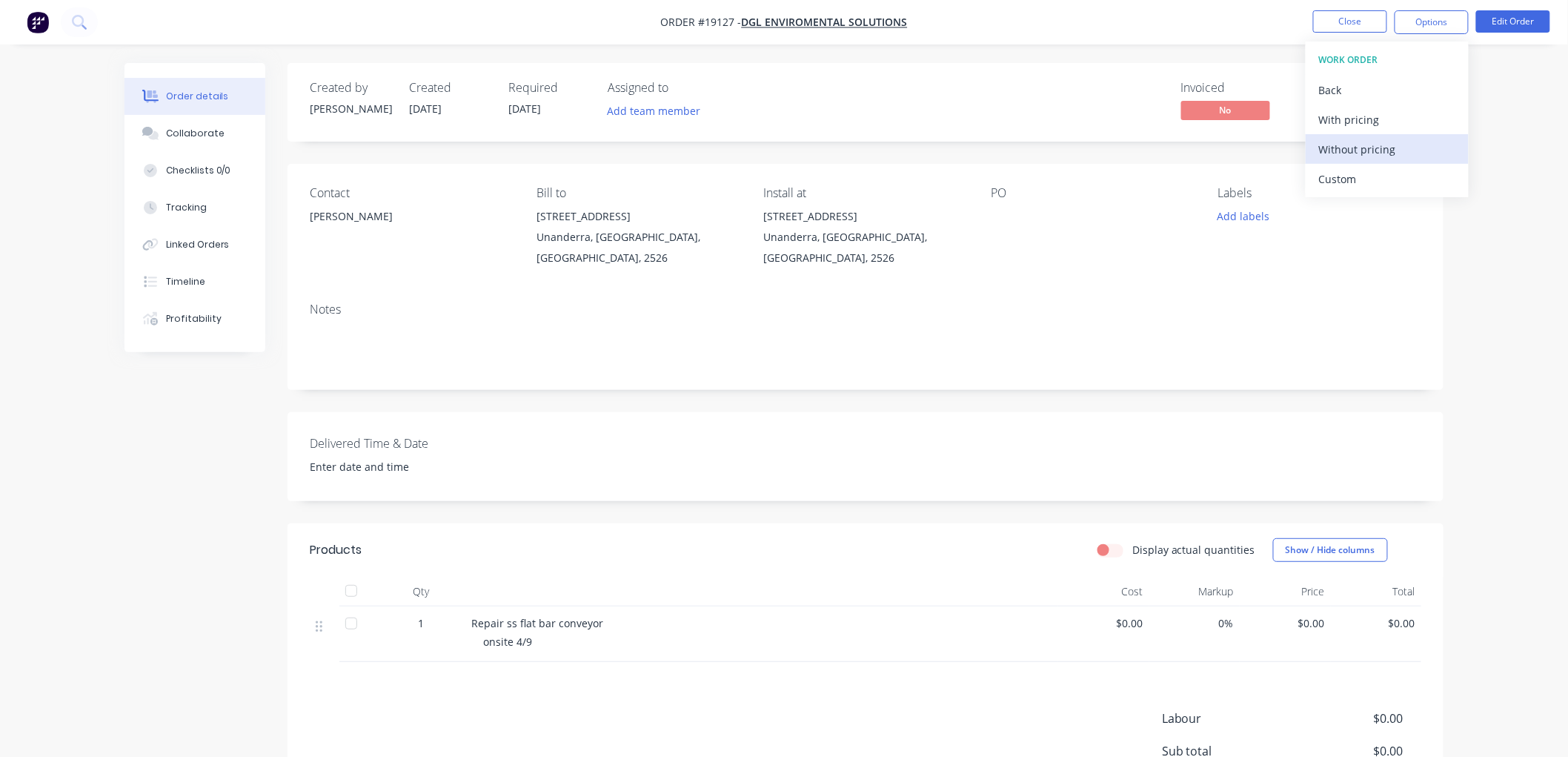
click at [1349, 152] on div "Without pricing" at bounding box center [1387, 150] width 137 height 22
click at [1506, 146] on div "Order details Collaborate Checklists 0/0 Tracking Linked Orders Timeline Profit…" at bounding box center [784, 463] width 1568 height 927
click at [1345, 18] on button "Close" at bounding box center [1350, 21] width 74 height 22
